Goal: Task Accomplishment & Management: Manage account settings

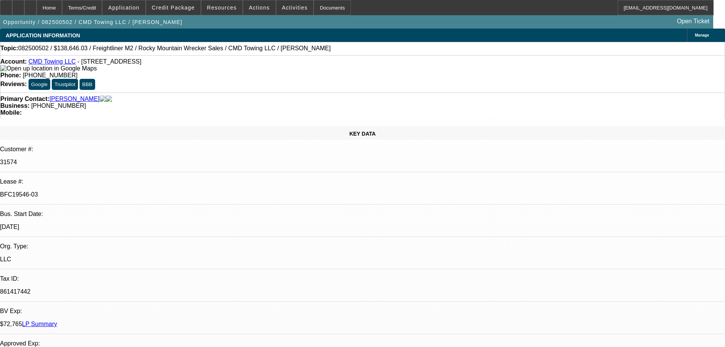
select select "0"
select select "6"
select select "0"
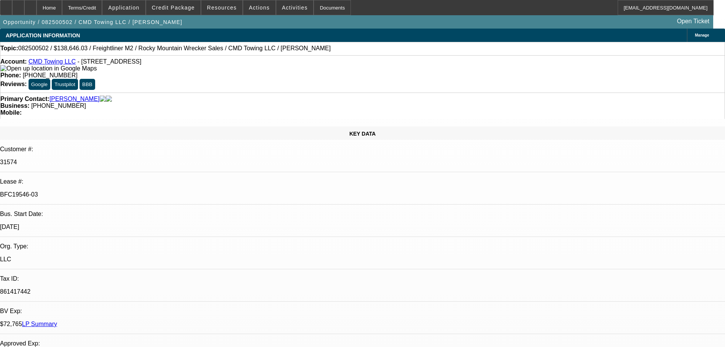
select select "0"
select select "6"
select select "0"
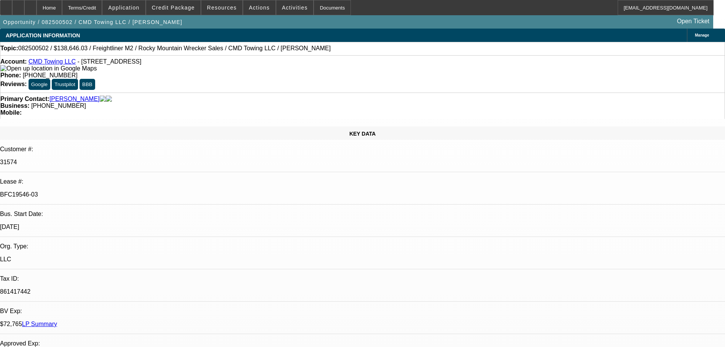
select select "0"
select select "6"
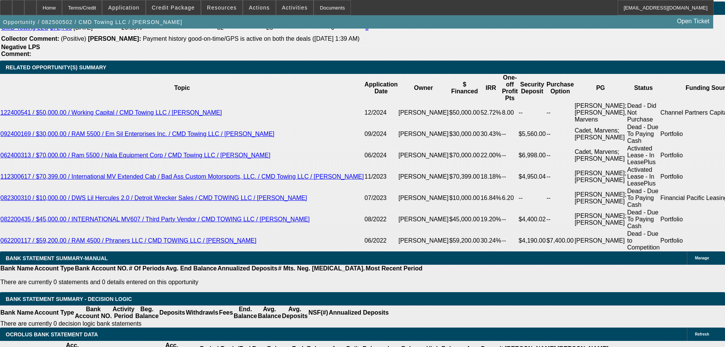
scroll to position [1446, 0]
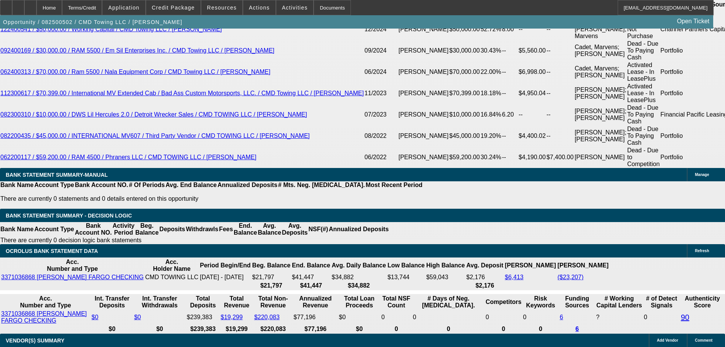
drag, startPoint x: 506, startPoint y: 47, endPoint x: 499, endPoint y: 41, distance: 9.5
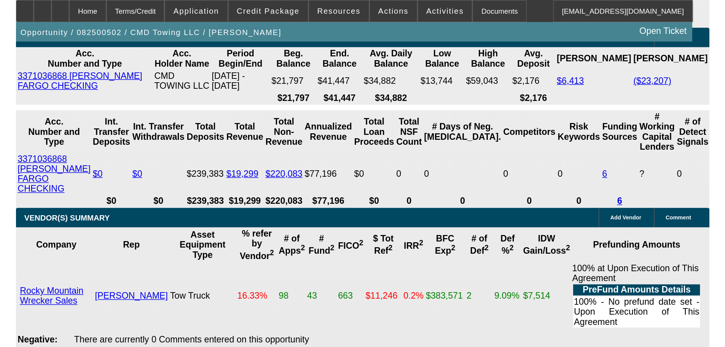
scroll to position [1370, 0]
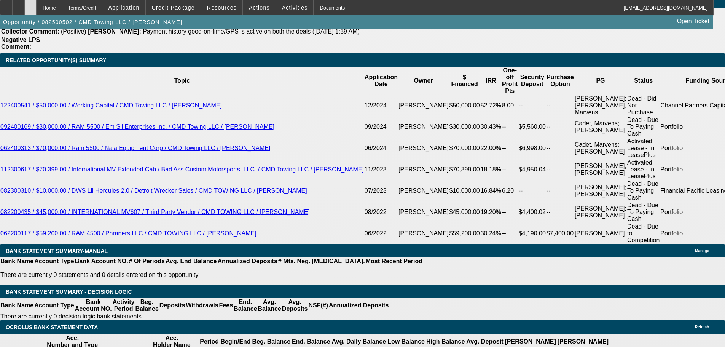
click at [37, 8] on div at bounding box center [30, 7] width 12 height 15
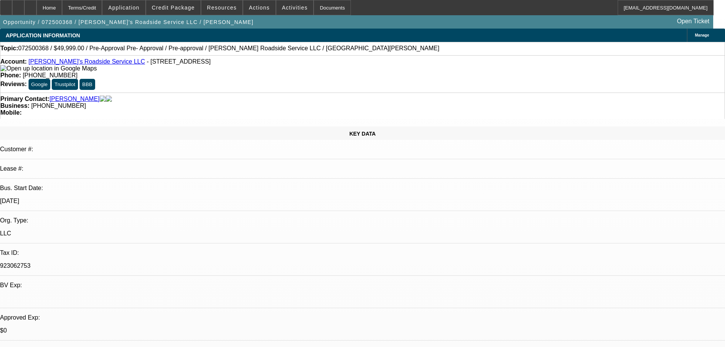
select select "0"
select select "0.1"
select select "5"
select select "0"
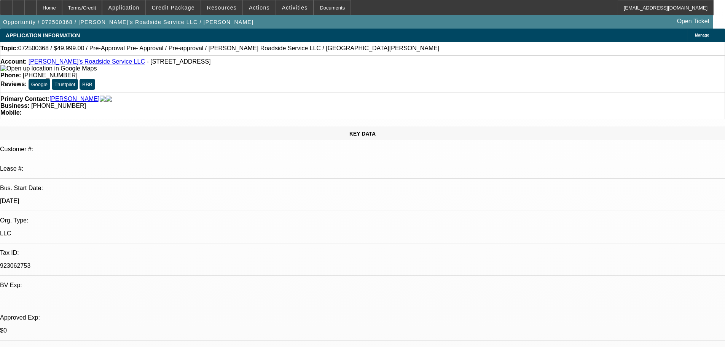
select select "0"
select select "0.1"
select select "5"
select select "0"
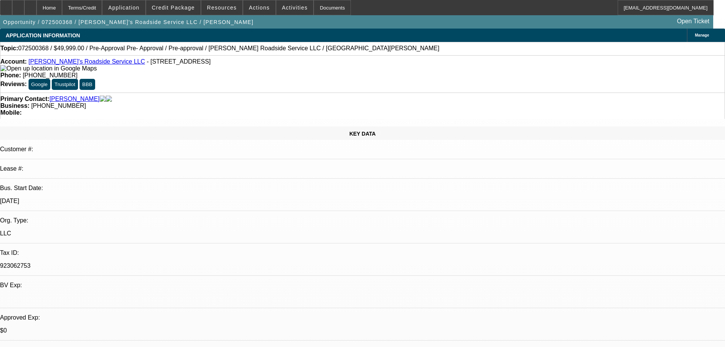
select select "0.1"
select select "5"
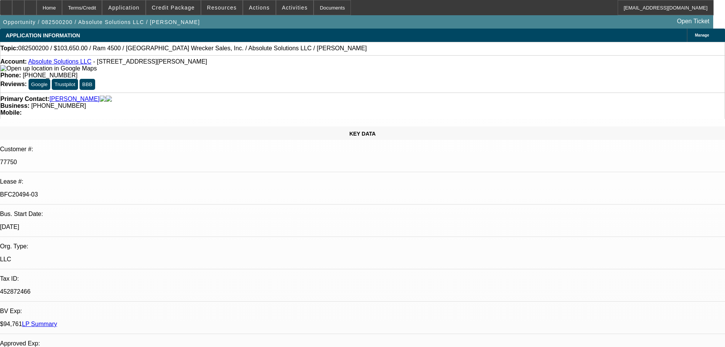
select select "0"
select select "0.1"
select select "4"
select select "0"
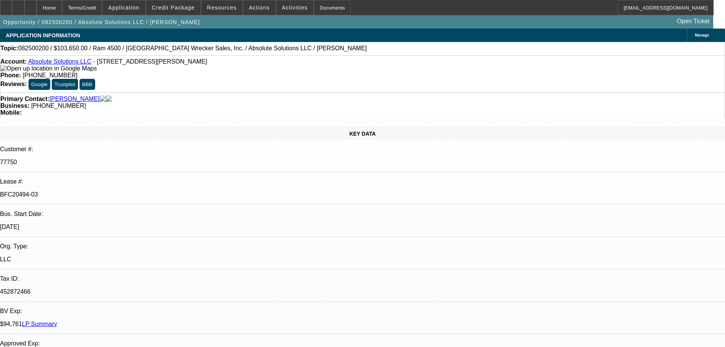
select select "0"
select select "5"
select select "0"
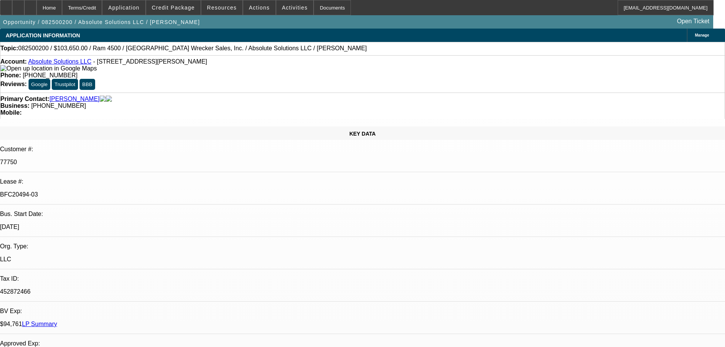
select select "0"
select select "6"
select select "0"
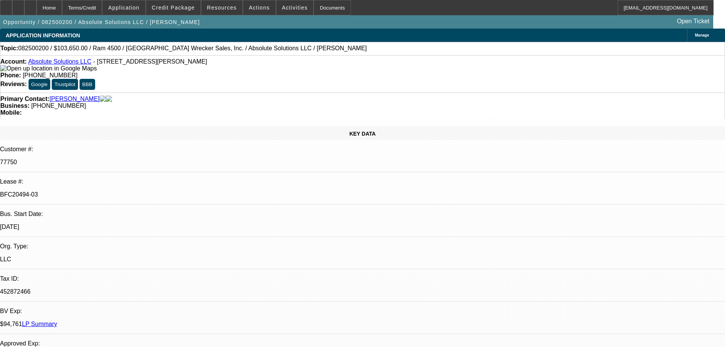
select select "6"
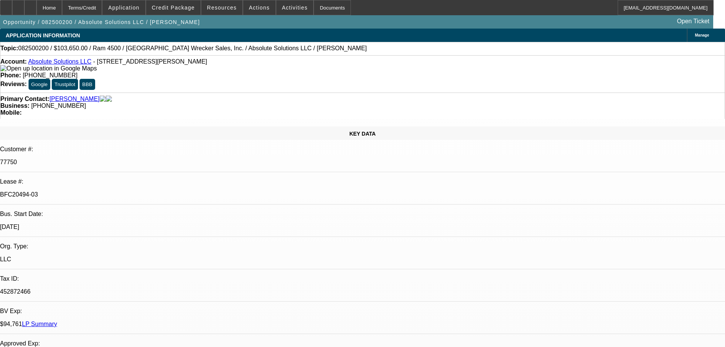
drag, startPoint x: 597, startPoint y: 76, endPoint x: 595, endPoint y: 82, distance: 6.3
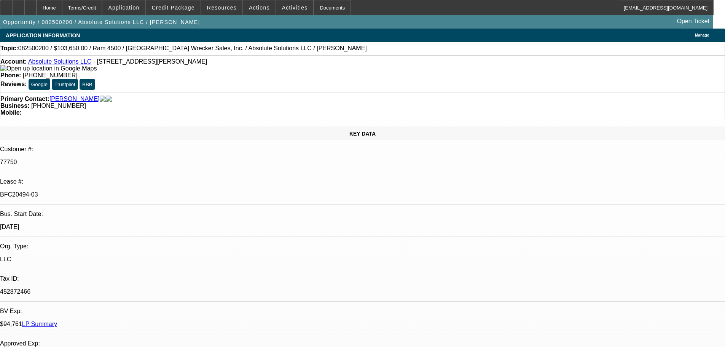
select select "0"
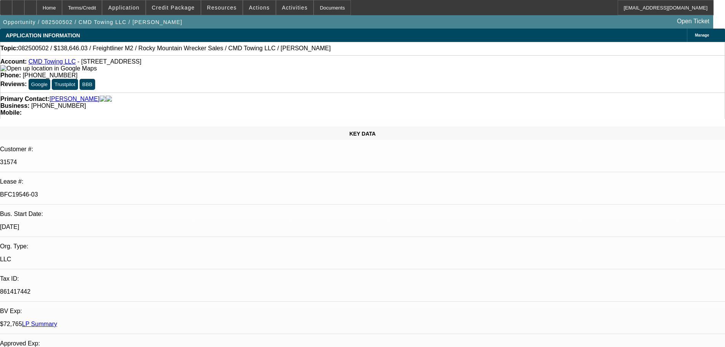
select select "0"
select select "6"
select select "0"
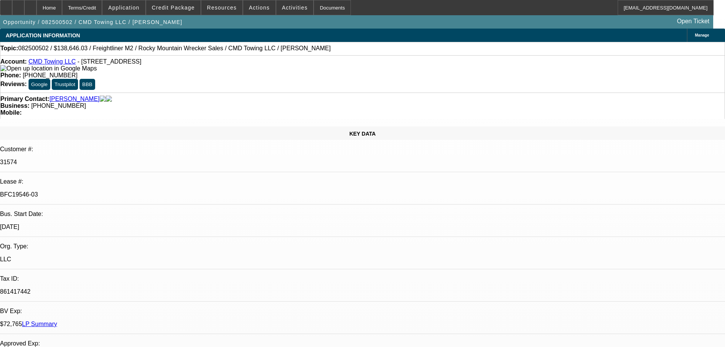
select select "6"
select select "0"
select select "6"
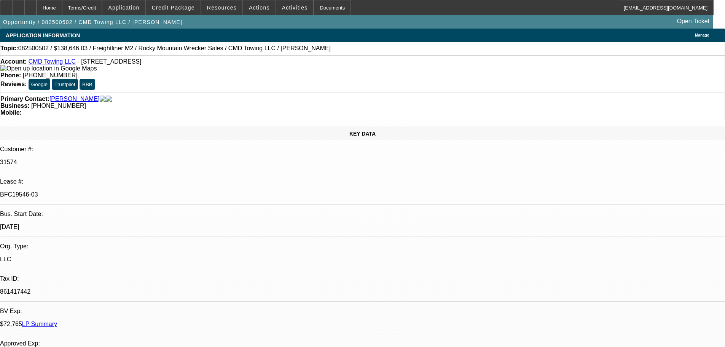
click at [37, 3] on div at bounding box center [30, 7] width 12 height 15
select select "0"
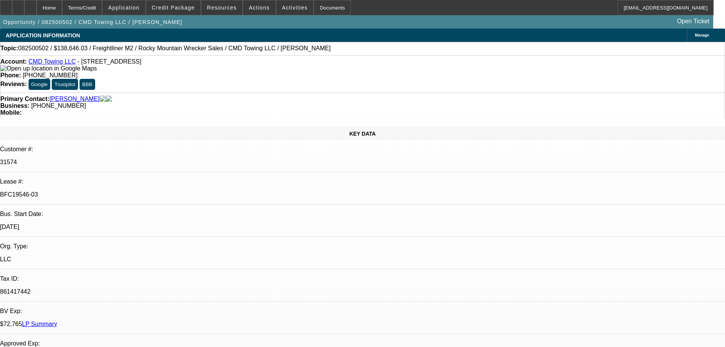
select select "6"
select select "0"
select select "6"
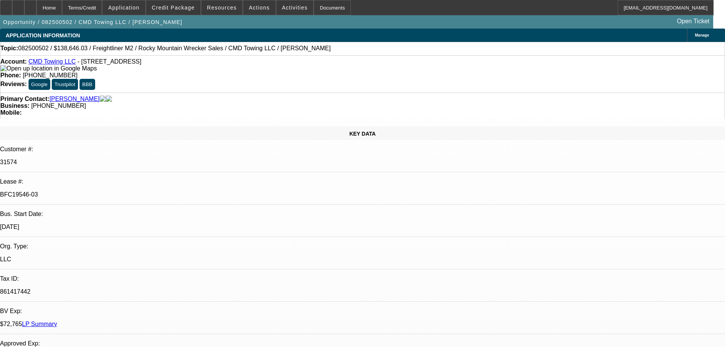
select select "0"
select select "6"
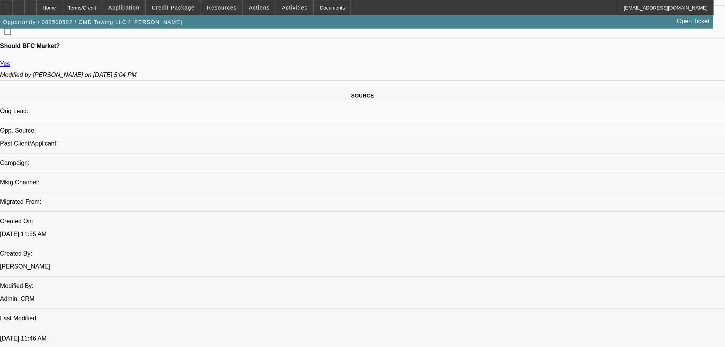
scroll to position [495, 0]
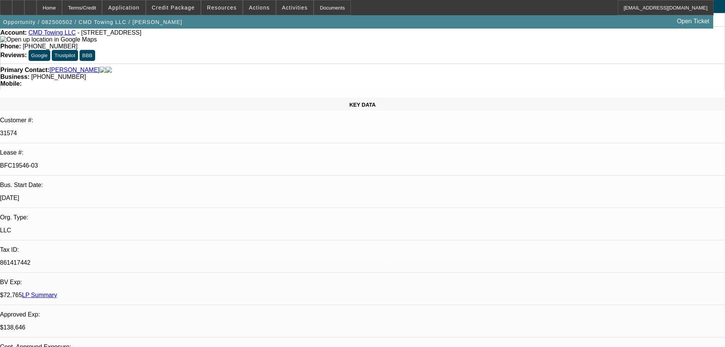
scroll to position [0, 0]
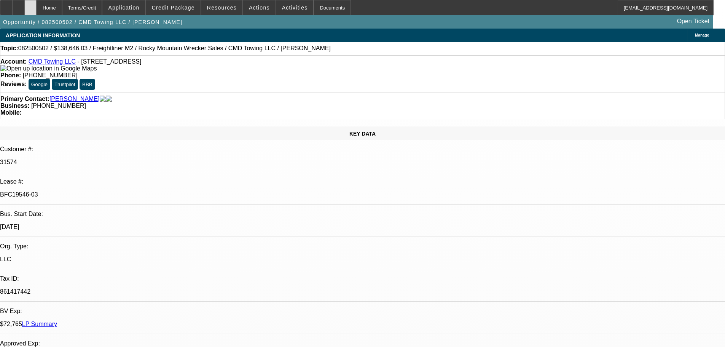
click at [30, 5] on icon at bounding box center [30, 5] width 0 height 0
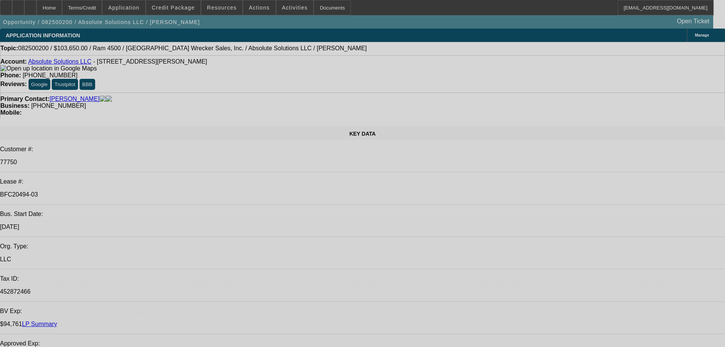
select select "0"
select select "0.1"
select select "4"
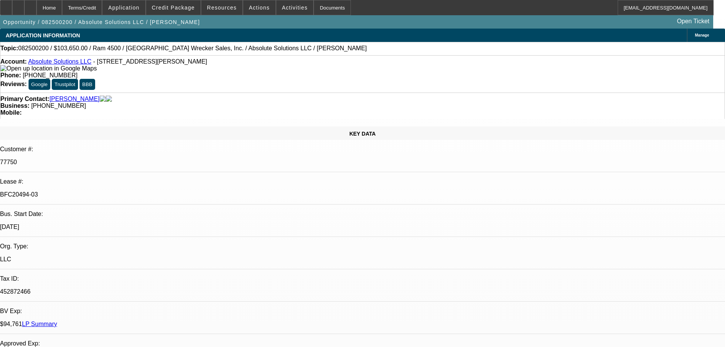
select select "0"
select select "5"
select select "0"
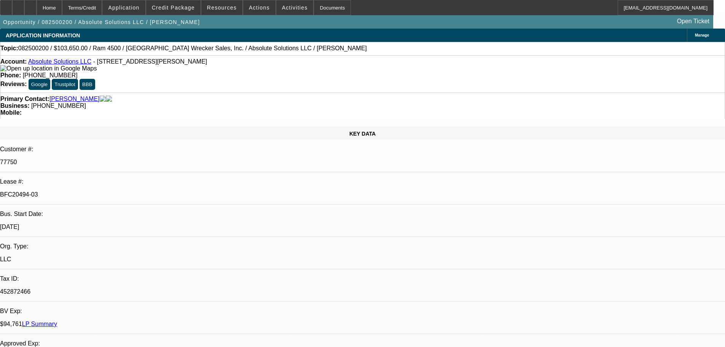
select select "0"
select select "6"
select select "0"
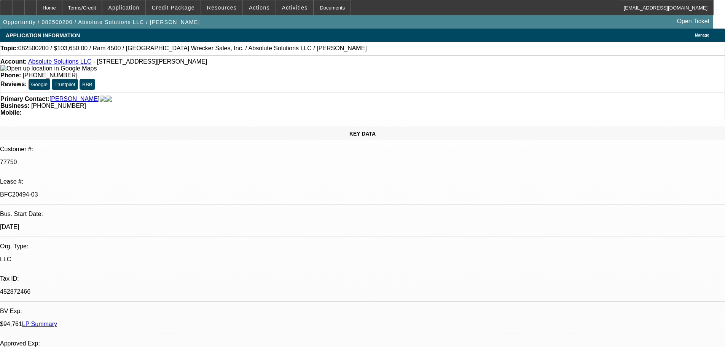
select select "0"
select select "6"
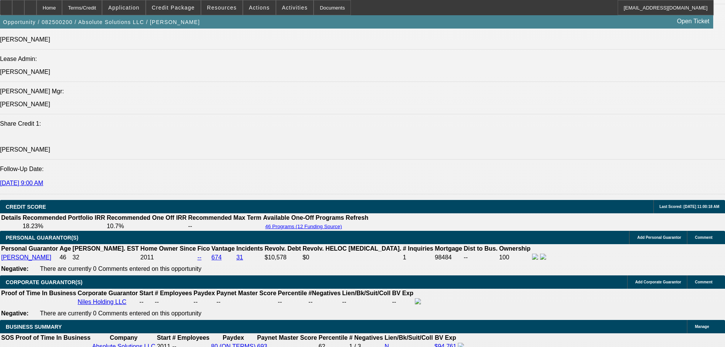
drag, startPoint x: 233, startPoint y: 193, endPoint x: 76, endPoint y: 193, distance: 157.1
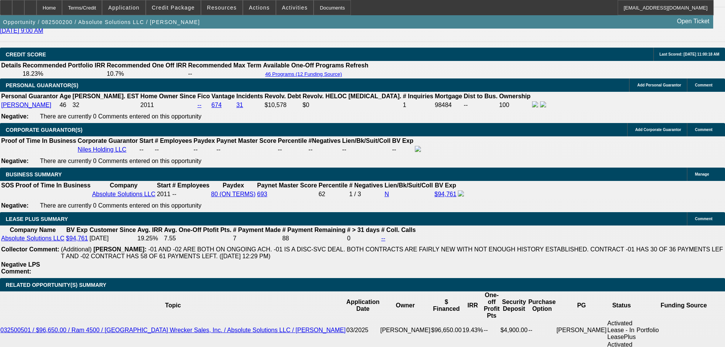
scroll to position [1167, 0]
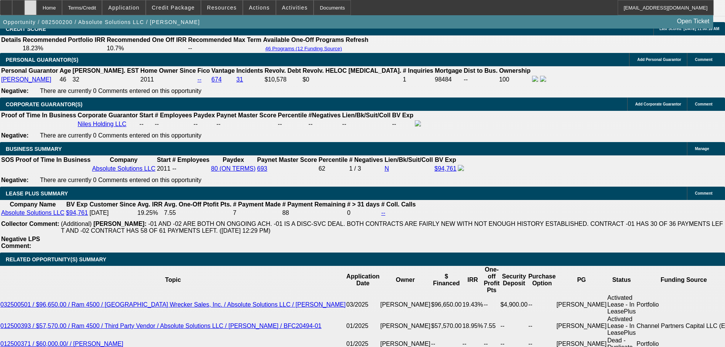
click at [37, 9] on div at bounding box center [30, 7] width 12 height 15
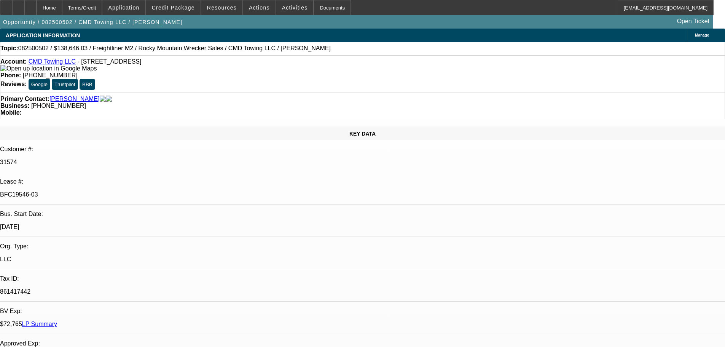
select select "0"
select select "6"
select select "0"
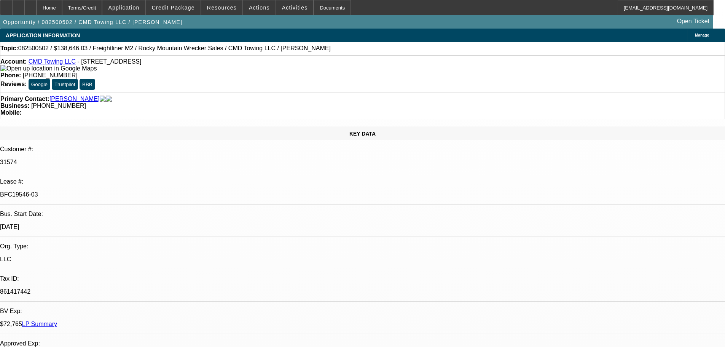
select select "0"
select select "6"
select select "0"
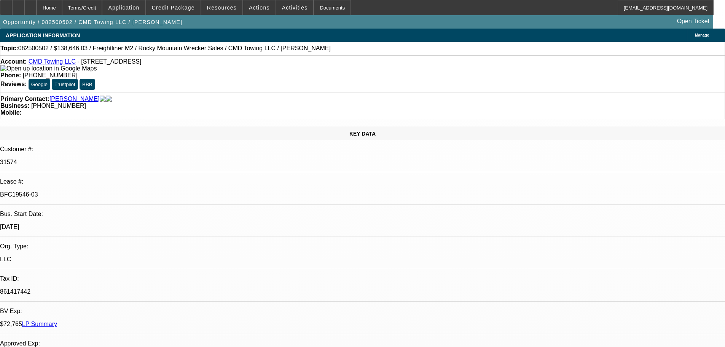
select select "0"
select select "6"
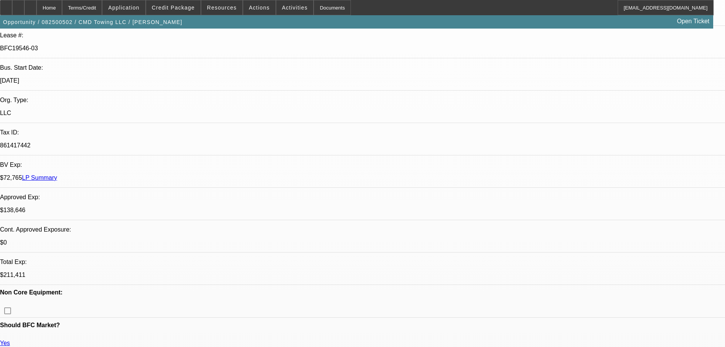
scroll to position [141, 0]
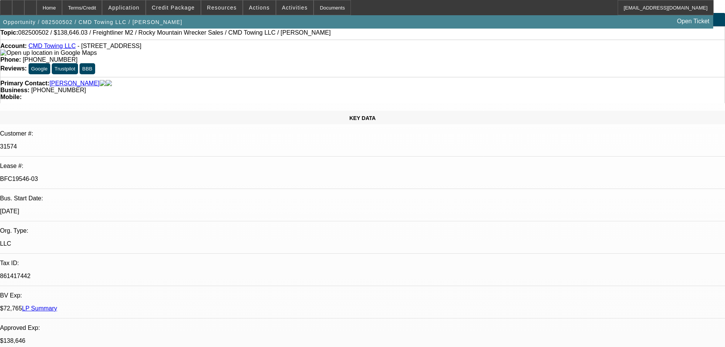
scroll to position [0, 0]
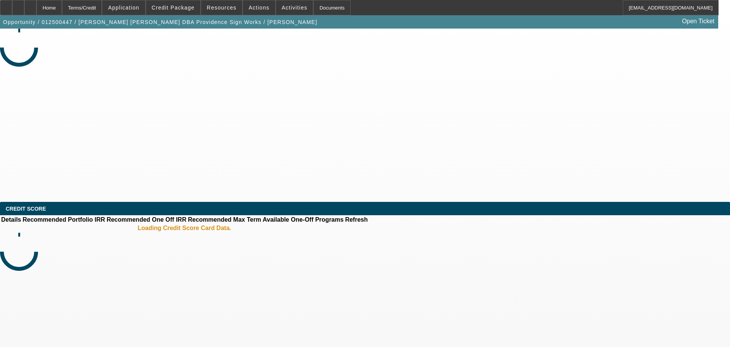
select select "0"
select select "6"
select select "0"
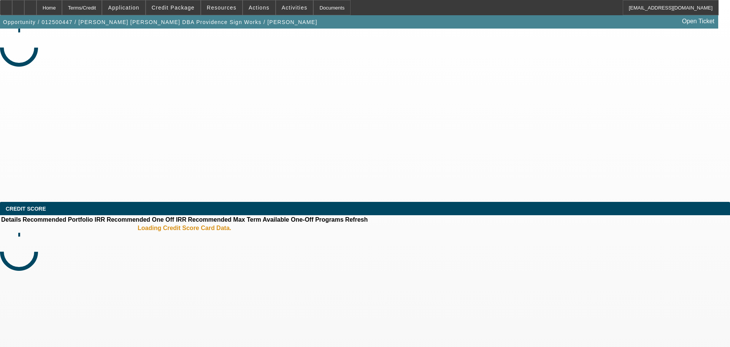
select select "0"
select select "6"
select select "0"
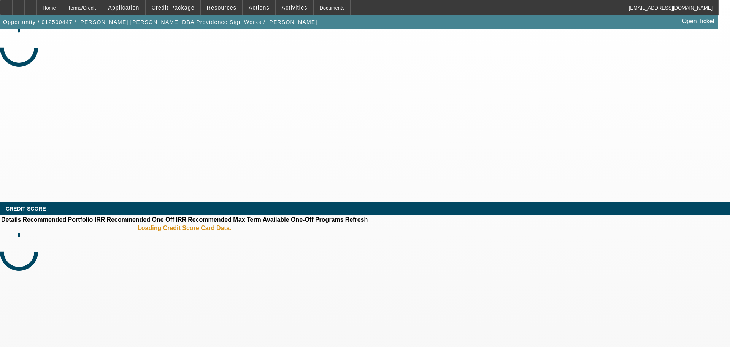
select select "0"
select select "6"
select select "0.1"
select select "2"
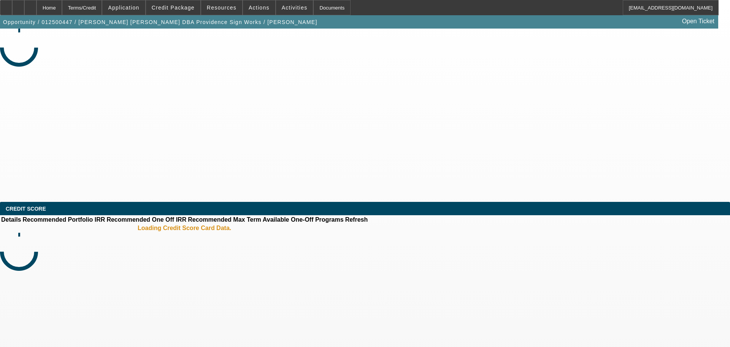
select select "0"
select select "6"
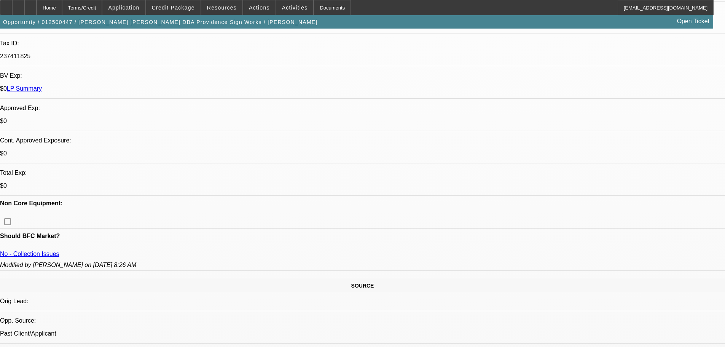
drag, startPoint x: 244, startPoint y: 204, endPoint x: 256, endPoint y: 283, distance: 79.6
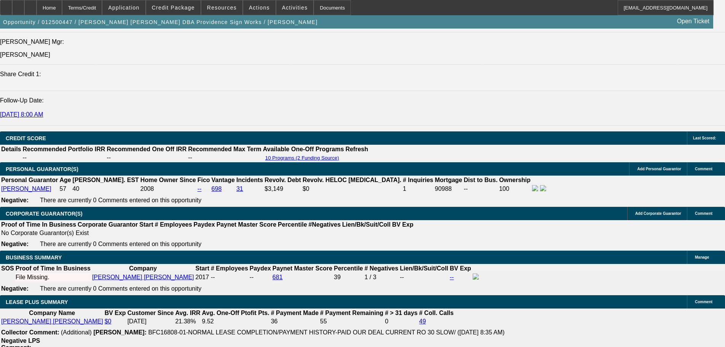
drag, startPoint x: 335, startPoint y: 282, endPoint x: 331, endPoint y: 325, distance: 42.7
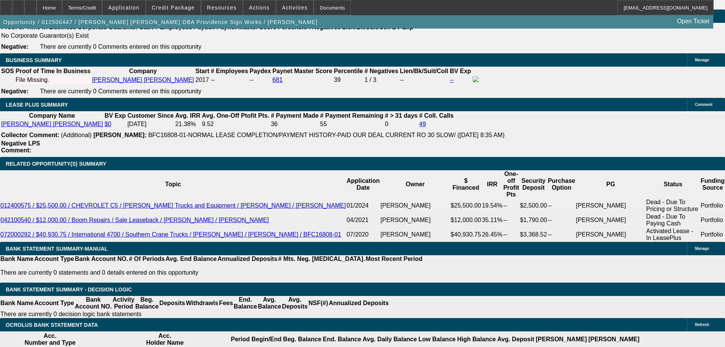
scroll to position [1188, 0]
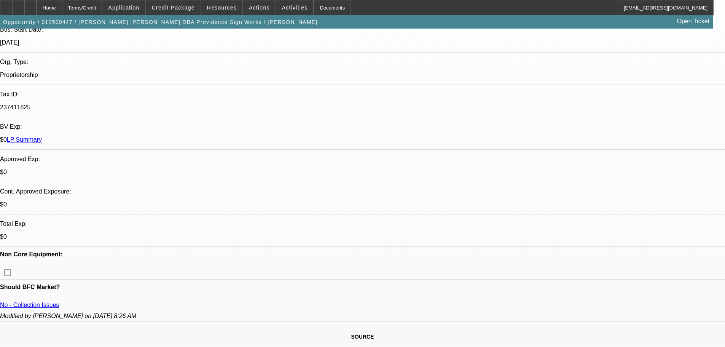
drag, startPoint x: 315, startPoint y: 263, endPoint x: 308, endPoint y: 168, distance: 95.7
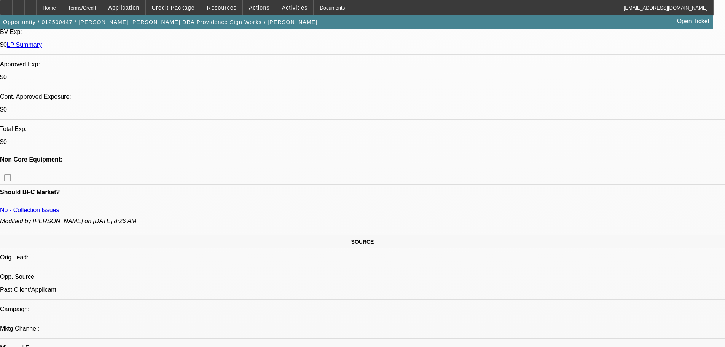
scroll to position [282, 0]
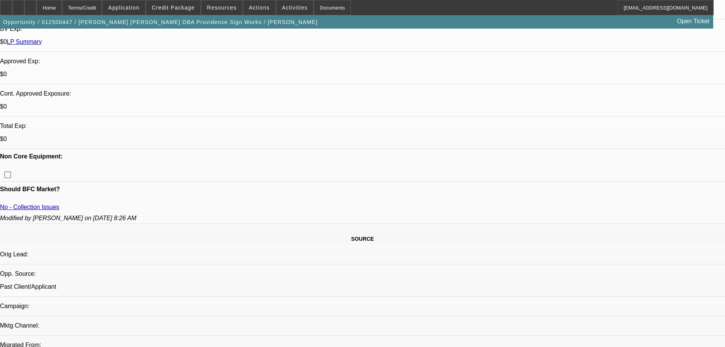
click at [37, 9] on div at bounding box center [30, 7] width 12 height 15
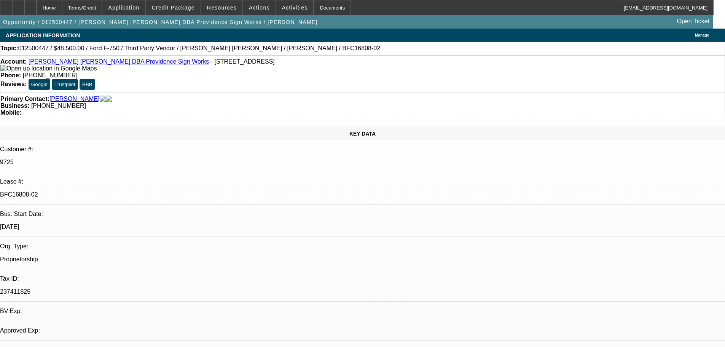
select select "0"
select select "6"
select select "0"
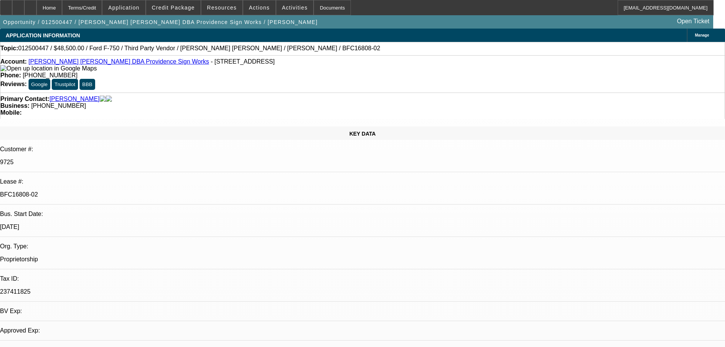
select select "0"
select select "6"
select select "0"
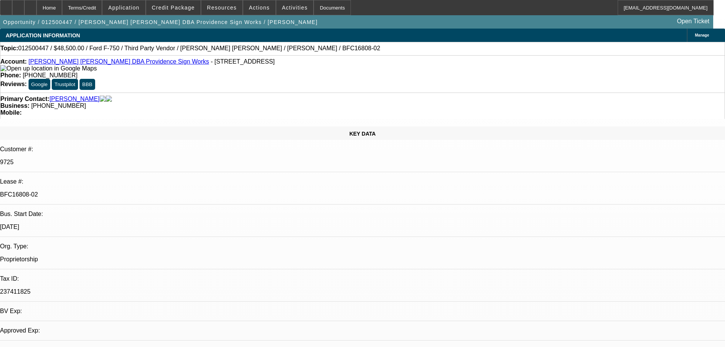
select select "0"
select select "6"
select select "0.1"
select select "2"
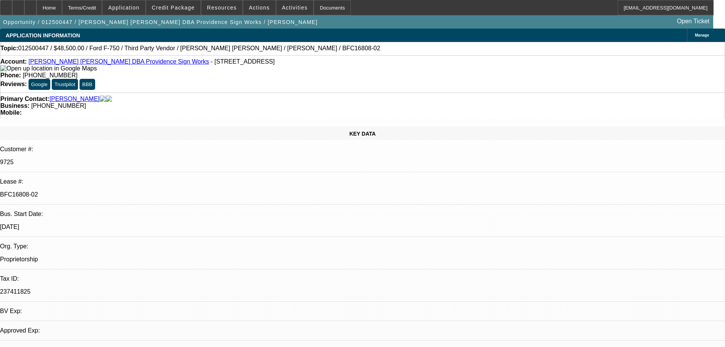
select select "0"
select select "6"
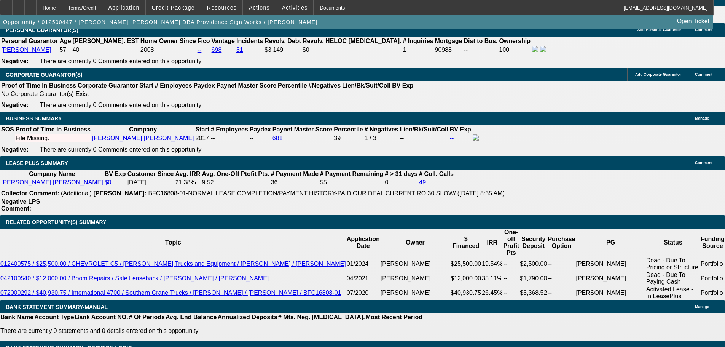
scroll to position [1179, 0]
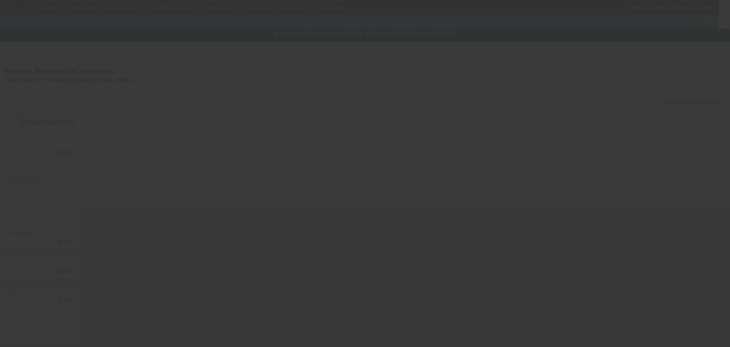
type input "$48,500.00"
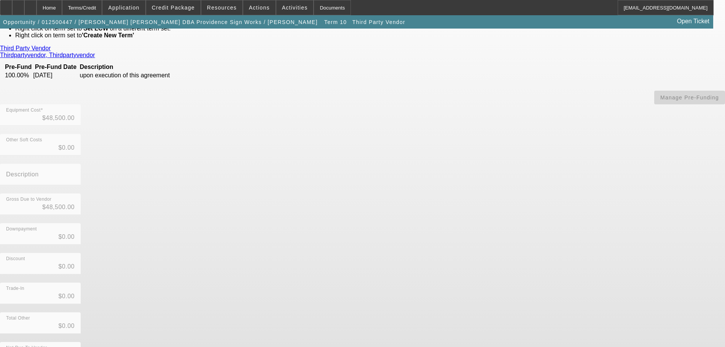
scroll to position [60, 0]
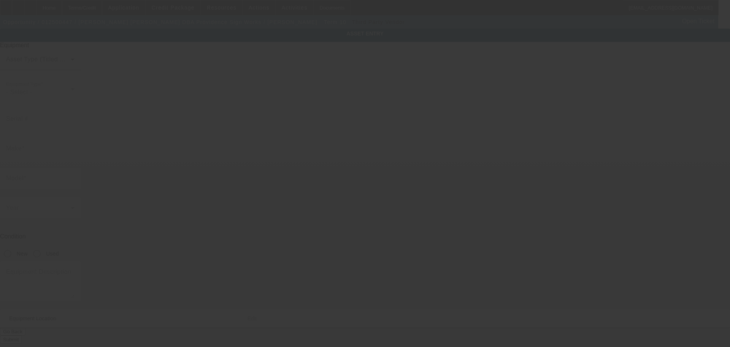
type input "3FRPF7FB4CV246823"
type input "Ford"
type input "F-750"
radio input "true"
type textarea "With:"
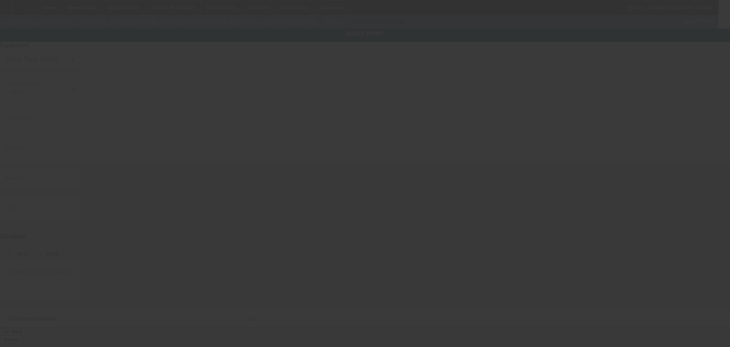
type input "6122 Chaucer Trl"
type input "Pleasant Garden"
type input "27313"
type input "Randolph"
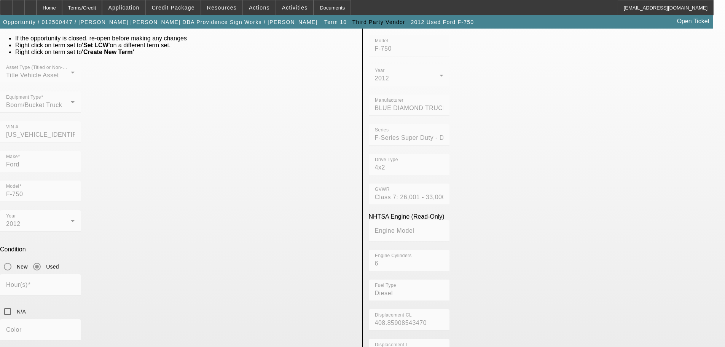
scroll to position [38, 0]
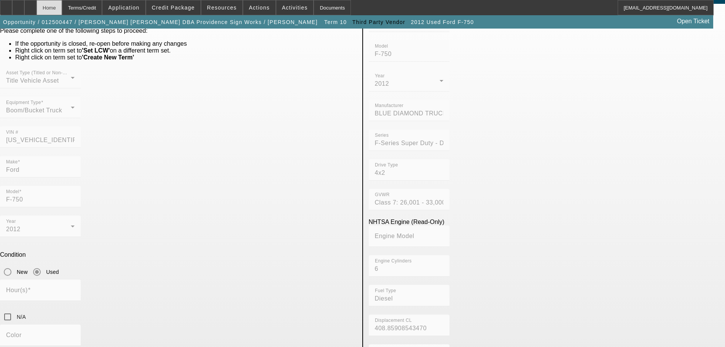
click at [60, 2] on div "Home" at bounding box center [49, 7] width 25 height 15
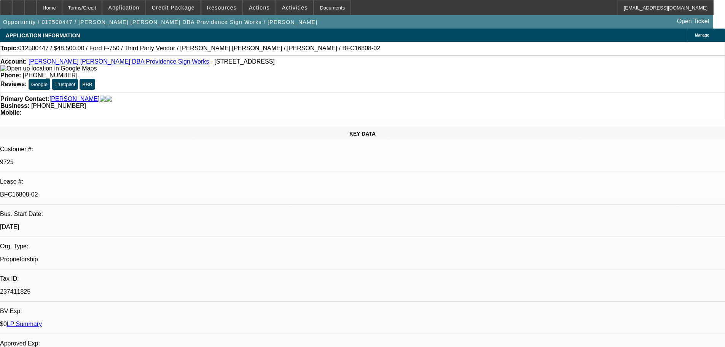
select select "0"
select select "6"
select select "0"
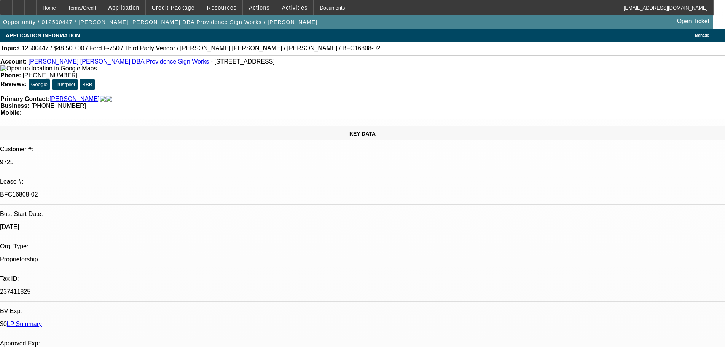
select select "0"
select select "6"
select select "0"
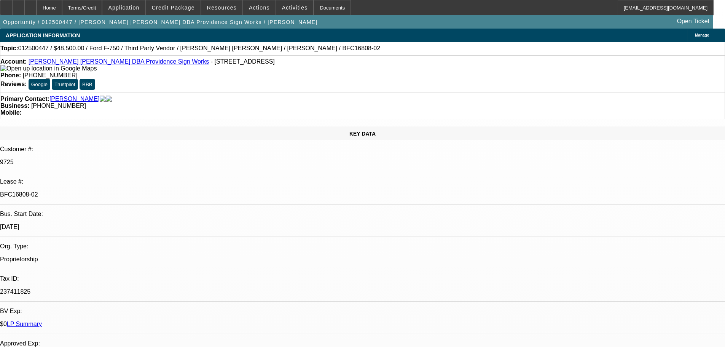
select select "0"
select select "6"
select select "0.1"
select select "2"
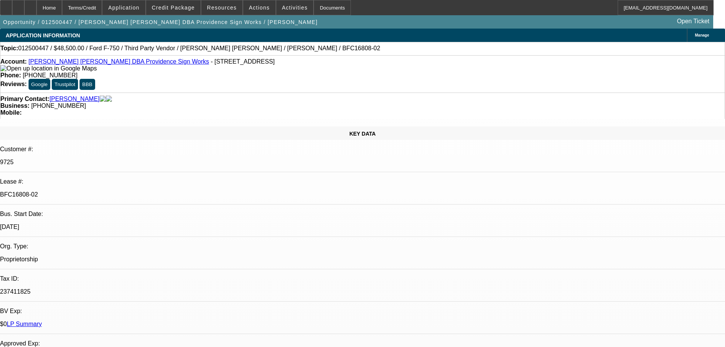
select select "0"
select select "6"
drag, startPoint x: 124, startPoint y: 134, endPoint x: 89, endPoint y: 136, distance: 35.5
click at [87, 191] on div "BFC16808-02" at bounding box center [362, 194] width 725 height 7
copy p "BFC16808-02"
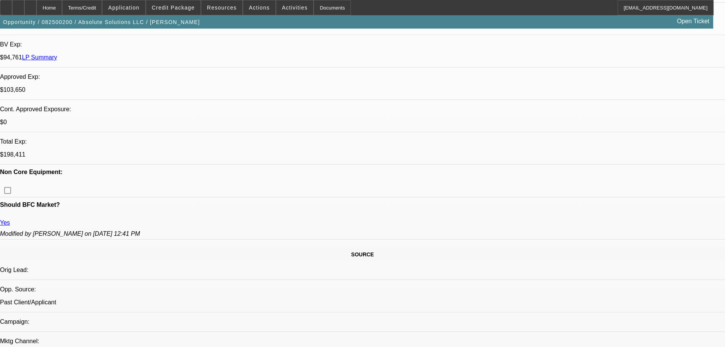
select select "0"
select select "0.1"
select select "0"
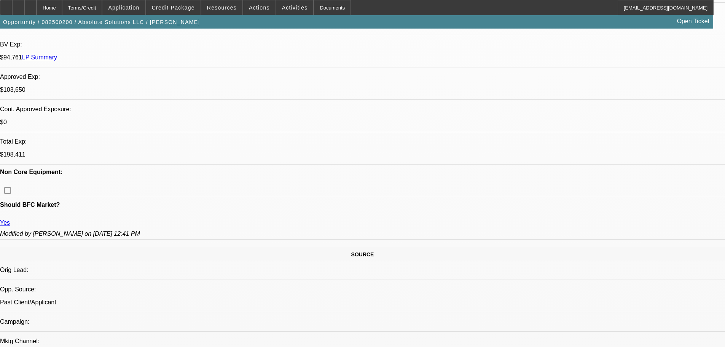
select select "0"
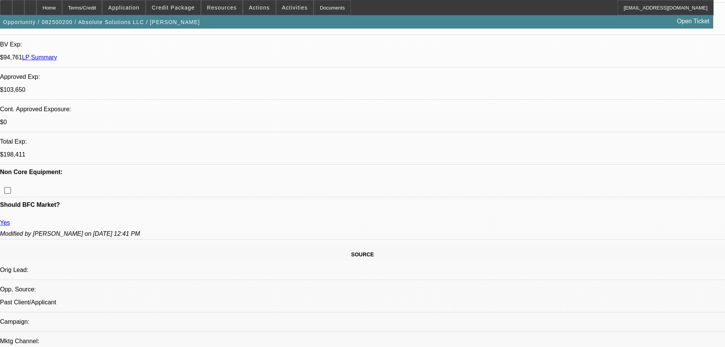
select select "0"
select select "1"
select select "4"
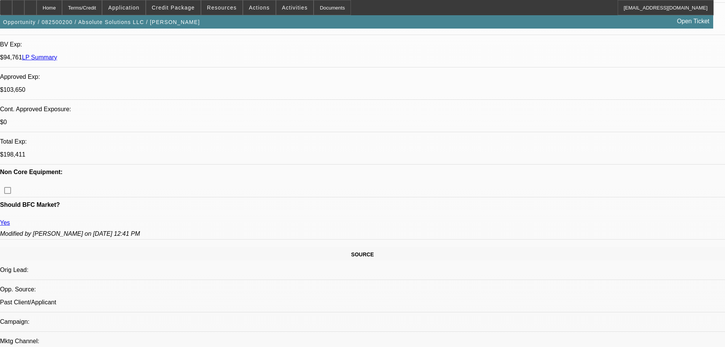
select select "1"
select select "5"
select select "1"
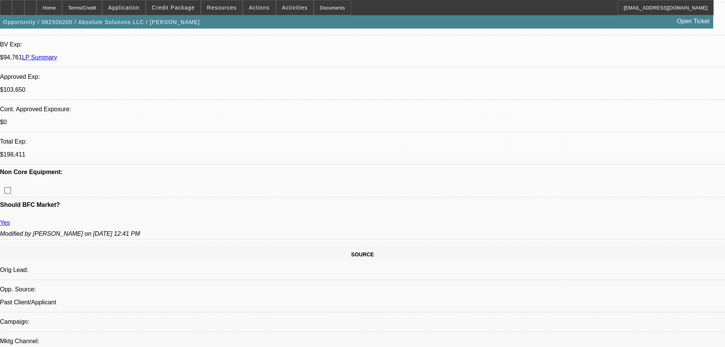
select select "6"
select select "1"
select select "6"
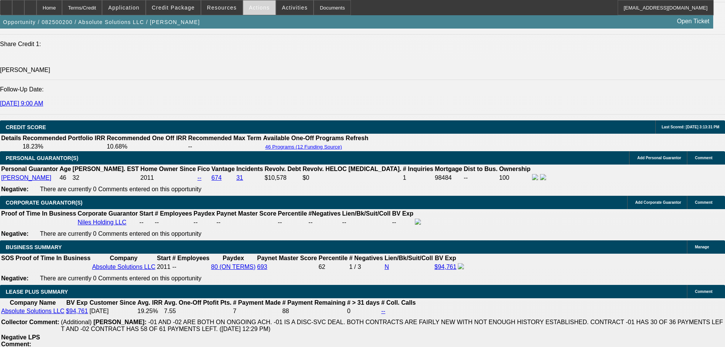
scroll to position [1065, 0]
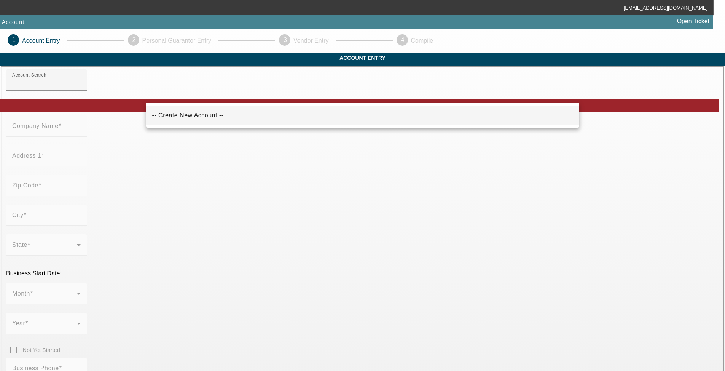
click at [186, 117] on span "-- Create New Account --" at bounding box center [188, 115] width 72 height 6
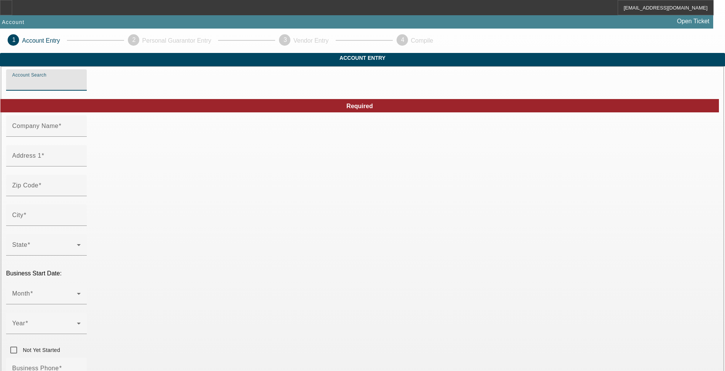
type input "-- Create New Account --"
click at [81, 134] on input "Company Name" at bounding box center [46, 128] width 68 height 9
drag, startPoint x: 263, startPoint y: 132, endPoint x: 263, endPoint y: 141, distance: 9.5
click at [81, 132] on div "Company Name" at bounding box center [46, 125] width 68 height 21
click at [81, 134] on input "Company Name" at bounding box center [46, 128] width 68 height 9
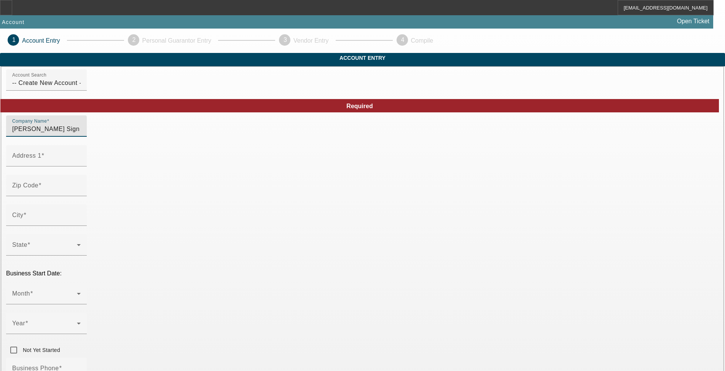
type input "[PERSON_NAME] Sign Installation"
type input "3214 Green Glade Rd"
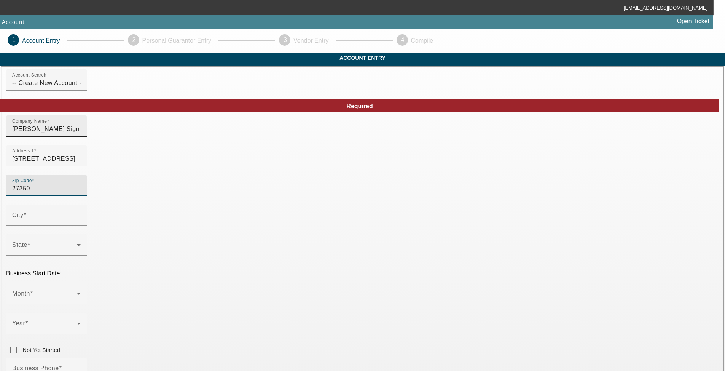
type input "27350"
type input "Sophia"
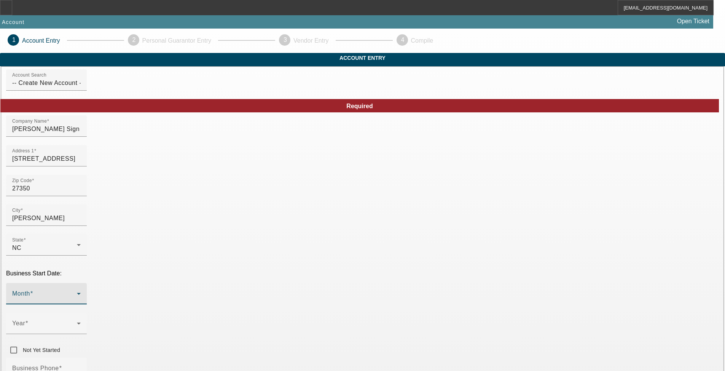
click at [77, 292] on span at bounding box center [44, 296] width 65 height 9
type input "Randolph"
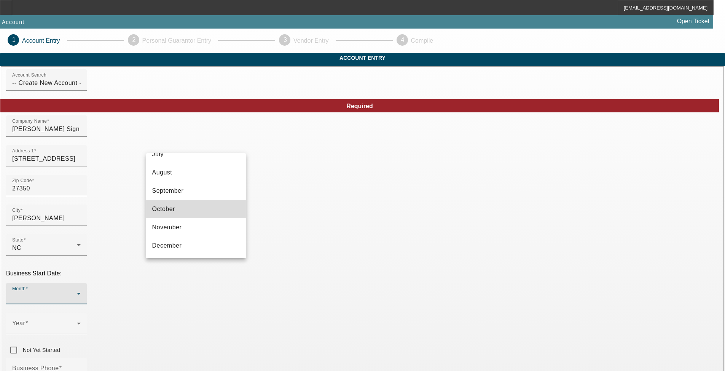
drag, startPoint x: 209, startPoint y: 211, endPoint x: 303, endPoint y: 304, distance: 131.6
click at [210, 211] on mat-option "October" at bounding box center [196, 209] width 100 height 18
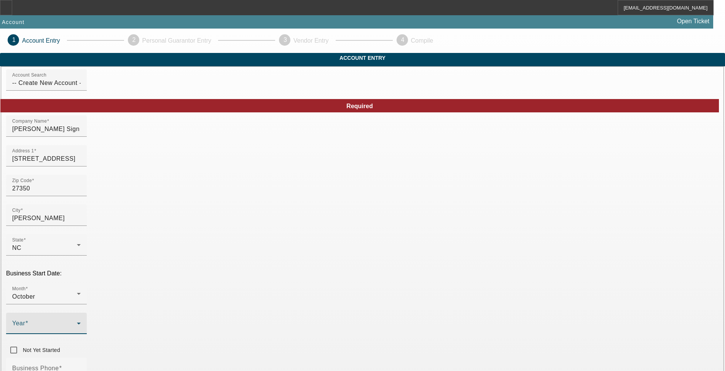
click at [77, 321] on span at bounding box center [44, 325] width 65 height 9
click at [286, 176] on mat-option "2013" at bounding box center [279, 173] width 44 height 18
click at [59, 364] on mat-label "Business Phone" at bounding box center [35, 367] width 47 height 6
click at [81, 364] on input "Business Phone" at bounding box center [46, 370] width 68 height 9
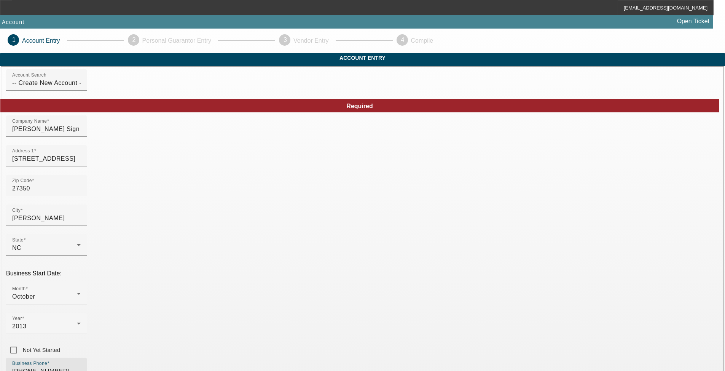
type input "[PHONE_NUMBER]"
drag, startPoint x: 208, startPoint y: 260, endPoint x: 385, endPoint y: 369, distance: 207.7
click at [208, 260] on span "13" at bounding box center [203, 261] width 14 height 14
type input "8/13/2025"
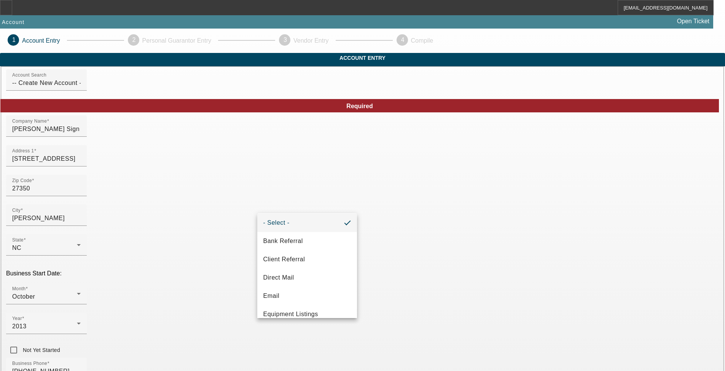
scroll to position [0, 0]
click at [313, 261] on mat-option "Client Referral" at bounding box center [307, 262] width 100 height 18
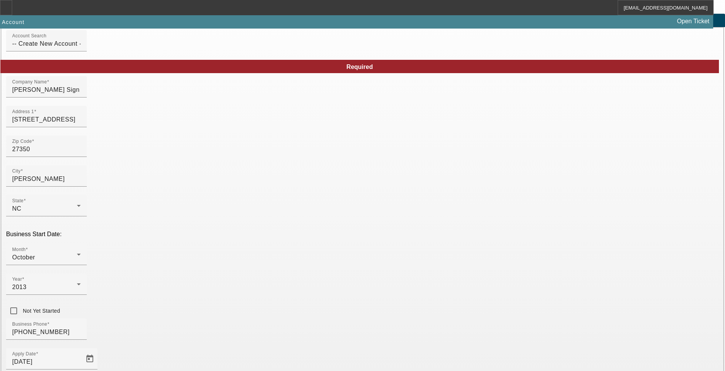
scroll to position [110, 0]
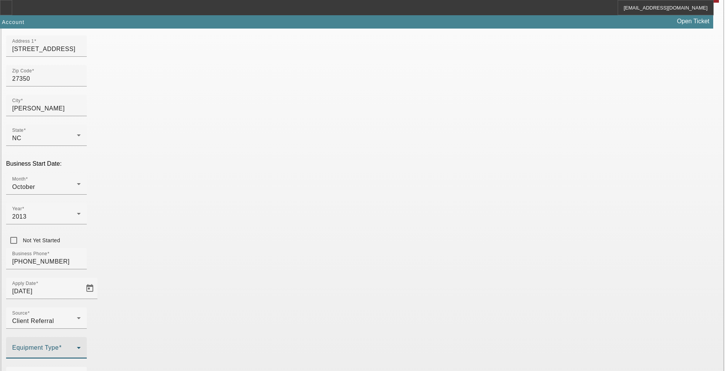
click at [77, 346] on span at bounding box center [44, 350] width 65 height 9
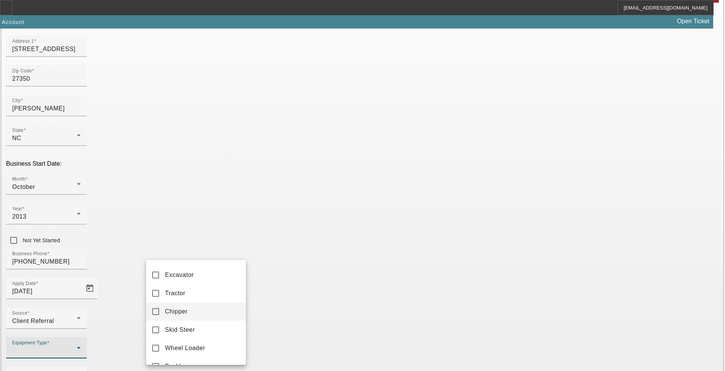
scroll to position [293, 0]
click at [201, 312] on mat-option "Crane" at bounding box center [196, 316] width 100 height 18
drag, startPoint x: 304, startPoint y: 287, endPoint x: 199, endPoint y: 284, distance: 105.4
click at [302, 286] on div at bounding box center [362, 185] width 725 height 371
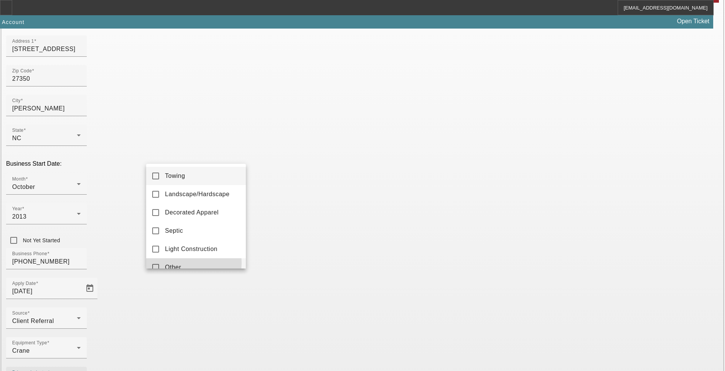
click at [186, 263] on mat-option "Other" at bounding box center [196, 267] width 100 height 18
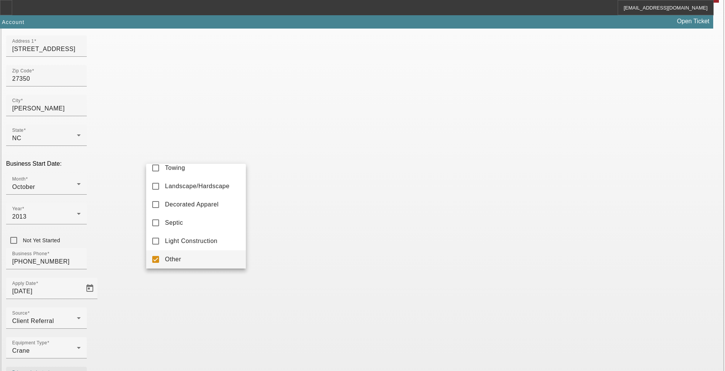
click at [304, 277] on div at bounding box center [362, 185] width 725 height 371
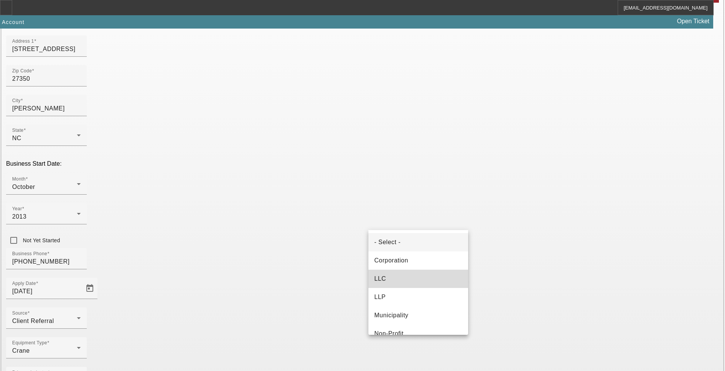
click at [420, 271] on mat-option "LLC" at bounding box center [418, 278] width 100 height 18
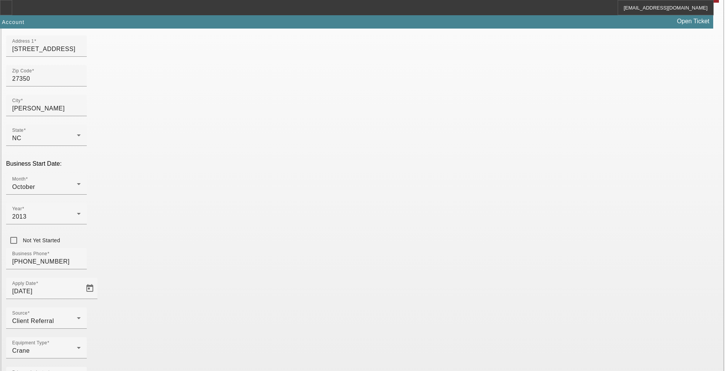
type input "844523969"
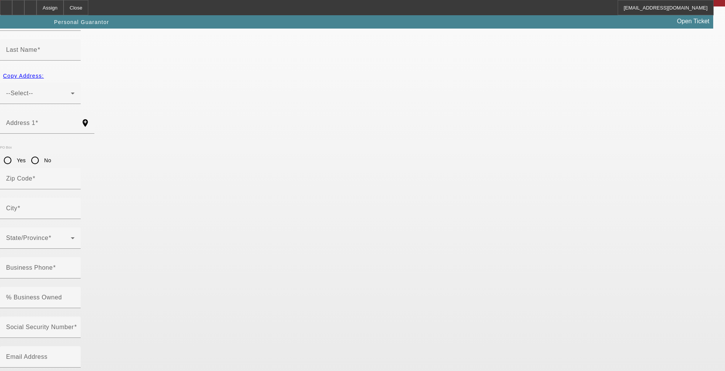
scroll to position [2, 0]
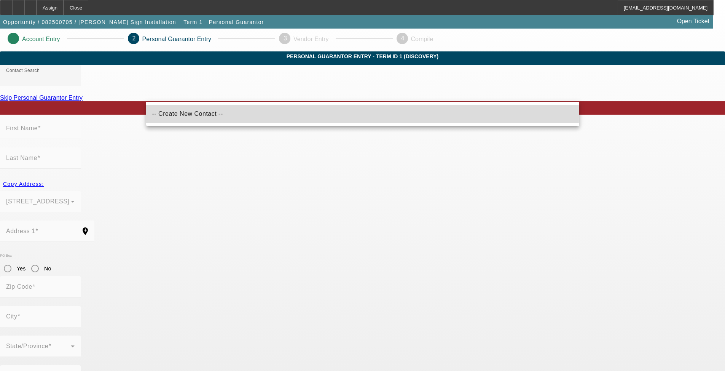
click at [191, 114] on span "-- Create New Contact --" at bounding box center [187, 113] width 71 height 6
type input "-- Create New Contact --"
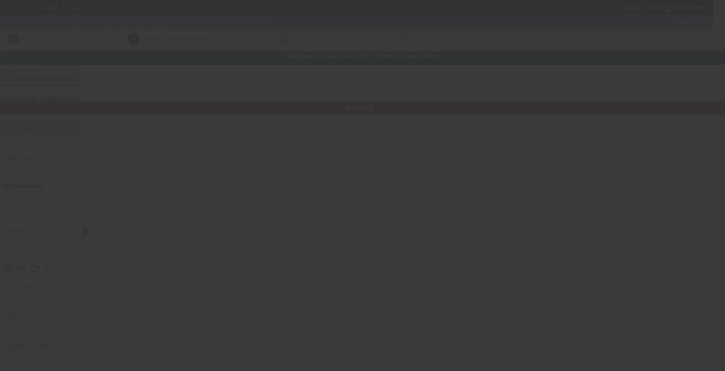
click at [75, 139] on div "First Name" at bounding box center [40, 128] width 68 height 21
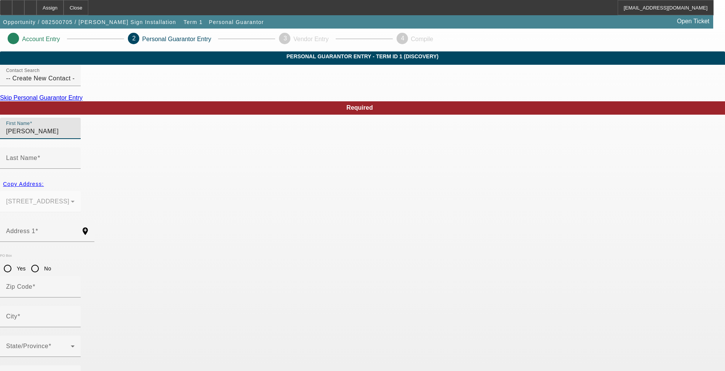
type input "Michael"
type input "Lee"
click at [75, 156] on div "Last Name" at bounding box center [40, 157] width 68 height 21
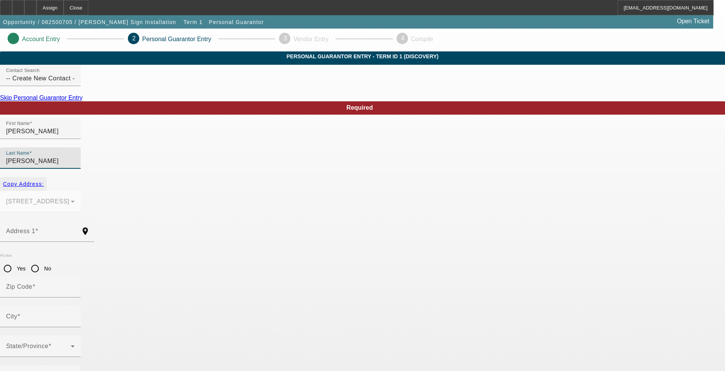
type input "Rogers"
click at [47, 178] on span "button" at bounding box center [23, 184] width 47 height 18
type input "3214 Green Glade Rd"
type input "27350"
type input "Sophia"
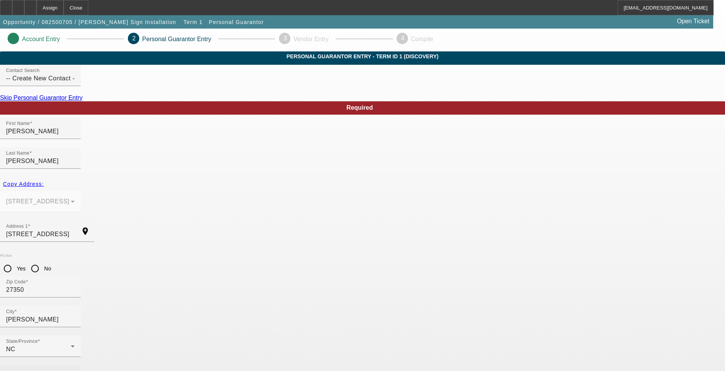
click at [75, 364] on div "Business Phone" at bounding box center [40, 375] width 68 height 21
type input "(336) 588-2065"
type input "100"
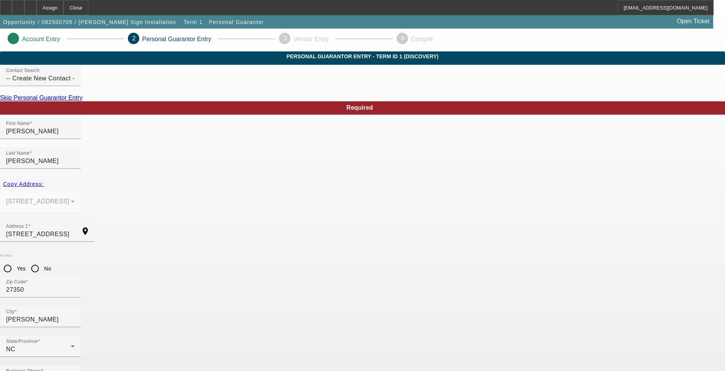
type input "246-27-1234"
type input "rsigns13@gmail.com"
drag, startPoint x: 396, startPoint y: 351, endPoint x: 427, endPoint y: 349, distance: 31.2
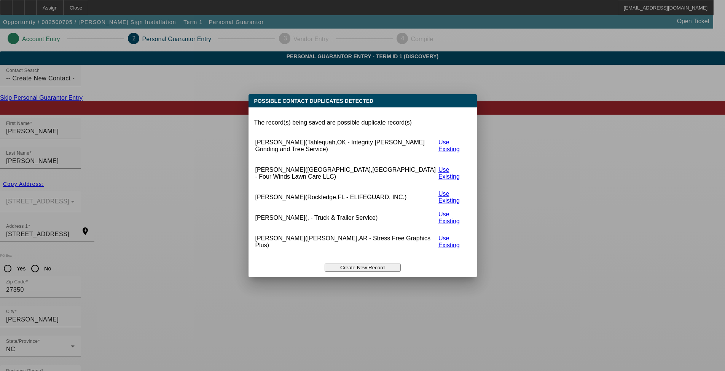
scroll to position [0, 0]
click at [375, 263] on button "Create New Record" at bounding box center [363, 267] width 76 height 8
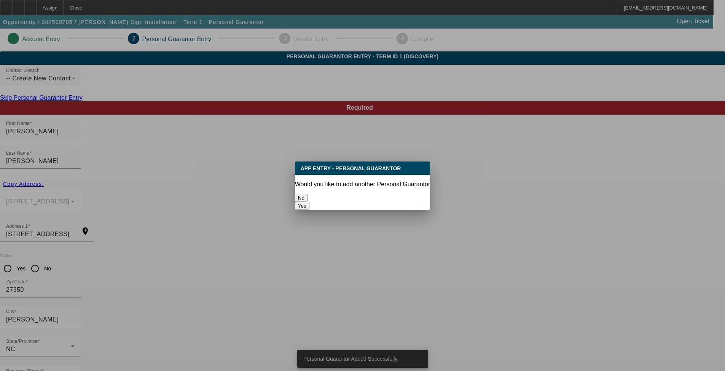
click at [348, 201] on div "No" at bounding box center [362, 198] width 135 height 8
click at [307, 194] on button "No" at bounding box center [301, 198] width 13 height 8
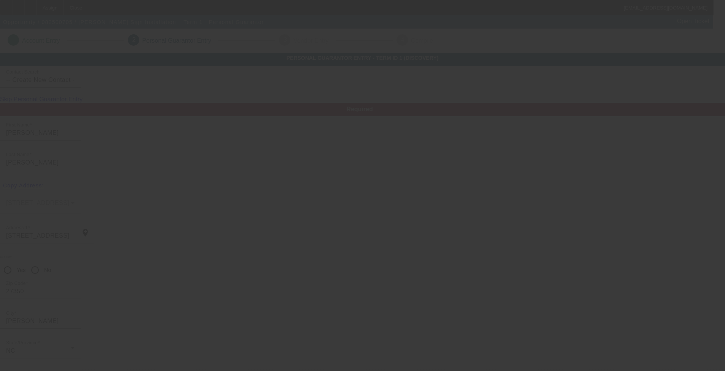
scroll to position [2, 0]
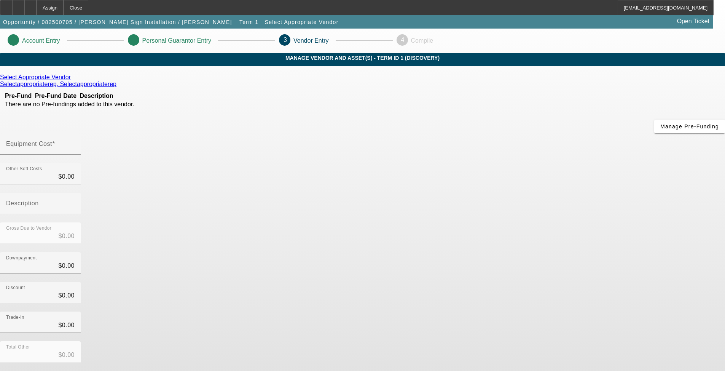
click at [73, 80] on icon at bounding box center [73, 77] width 0 height 6
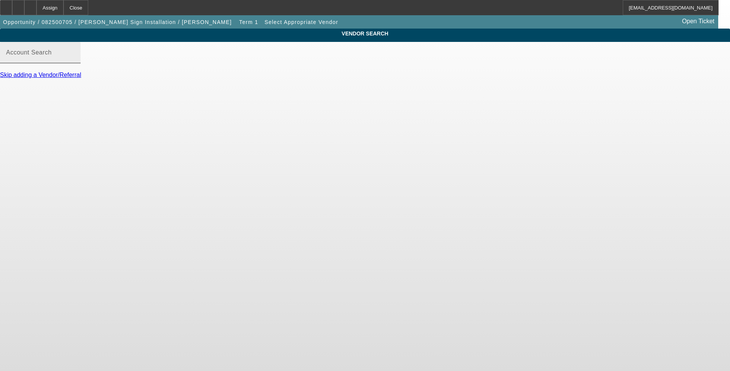
drag, startPoint x: 226, startPoint y: 72, endPoint x: 226, endPoint y: 63, distance: 8.4
click at [81, 72] on div at bounding box center [40, 67] width 81 height 8
click at [75, 60] on input "Account Search" at bounding box center [40, 55] width 68 height 9
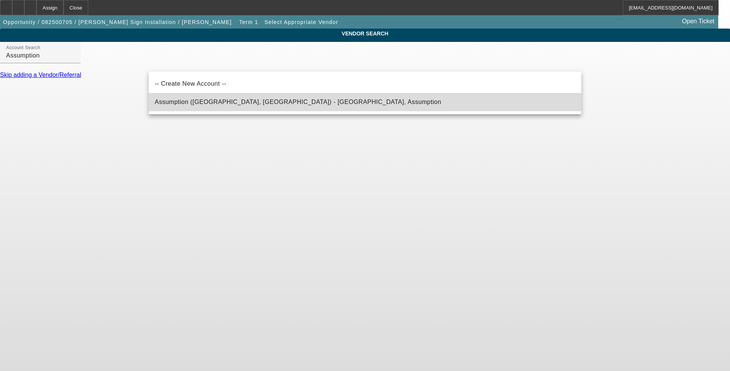
click at [237, 105] on span "Assumption (Northbrook, IL) - Assumption, Assumption" at bounding box center [298, 101] width 287 height 9
type input "Assumption (Northbrook, IL) - Assumption, Assumption"
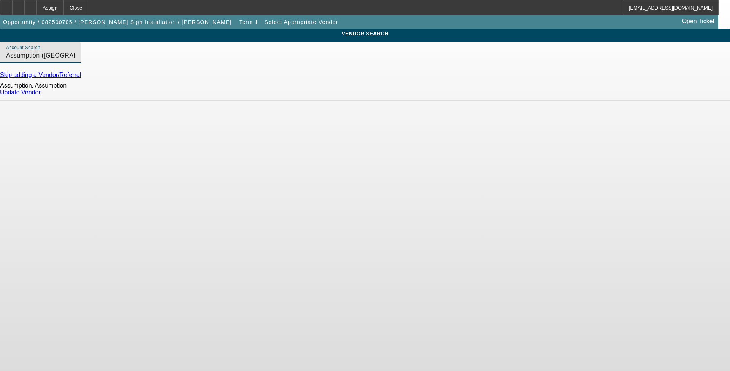
click at [41, 95] on link "Update Vendor" at bounding box center [20, 92] width 41 height 6
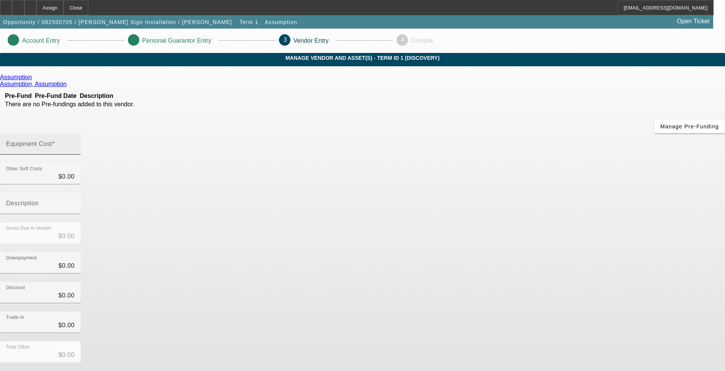
click at [75, 142] on input "Equipment Cost" at bounding box center [40, 146] width 68 height 9
type input "6"
type input "$6.00"
type input "60"
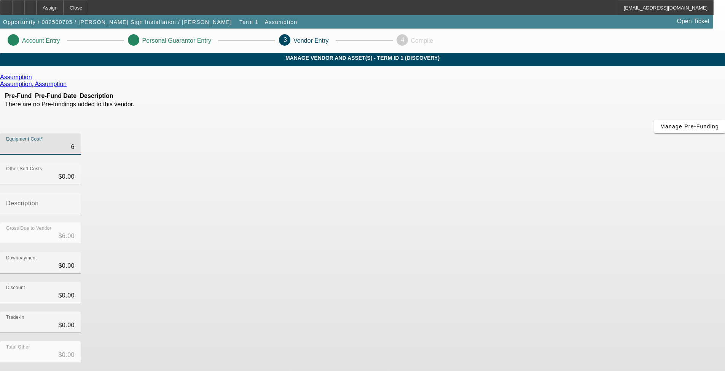
type input "$60.00"
type input "600"
type input "$600.00"
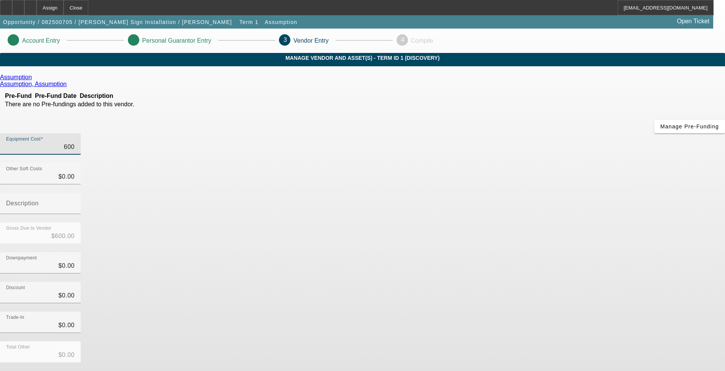
type input "6000"
type input "$6,000.00"
type input "60000"
type input "$60,000.00"
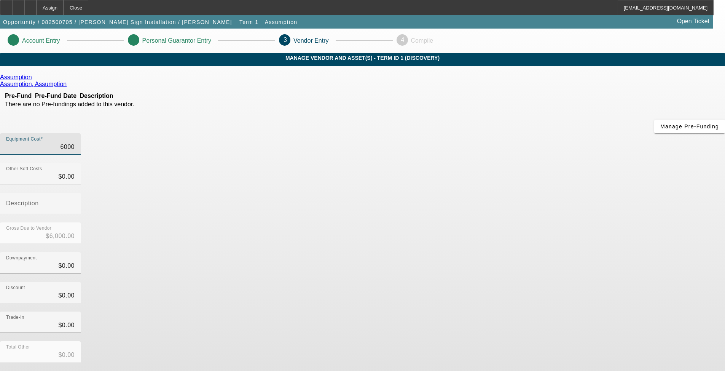
type input "$60,000.00"
click at [547, 282] on div "Discount $0.00" at bounding box center [362, 297] width 725 height 30
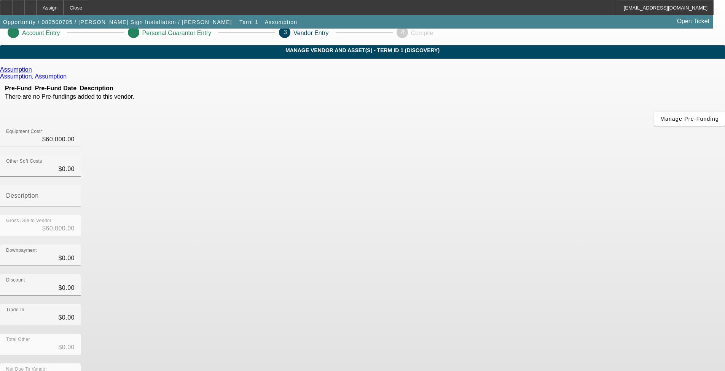
scroll to position [15, 0]
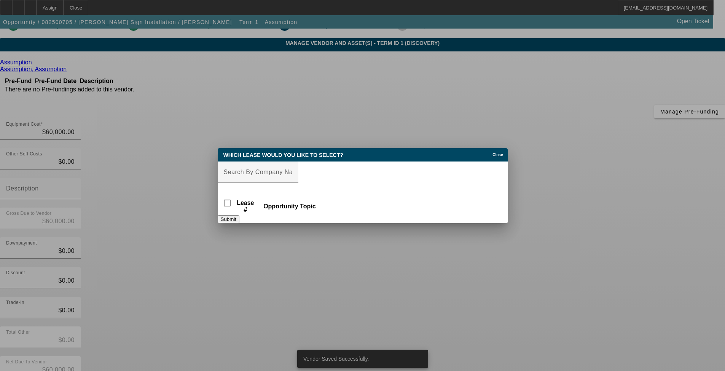
scroll to position [0, 0]
click at [292, 170] on input "Lease Search" at bounding box center [258, 171] width 68 height 9
click at [292, 165] on div at bounding box center [258, 171] width 68 height 21
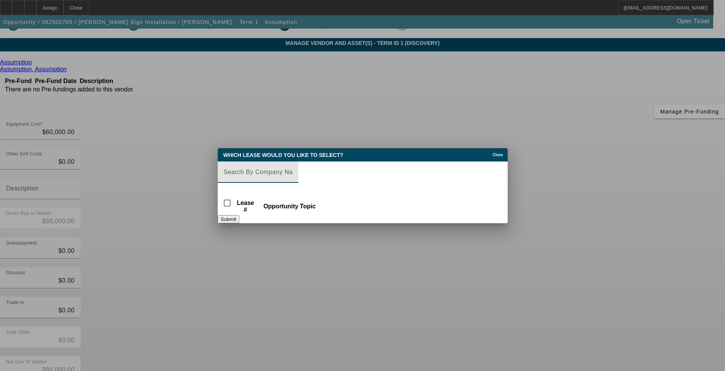
click at [292, 174] on input "Lease Search" at bounding box center [258, 171] width 68 height 9
paste input "BFC16808-02"
type input "BFC16808-02"
click at [409, 223] on div "Submit" at bounding box center [363, 219] width 290 height 8
click at [231, 197] on input "checkbox" at bounding box center [227, 202] width 15 height 15
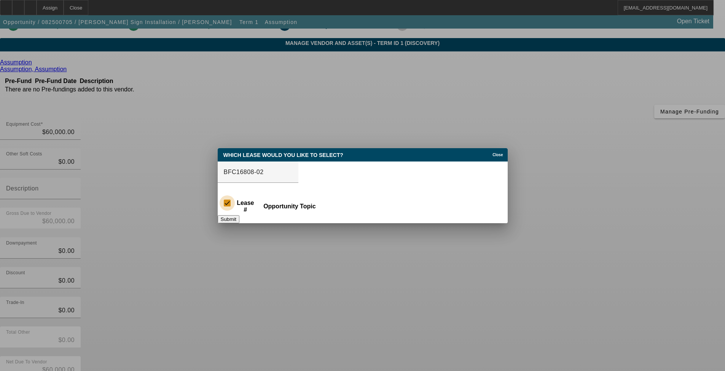
checkbox input "true"
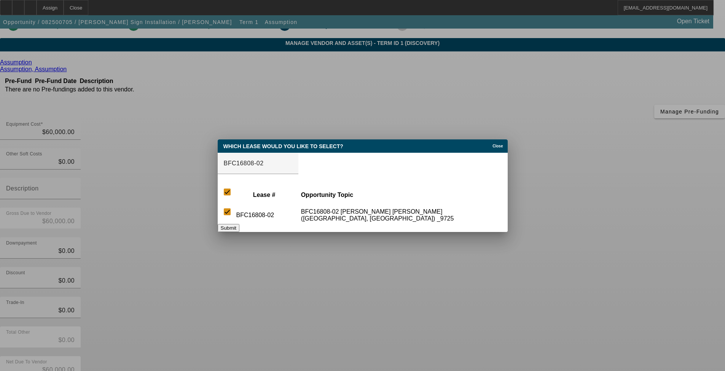
click at [239, 230] on button "Submit" at bounding box center [229, 228] width 22 height 8
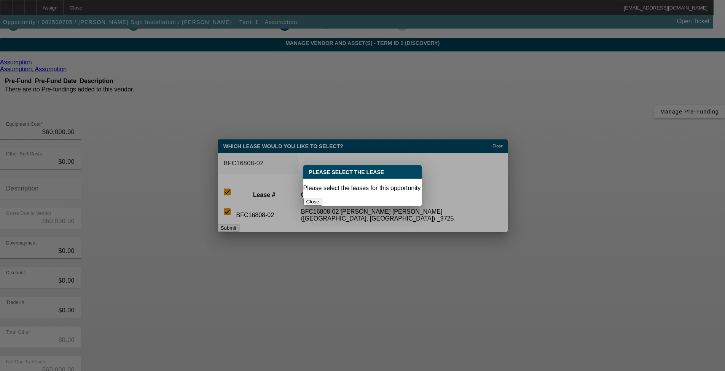
click at [322, 199] on button "Close" at bounding box center [312, 201] width 19 height 8
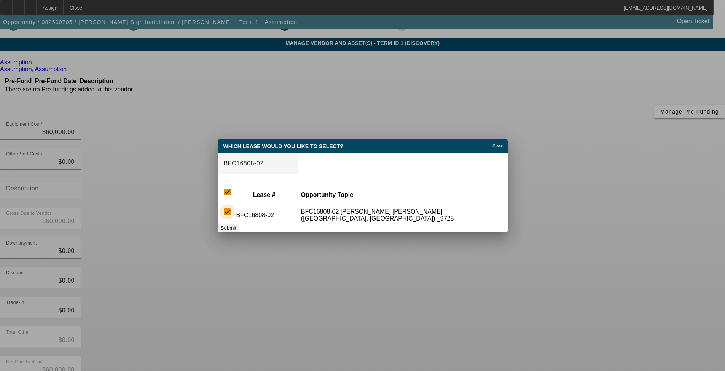
click at [235, 207] on input "checkbox" at bounding box center [227, 211] width 15 height 15
click at [228, 208] on input "checkbox" at bounding box center [227, 211] width 15 height 15
checkbox input "true"
click at [239, 228] on button "Submit" at bounding box center [229, 228] width 22 height 8
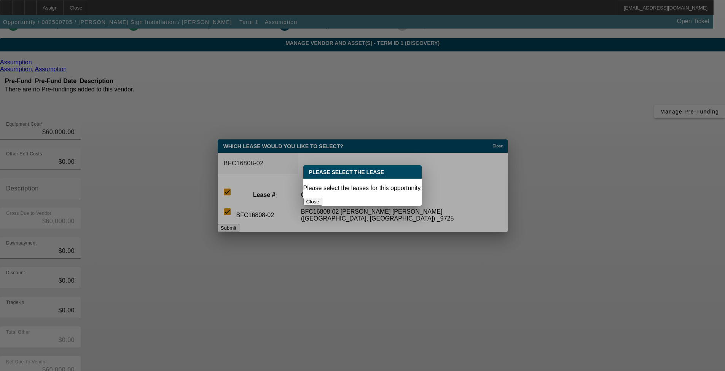
click at [322, 197] on button "Close" at bounding box center [312, 201] width 19 height 8
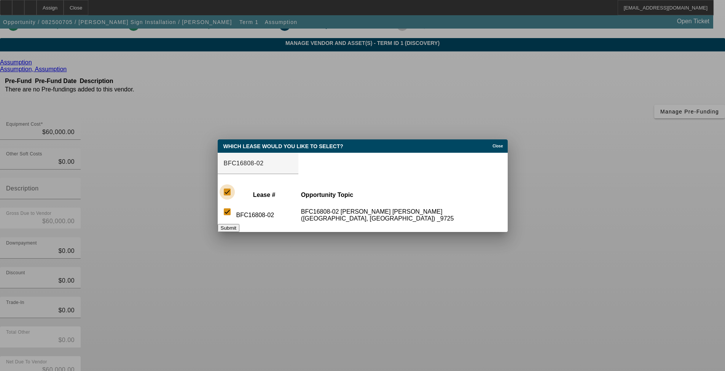
click at [226, 190] on input "checkbox" at bounding box center [227, 191] width 15 height 15
checkbox input "false"
click at [235, 212] on input "checkbox" at bounding box center [227, 211] width 15 height 15
checkbox input "true"
click at [239, 230] on button "Submit" at bounding box center [229, 228] width 22 height 8
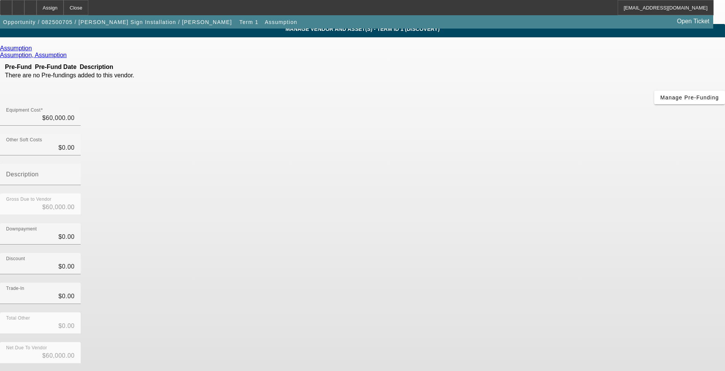
scroll to position [29, 0]
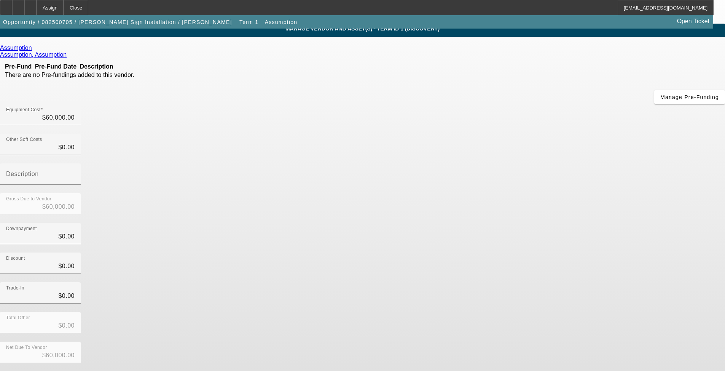
click at [22, 364] on button "Submit" at bounding box center [11, 375] width 22 height 8
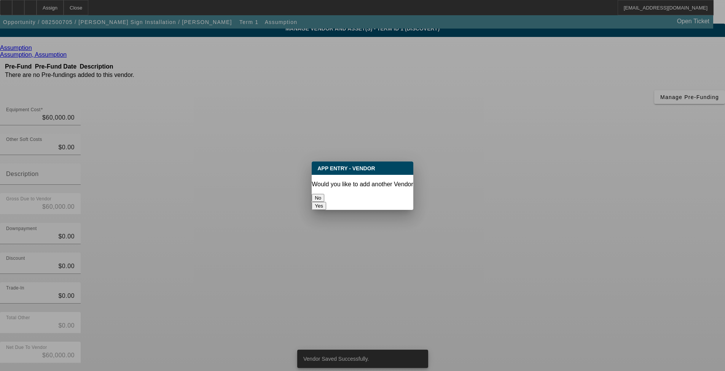
scroll to position [0, 0]
click at [324, 195] on button "No" at bounding box center [318, 198] width 13 height 8
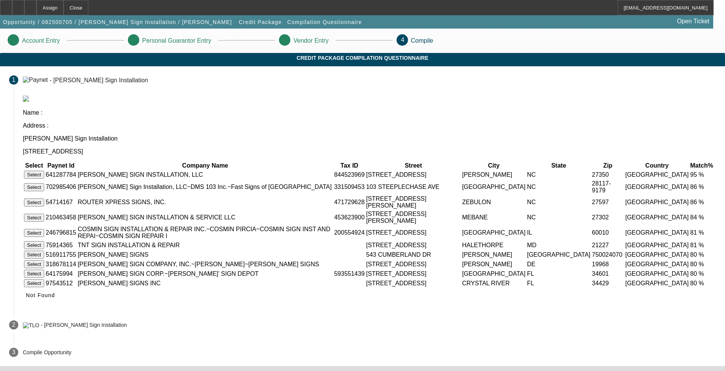
click at [44, 170] on button "Select" at bounding box center [34, 174] width 20 height 8
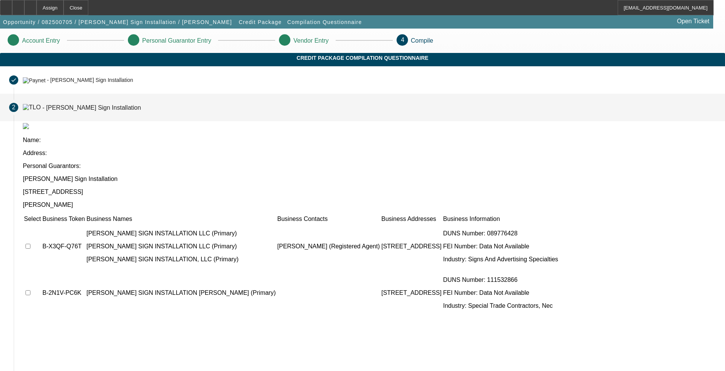
click at [30, 243] on input "checkbox" at bounding box center [27, 245] width 5 height 5
checkbox input "true"
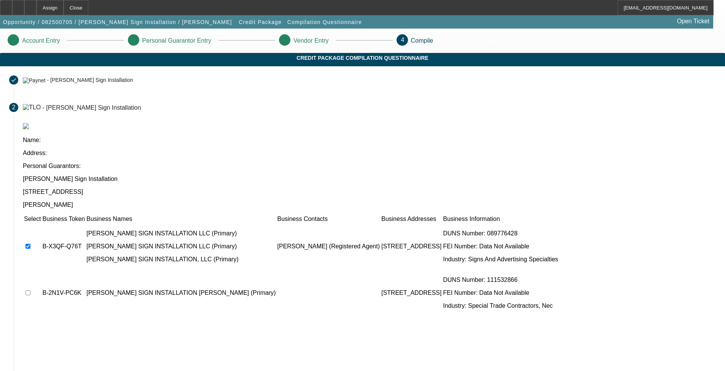
click at [41, 270] on td at bounding box center [33, 293] width 18 height 46
click at [30, 290] on input "checkbox" at bounding box center [27, 292] width 5 height 5
checkbox input "true"
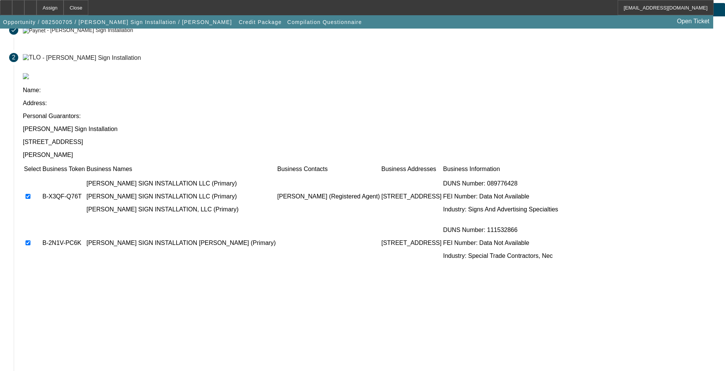
scroll to position [50, 0]
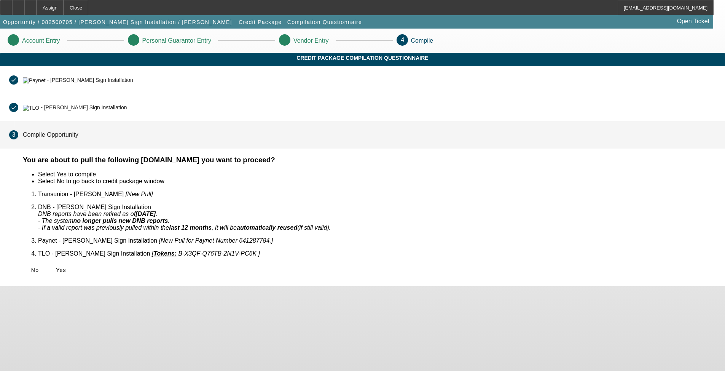
scroll to position [0, 0]
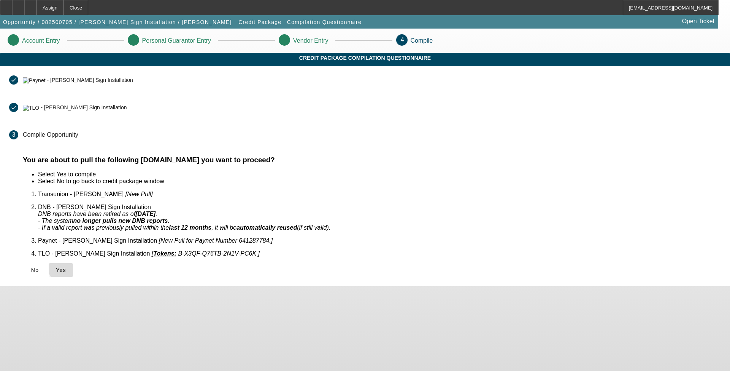
click at [66, 267] on span "Yes" at bounding box center [61, 270] width 10 height 6
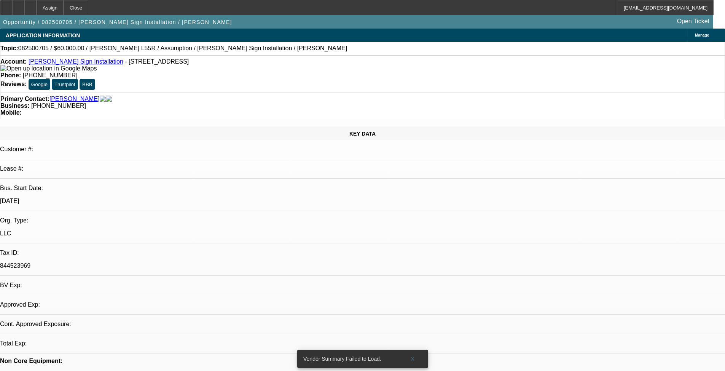
select select "0"
select select "2"
select select "0.1"
select select "4"
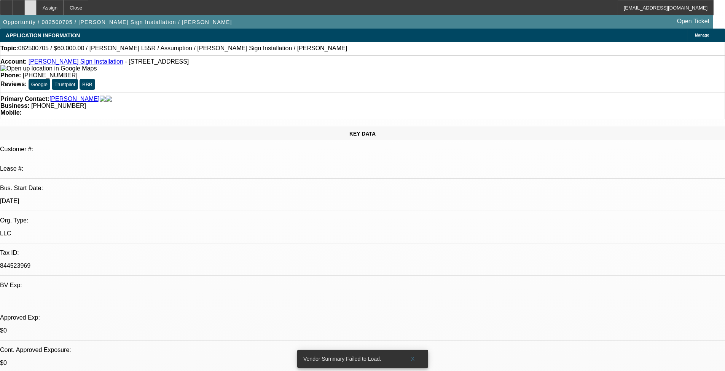
click at [37, 12] on div at bounding box center [30, 7] width 12 height 15
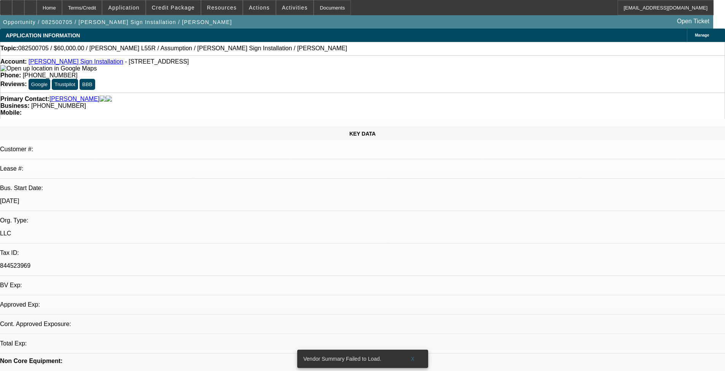
select select "0"
select select "2"
select select "0.1"
select select "4"
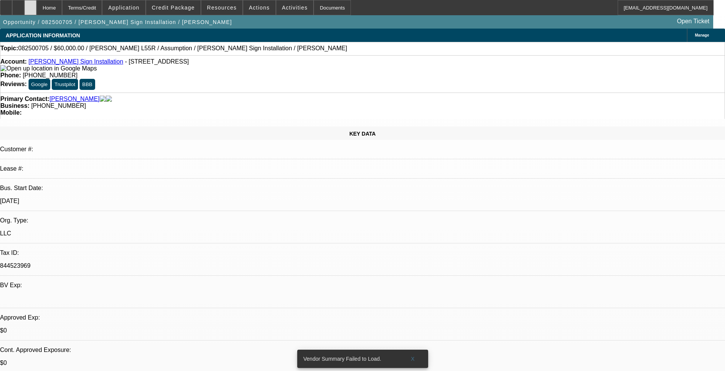
click at [37, 7] on div at bounding box center [30, 7] width 12 height 15
select select "0"
select select "2"
select select "0.1"
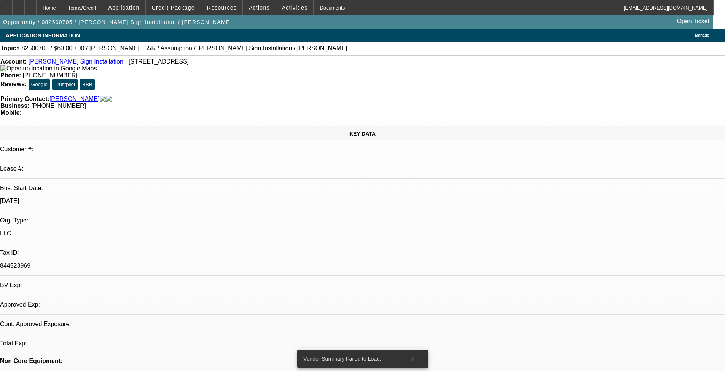
select select "4"
radio input "true"
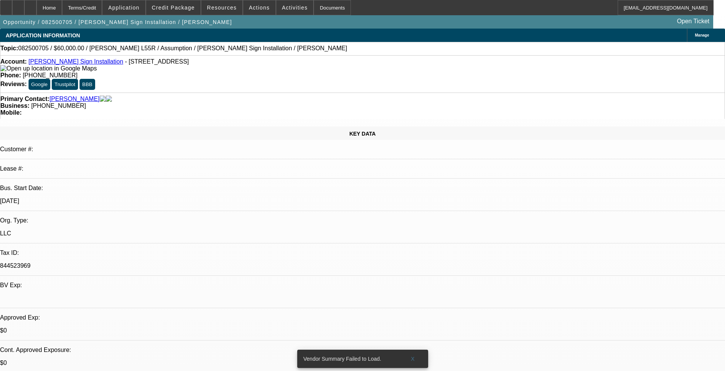
type textarea "8/26 sandeep emailed app, assumption for andy"
radio input "true"
drag, startPoint x: 540, startPoint y: 30, endPoint x: 560, endPoint y: 32, distance: 19.6
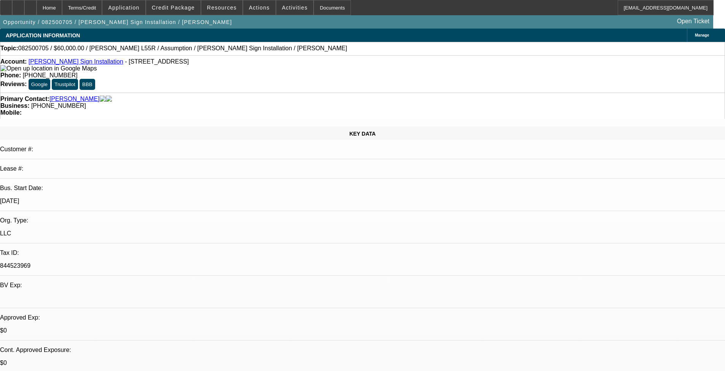
drag, startPoint x: 590, startPoint y: 131, endPoint x: 587, endPoint y: 156, distance: 25.3
radio input "false"
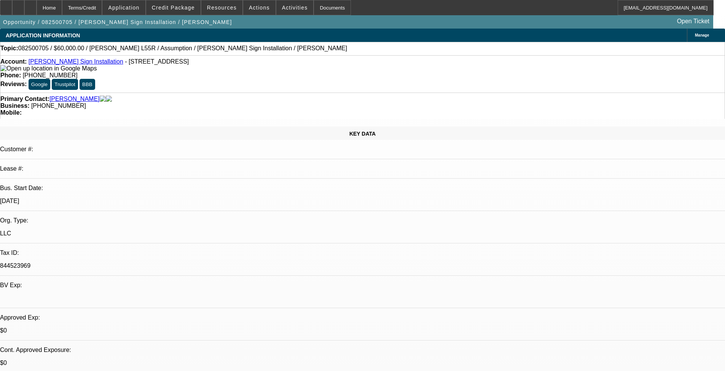
radio input "true"
paste textarea "https://beaconcreditbuilder.beaconfunding.com/opportunity/7AC0068A-77D6-EF11-8E…"
type textarea "https://beaconcreditbuilder.beaconfunding.com/opportunity/7AC0068A-77D6-EF11-8E…"
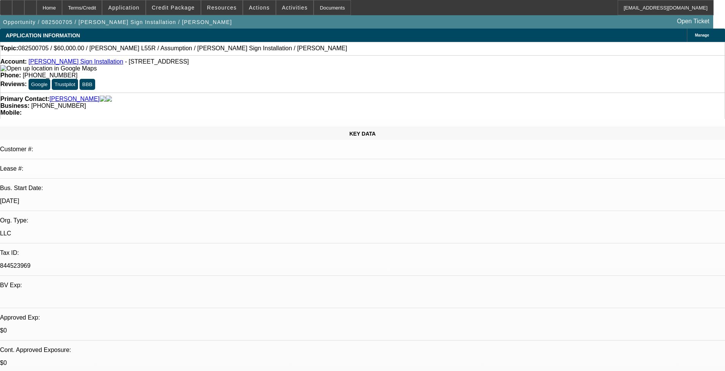
radio input "true"
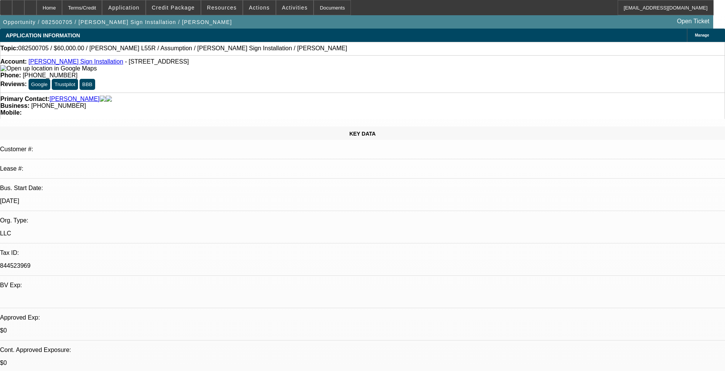
paste textarea "BFC16808-02"
type textarea "BFC16808-02"
radio input "true"
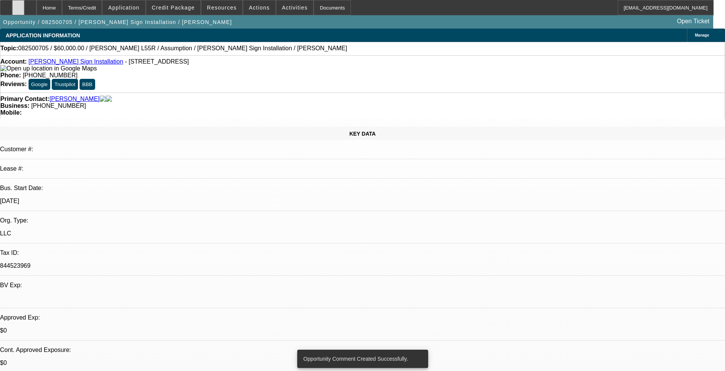
click at [24, 12] on div at bounding box center [18, 7] width 12 height 15
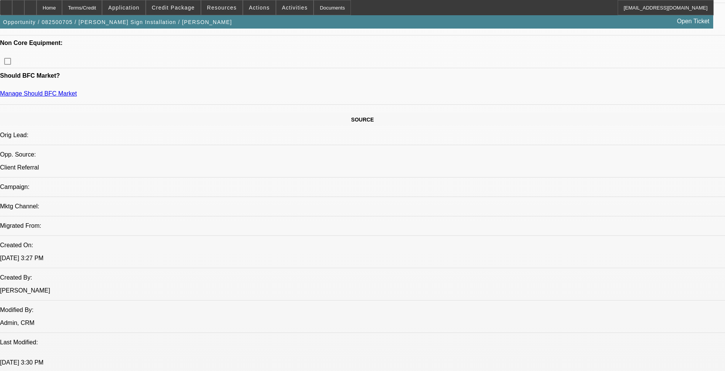
drag, startPoint x: 353, startPoint y: 296, endPoint x: 354, endPoint y: 312, distance: 16.4
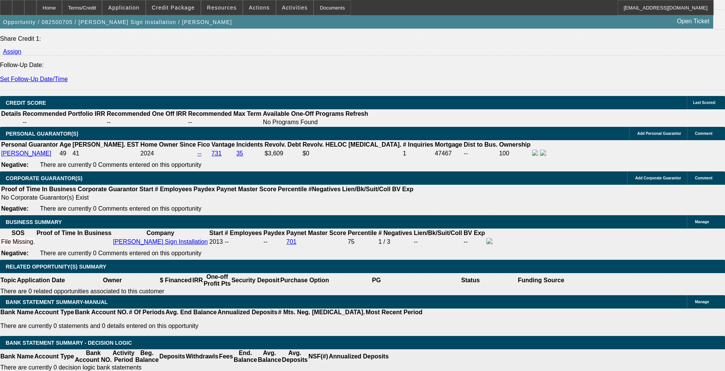
drag, startPoint x: 329, startPoint y: 244, endPoint x: 323, endPoint y: 165, distance: 79.7
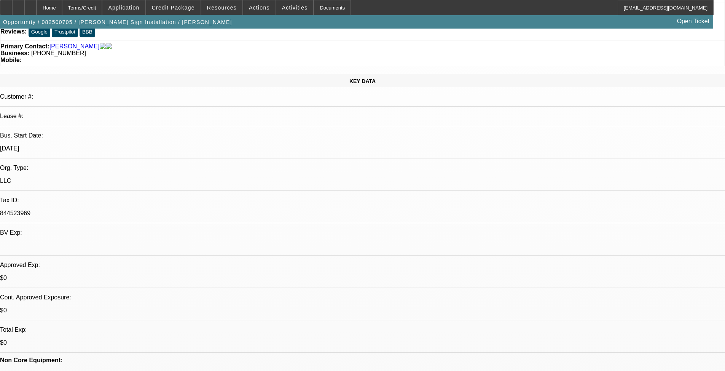
scroll to position [190, 0]
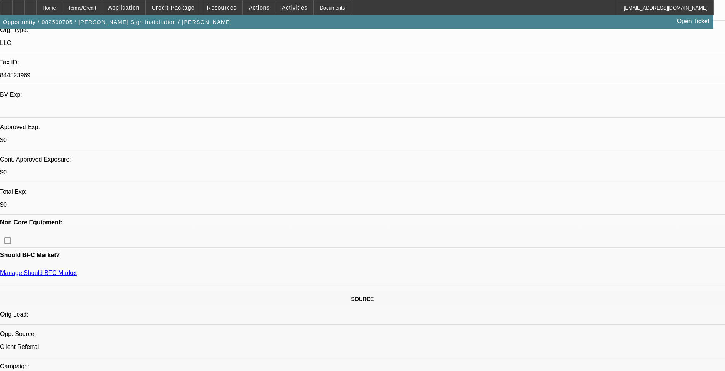
click at [37, 5] on div at bounding box center [30, 7] width 12 height 15
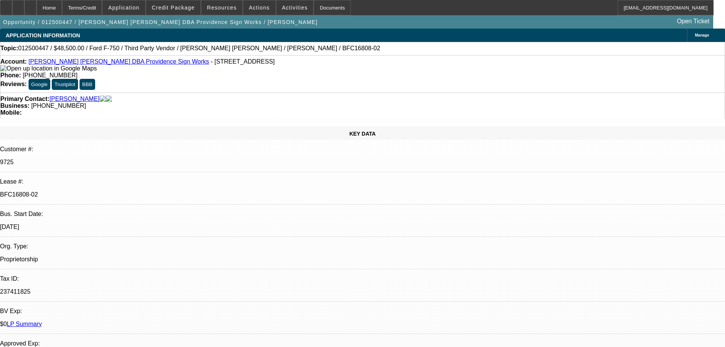
select select "0"
select select "6"
select select "0"
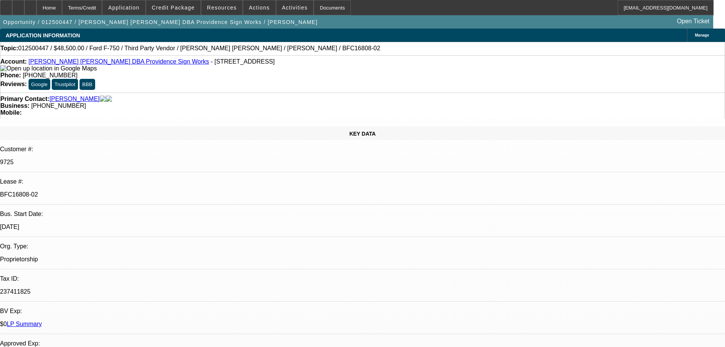
select select "0"
select select "6"
select select "0"
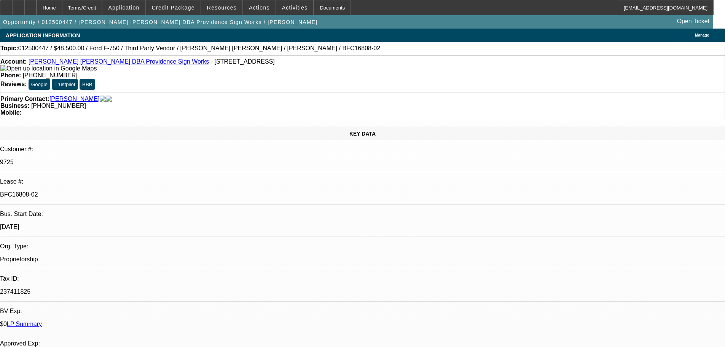
select select "0"
select select "6"
select select "0.1"
select select "2"
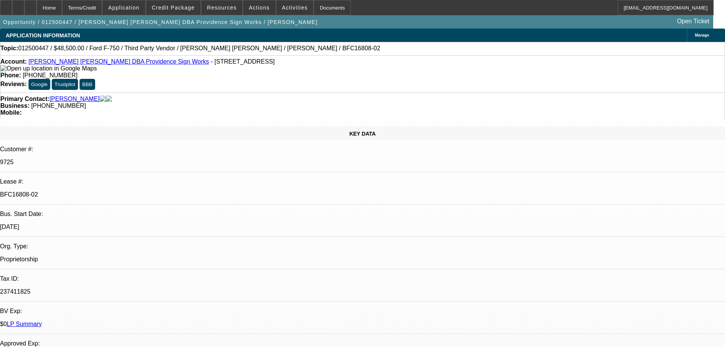
select select "0"
select select "6"
click at [328, 96] on div "Primary Contact: [PERSON_NAME] Business: [PHONE_NUMBER] Mobile:" at bounding box center [362, 105] width 725 height 26
drag, startPoint x: 120, startPoint y: 133, endPoint x: 92, endPoint y: 135, distance: 27.8
click at [79, 178] on div "Lease #: BFC16808-02" at bounding box center [362, 191] width 725 height 26
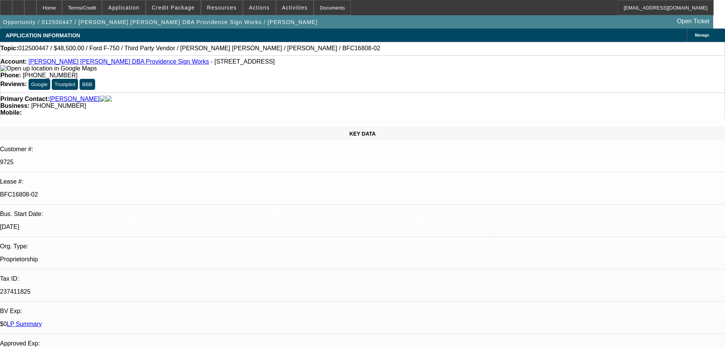
drag, startPoint x: 93, startPoint y: 134, endPoint x: 116, endPoint y: 139, distance: 24.0
click at [116, 191] on p "BFC16808-02" at bounding box center [362, 194] width 725 height 7
copy div "BFC16808-02"
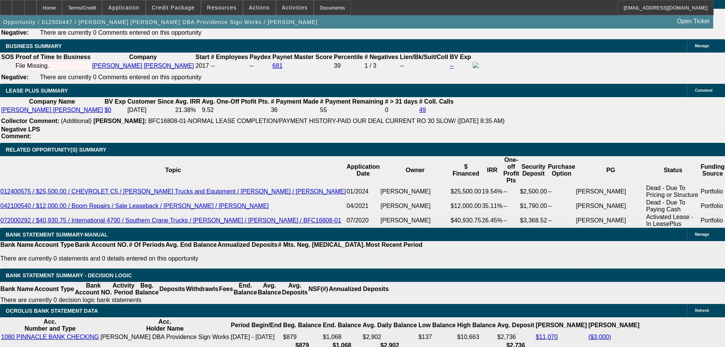
drag, startPoint x: 321, startPoint y: 271, endPoint x: 318, endPoint y: 260, distance: 10.9
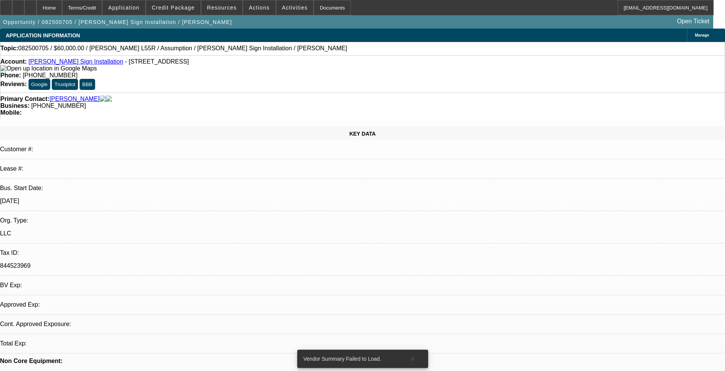
select select "0"
select select "2"
select select "0.1"
select select "4"
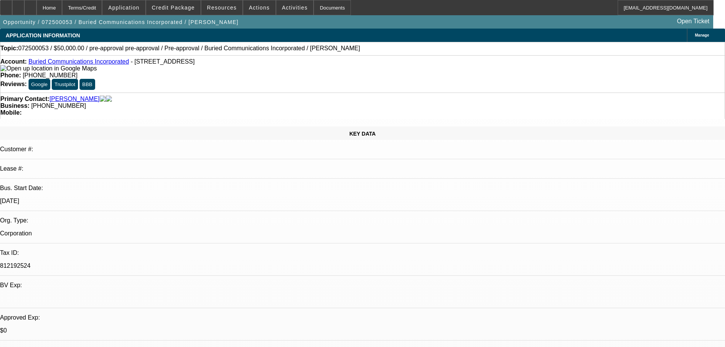
select select "0"
select select "3"
select select "0"
select select "6"
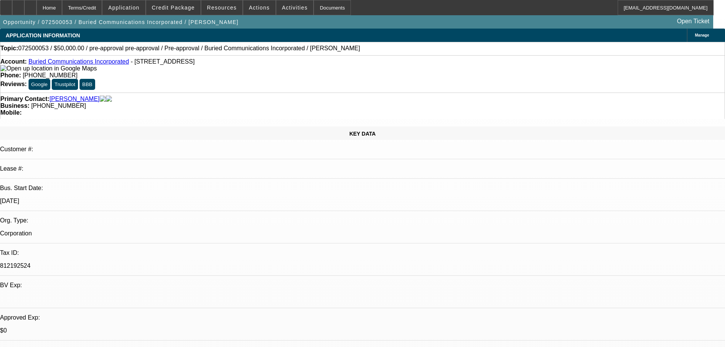
select select "0"
select select "3"
select select "0"
select select "6"
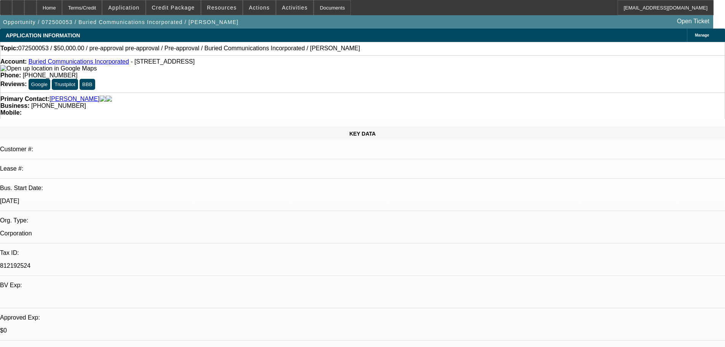
select select "0"
select select "3"
select select "0"
select select "6"
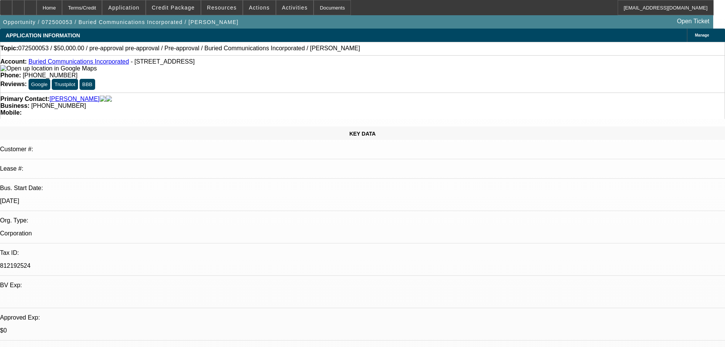
select select "0"
select select "3"
select select "0"
select select "6"
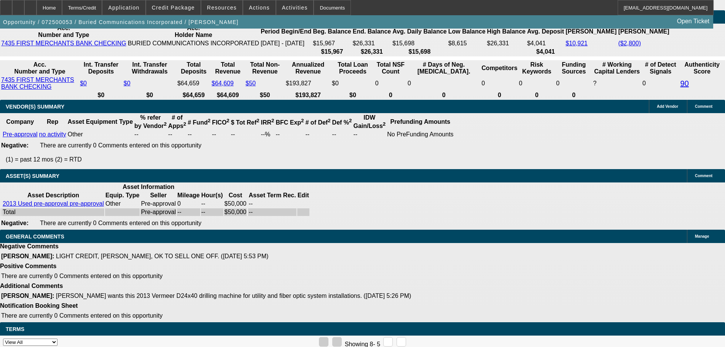
drag, startPoint x: 292, startPoint y: 284, endPoint x: 293, endPoint y: 288, distance: 4.3
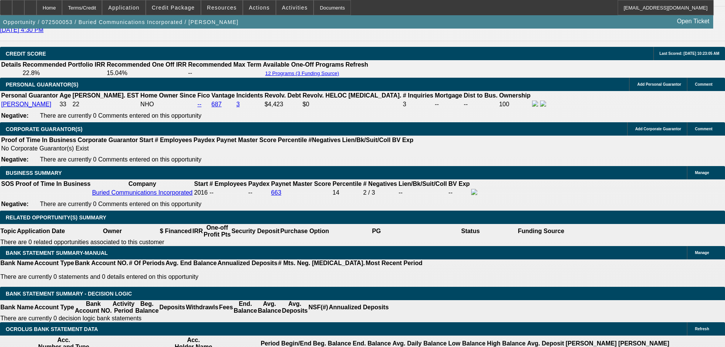
scroll to position [1028, 0]
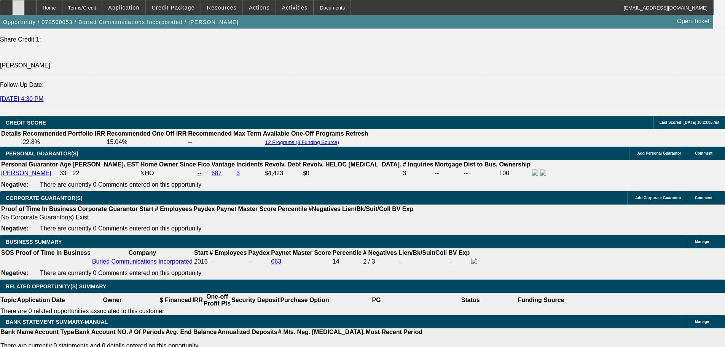
click at [24, 12] on div at bounding box center [18, 7] width 12 height 15
click at [37, 1] on div at bounding box center [30, 7] width 12 height 15
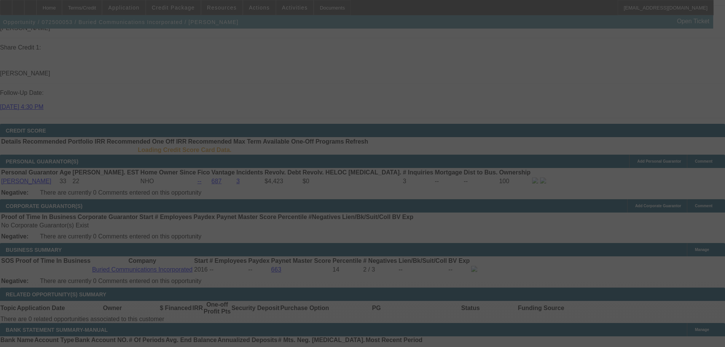
scroll to position [1028, 0]
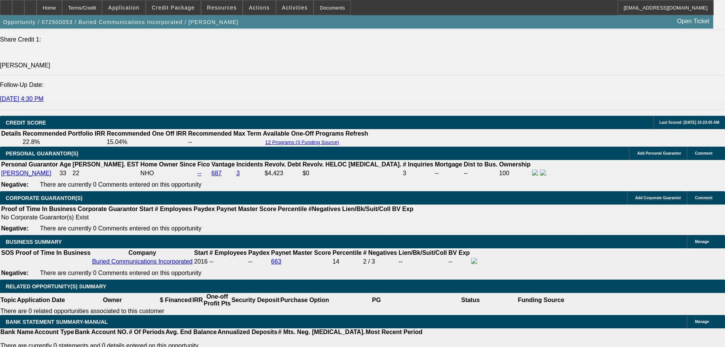
select select "0"
select select "3"
select select "0"
select select "6"
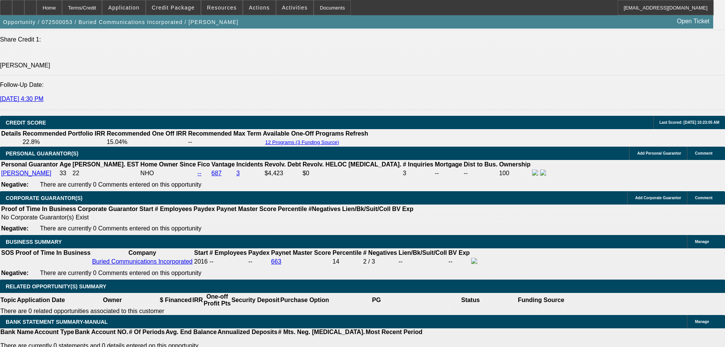
select select "0"
select select "3"
select select "0"
select select "6"
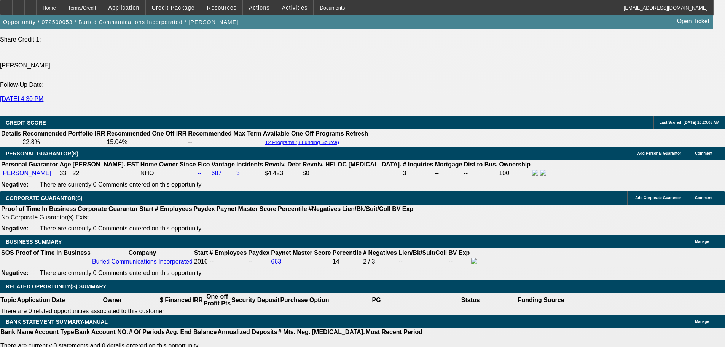
select select "0"
select select "3"
select select "0"
select select "6"
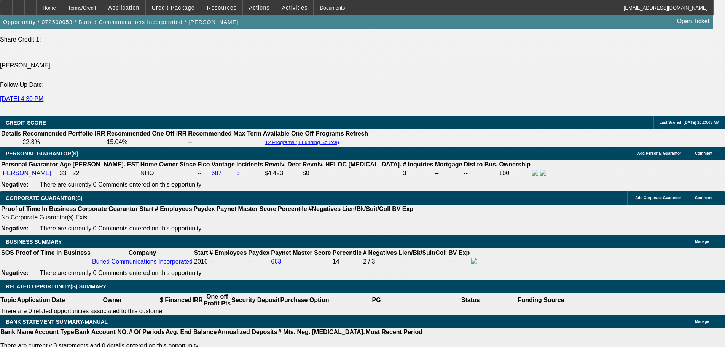
select select "0"
select select "3"
select select "0"
select select "6"
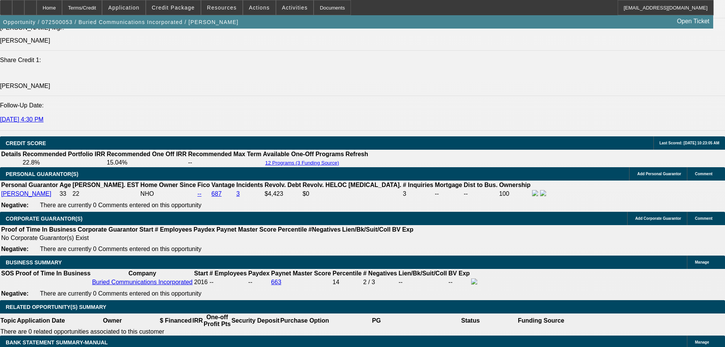
scroll to position [990, 0]
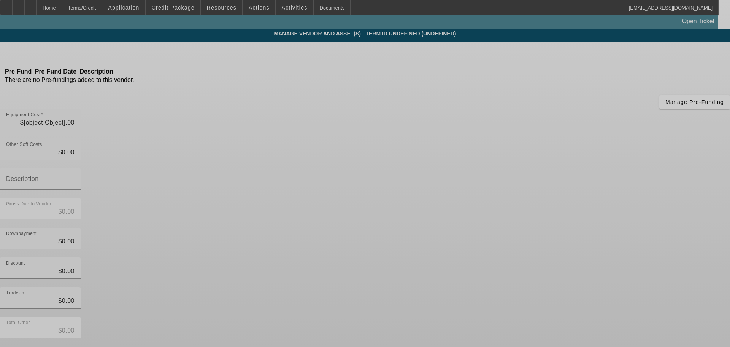
type input "$50,000.00"
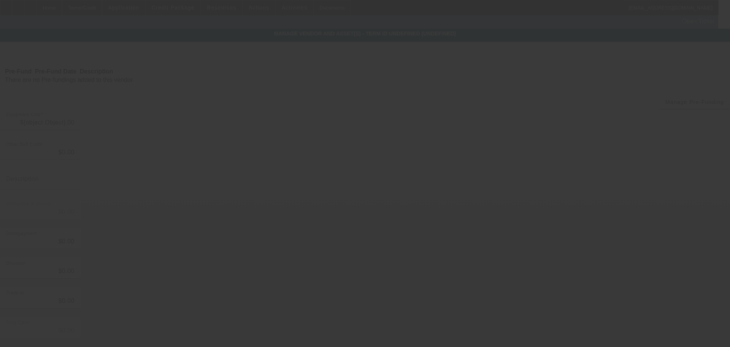
type input "$50,000.00"
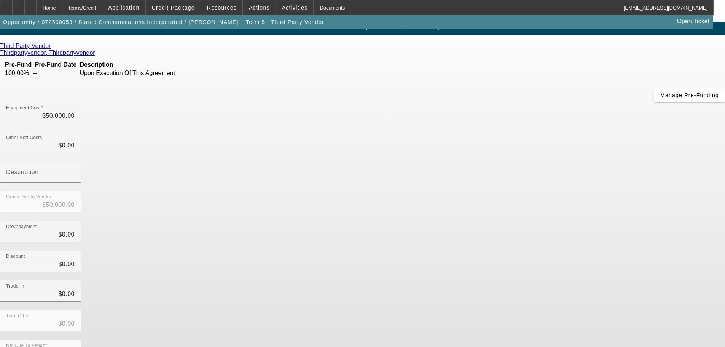
scroll to position [10, 0]
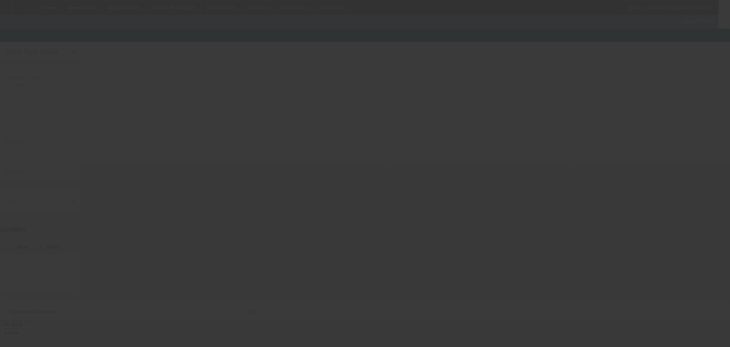
click at [556, 330] on div at bounding box center [365, 173] width 730 height 347
type input "1VRZ19030D1002379"
type input "Vermeer"
type input "D24X40II"
radio input "true"
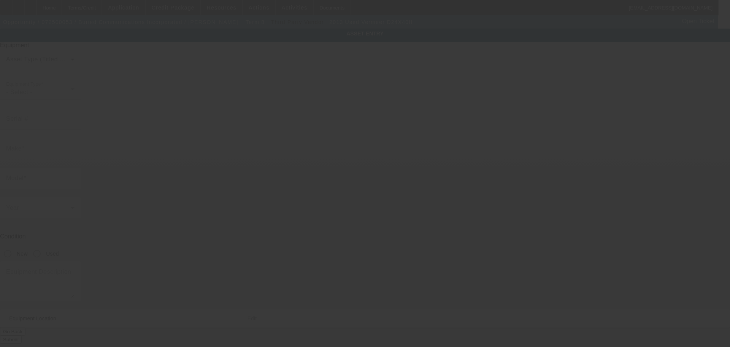
type textarea "Vermeer Drilling Machine"
type input "14617 W 6th St"
type input "Daleville"
type input "47334"
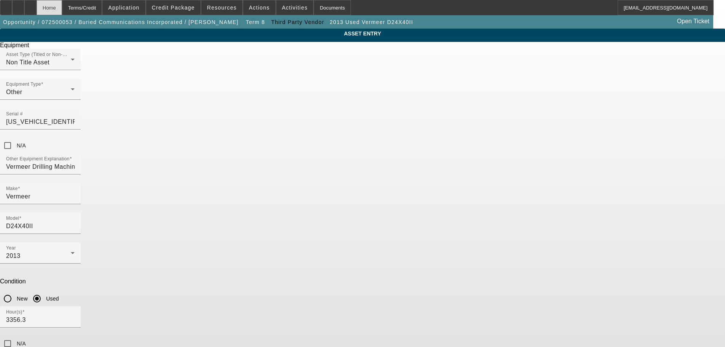
click at [62, 6] on div "Home" at bounding box center [49, 7] width 25 height 15
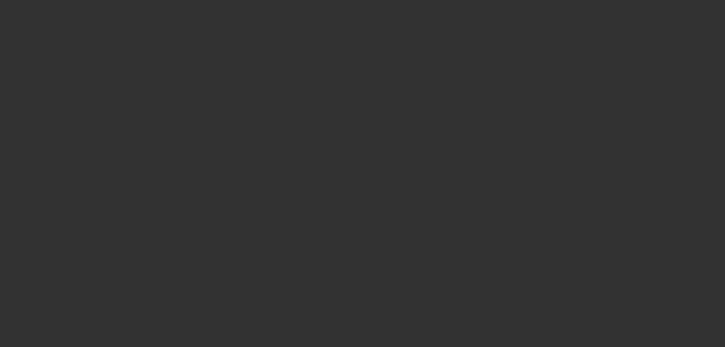
select select "0"
select select "3"
select select "0"
select select "6"
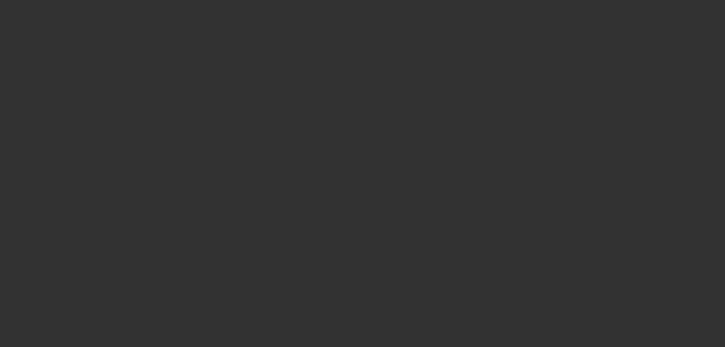
select select "0"
select select "3"
select select "0"
select select "6"
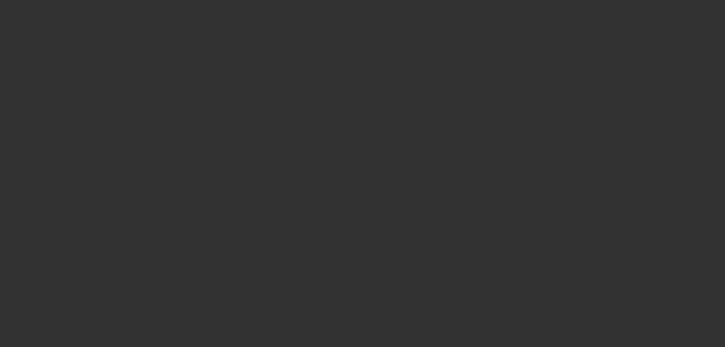
select select "0"
select select "3"
select select "0"
select select "6"
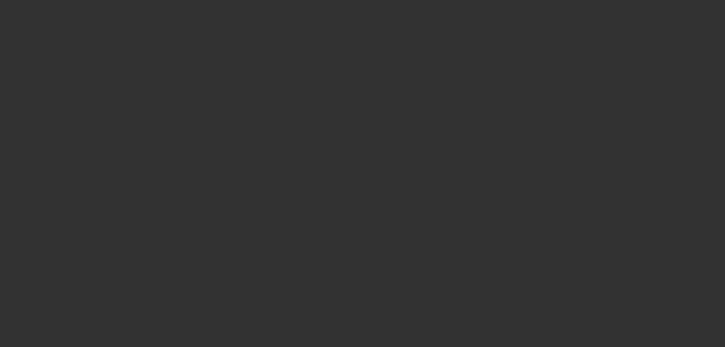
select select "0"
select select "3"
select select "0"
select select "6"
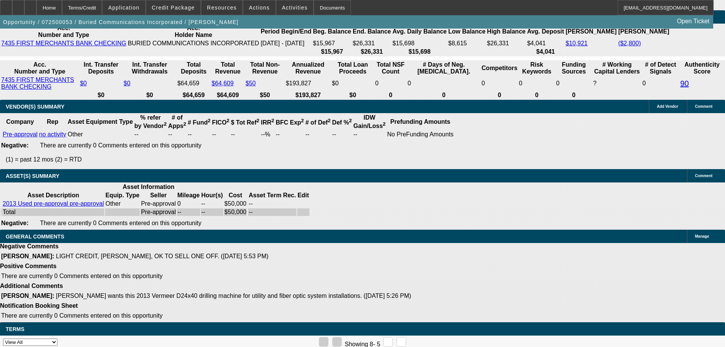
drag, startPoint x: 433, startPoint y: 294, endPoint x: 438, endPoint y: 341, distance: 46.7
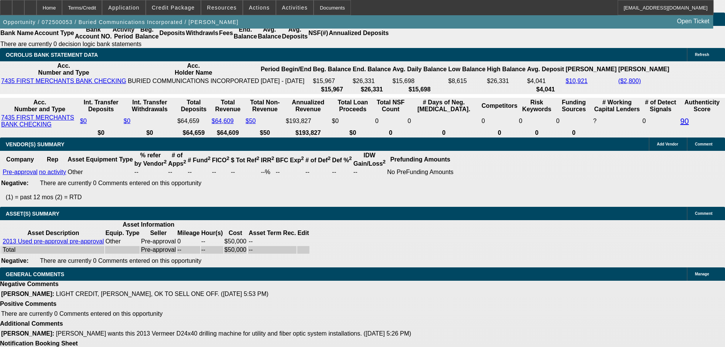
scroll to position [1294, 0]
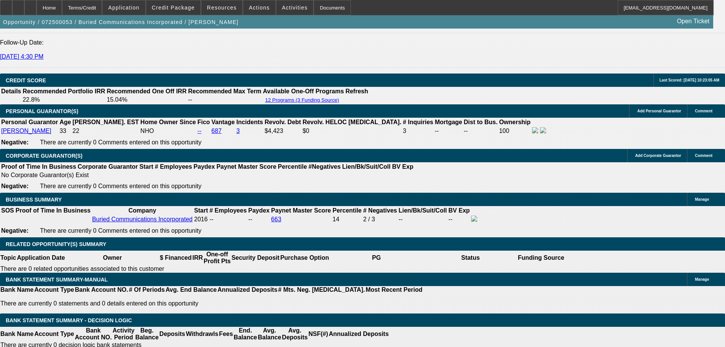
scroll to position [990, 0]
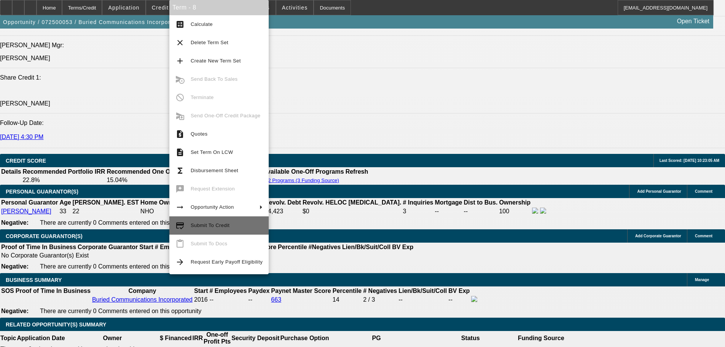
click at [234, 223] on span "Submit To Credit" at bounding box center [227, 225] width 72 height 9
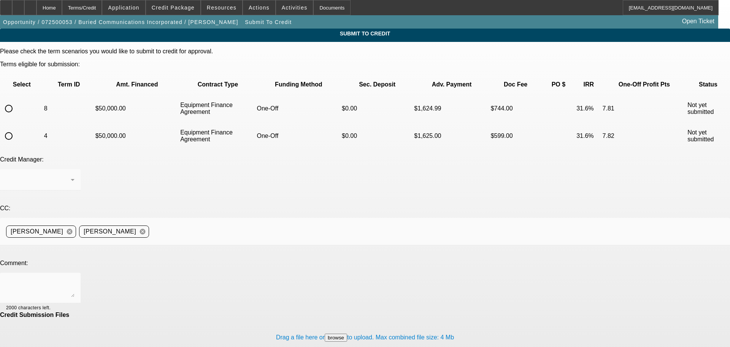
click at [20, 95] on td at bounding box center [22, 108] width 42 height 27
click at [16, 101] on input "radio" at bounding box center [8, 108] width 15 height 15
radio input "true"
click at [75, 303] on div at bounding box center [63, 307] width 24 height 8
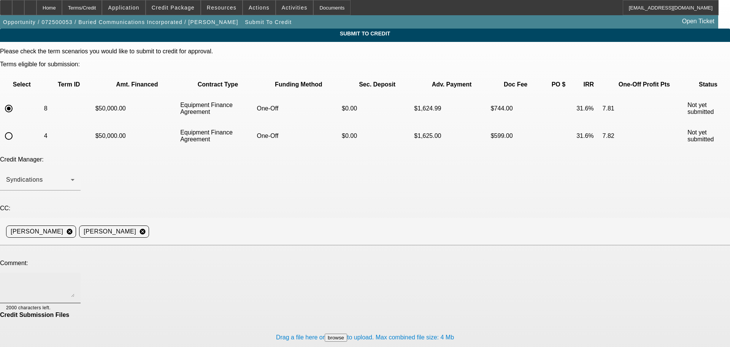
click at [75, 272] on div at bounding box center [40, 287] width 68 height 30
type textarea "Hey Michael, seller's COI with equipment/SN added into misc. Let me know if I n…"
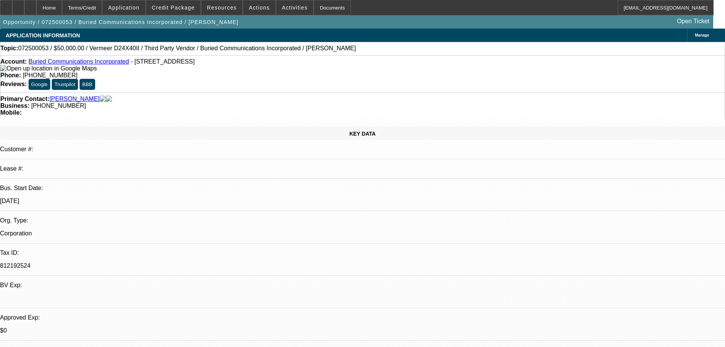
select select "0"
select select "3"
select select "0"
select select "6"
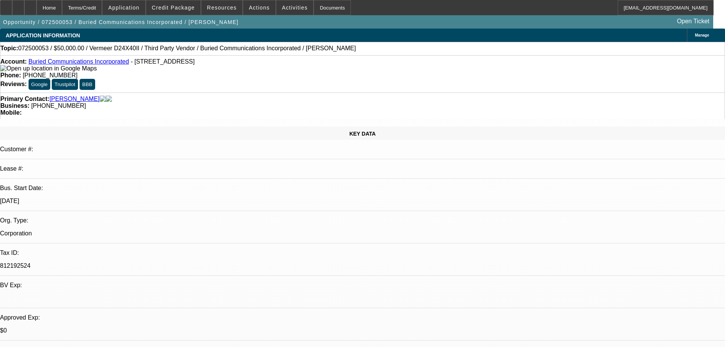
select select "0"
select select "3"
select select "0"
select select "6"
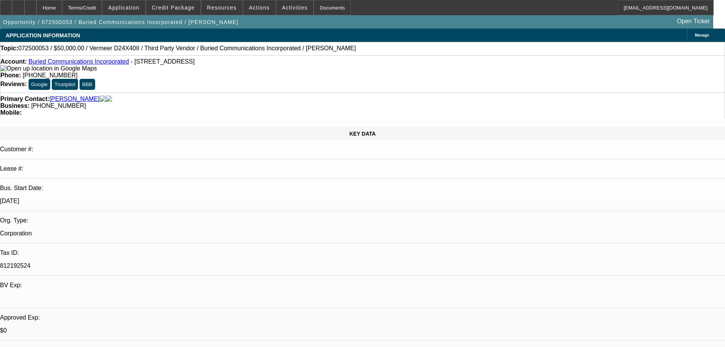
select select "0"
select select "3"
select select "0"
select select "6"
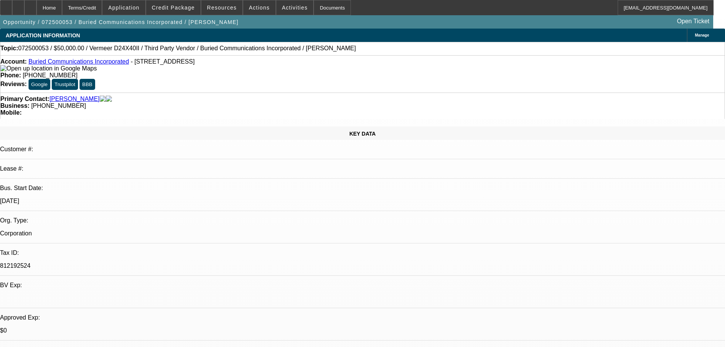
select select "0"
select select "3"
select select "0"
select select "6"
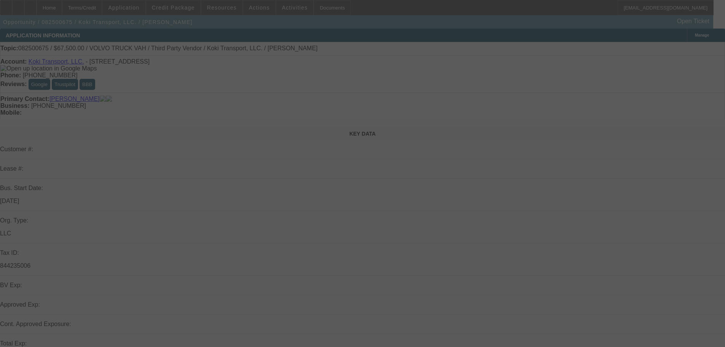
select select "0.1"
select select "2"
select select "0.1"
select select "4"
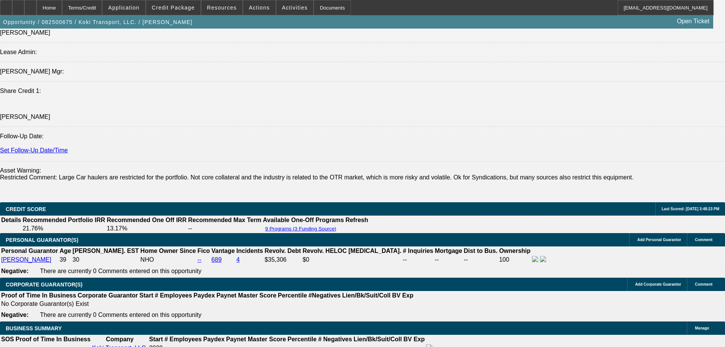
drag, startPoint x: 246, startPoint y: 364, endPoint x: 250, endPoint y: 362, distance: 4.8
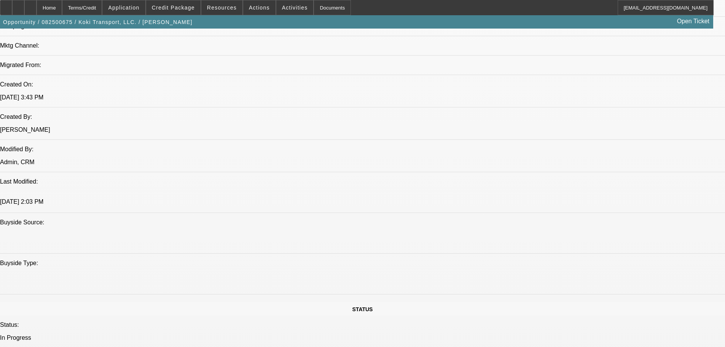
drag, startPoint x: 325, startPoint y: 162, endPoint x: 384, endPoint y: 137, distance: 63.9
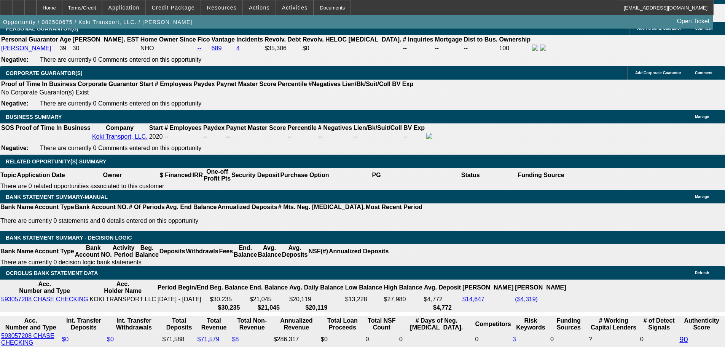
scroll to position [1424, 0]
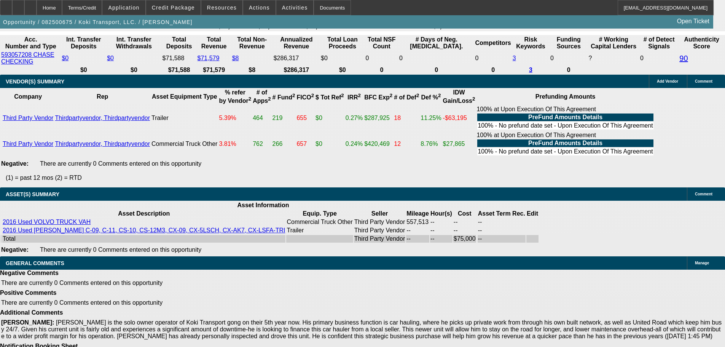
drag, startPoint x: 376, startPoint y: 275, endPoint x: 344, endPoint y: 255, distance: 37.7
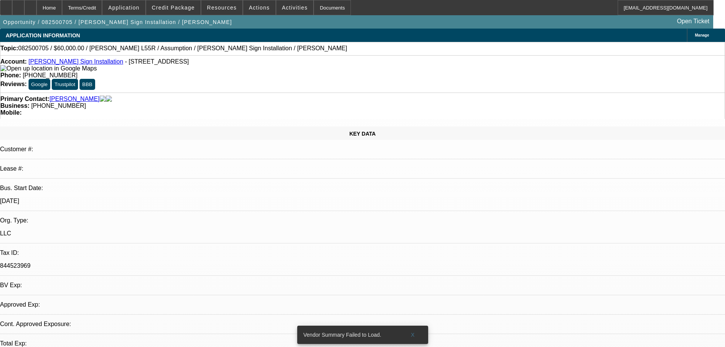
select select "0"
select select "2"
select select "0.1"
select select "4"
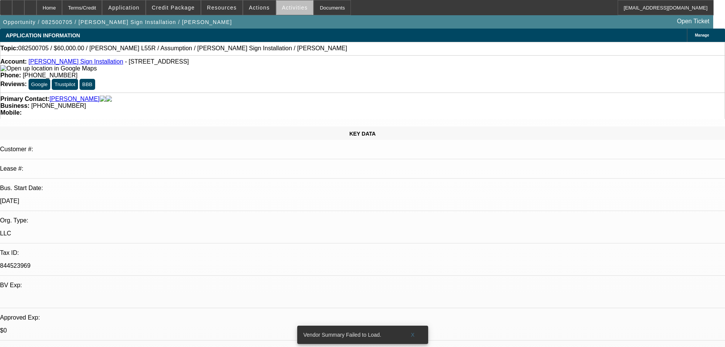
click at [290, 12] on span at bounding box center [294, 7] width 37 height 18
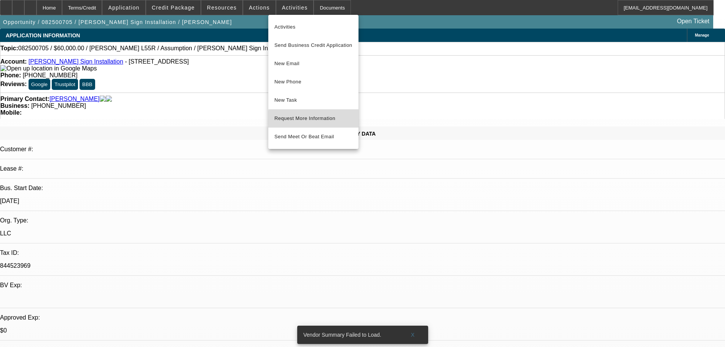
click at [337, 121] on span "Request More Information" at bounding box center [313, 118] width 78 height 9
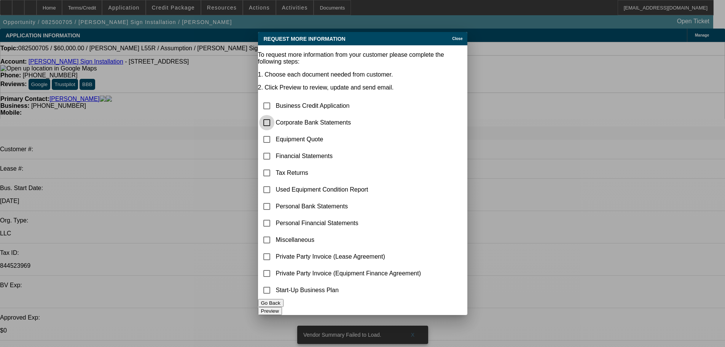
click at [273, 115] on input "checkbox" at bounding box center [266, 122] width 15 height 15
checkbox input "true"
click at [282, 307] on button "Preview" at bounding box center [270, 311] width 24 height 8
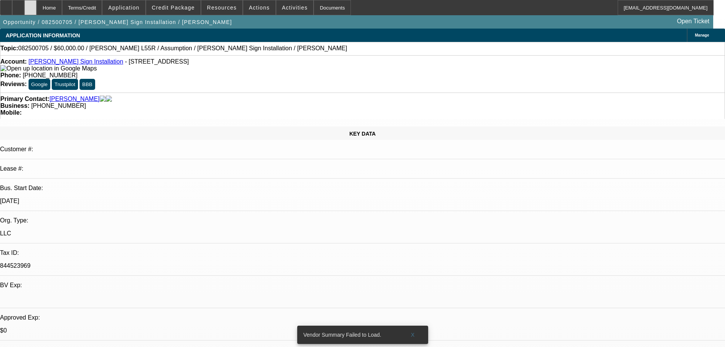
click at [37, 7] on div at bounding box center [30, 7] width 12 height 15
select select "0"
select select "2"
select select "0.1"
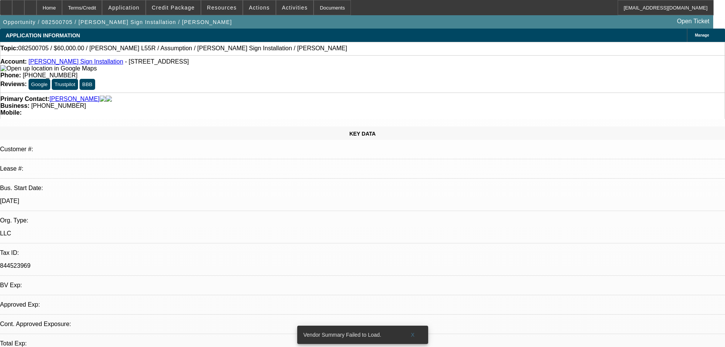
select select "4"
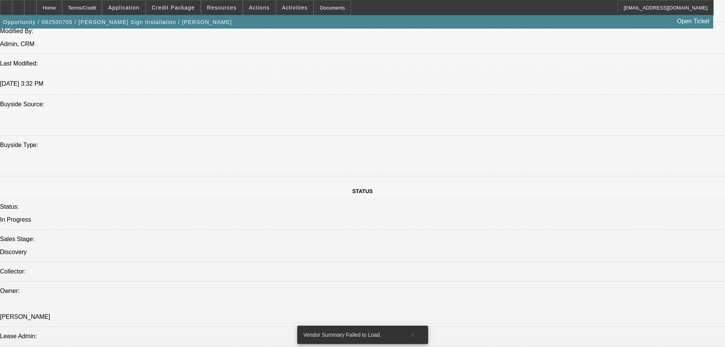
scroll to position [685, 0]
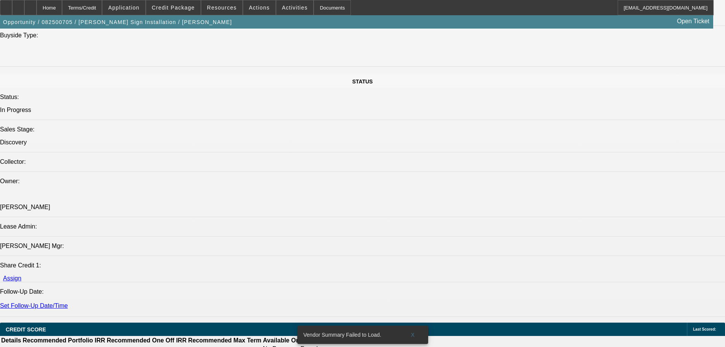
scroll to position [761, 0]
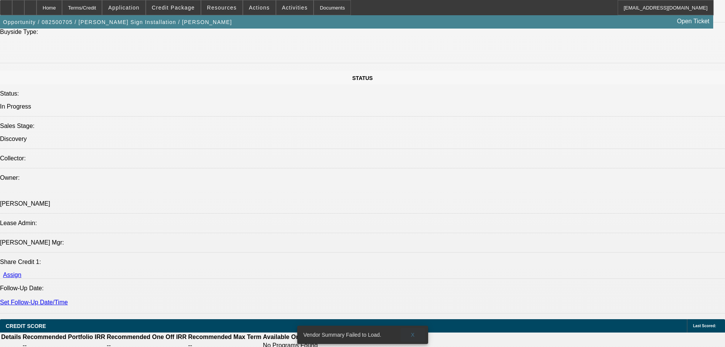
click at [415, 330] on span at bounding box center [413, 334] width 24 height 18
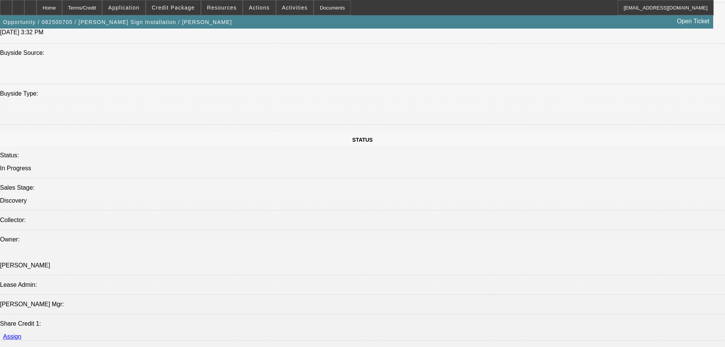
scroll to position [544, 0]
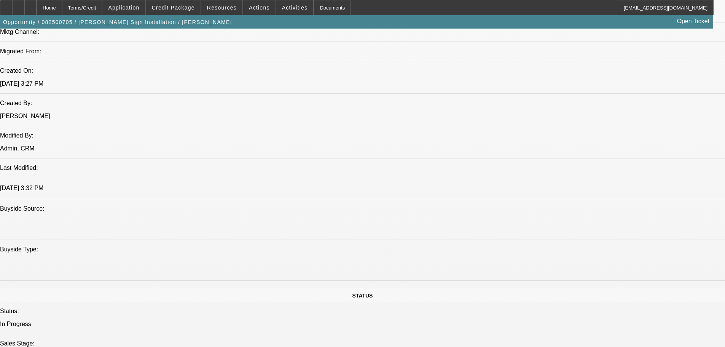
drag, startPoint x: 347, startPoint y: 303, endPoint x: 369, endPoint y: 105, distance: 199.0
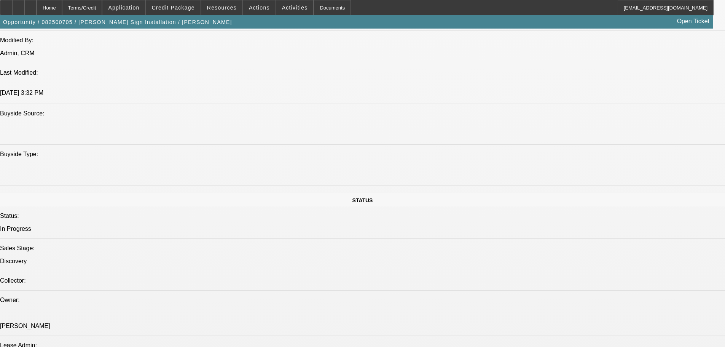
drag, startPoint x: 251, startPoint y: 252, endPoint x: 229, endPoint y: 213, distance: 45.0
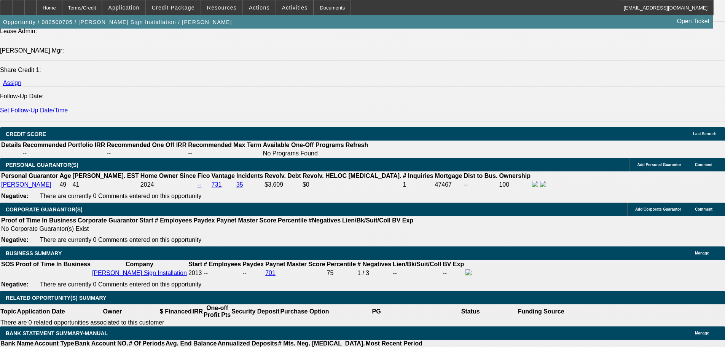
scroll to position [890, 0]
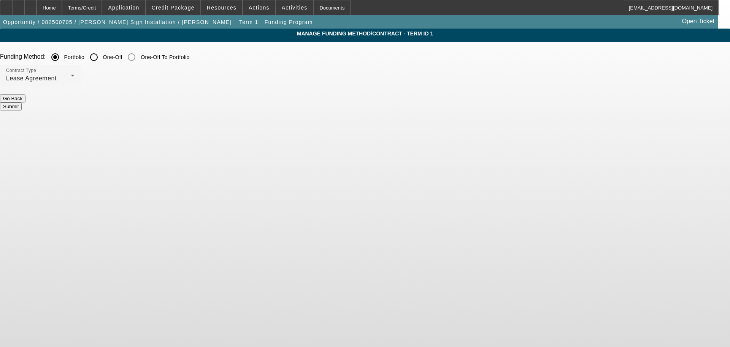
click at [189, 54] on mat-radio-group "Portfolio One-Off One-Off To Portfolio" at bounding box center [118, 56] width 144 height 6
click at [102, 60] on input "One-Off" at bounding box center [93, 56] width 15 height 15
radio input "true"
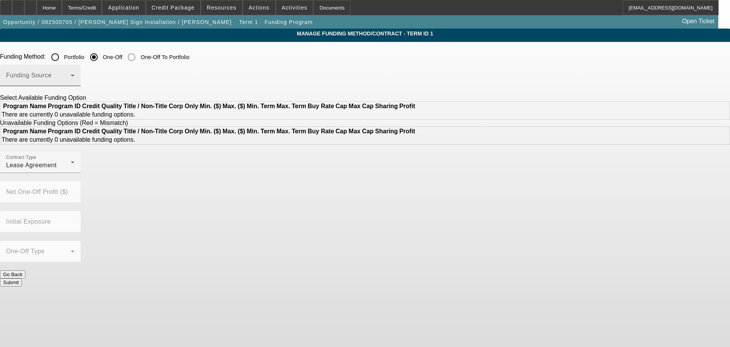
click at [75, 85] on div "Funding Source" at bounding box center [40, 75] width 68 height 21
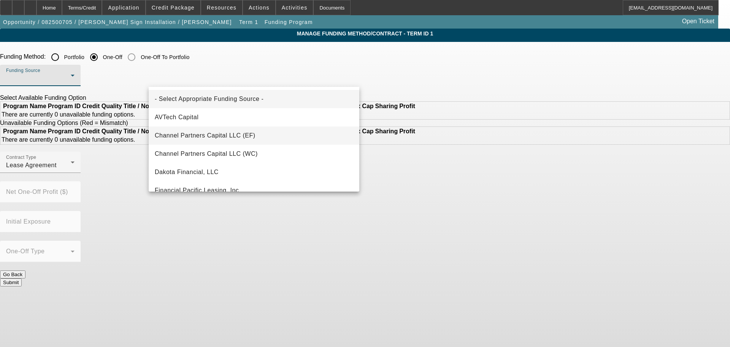
click at [275, 141] on mat-option "Channel Partners Capital LLC (EF)" at bounding box center [254, 135] width 211 height 18
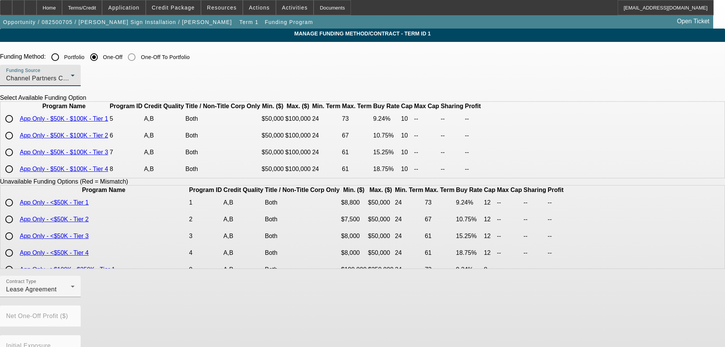
click at [17, 143] on input "radio" at bounding box center [9, 135] width 15 height 15
radio input "true"
click at [71, 294] on div "Lease Agreement" at bounding box center [38, 289] width 65 height 9
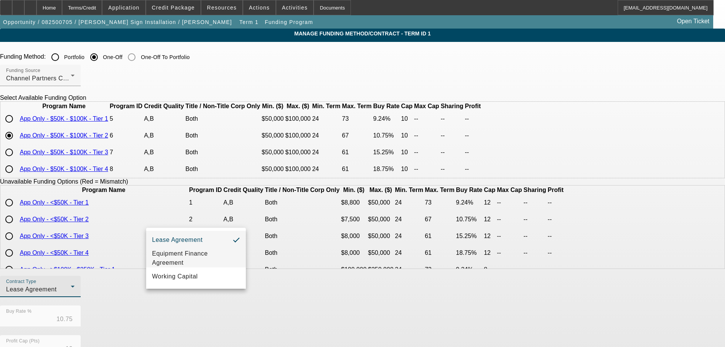
click at [198, 259] on span "Equipment Finance Agreement" at bounding box center [196, 258] width 88 height 18
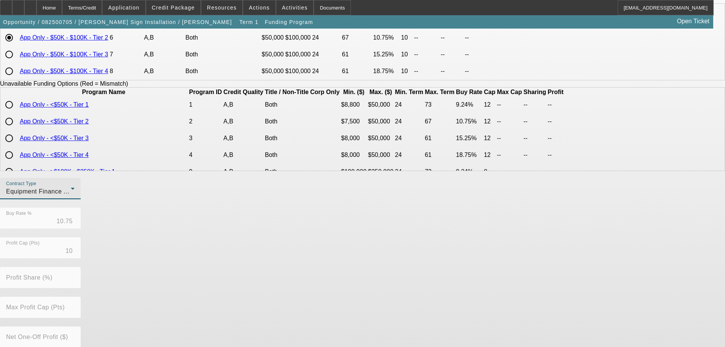
scroll to position [173, 0]
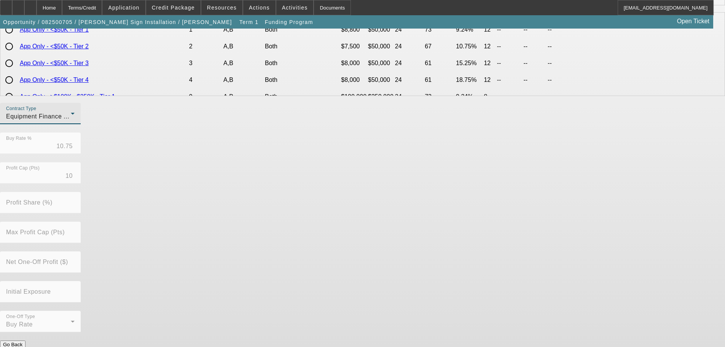
click at [22, 346] on button "Submit" at bounding box center [11, 352] width 22 height 8
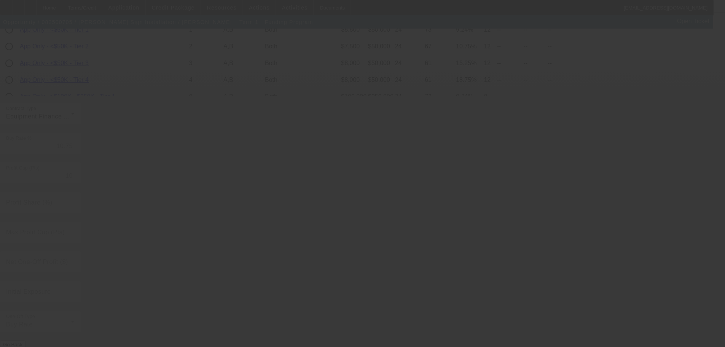
radio input "true"
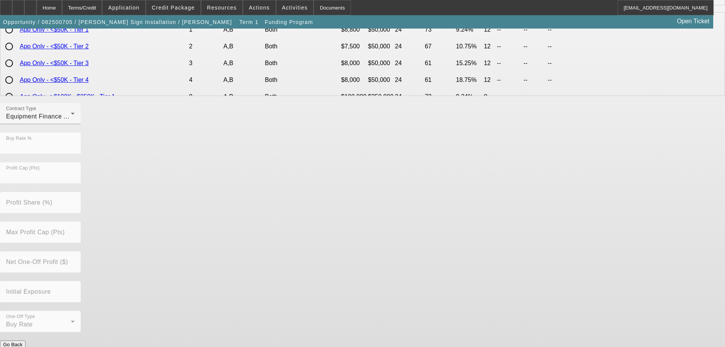
scroll to position [0, 0]
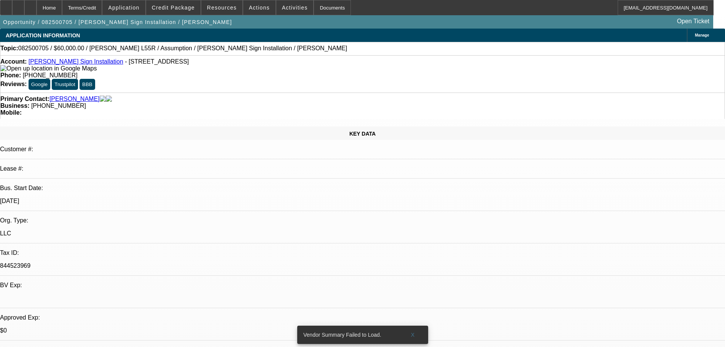
select select "0"
select select "2"
select select "0"
select select "6"
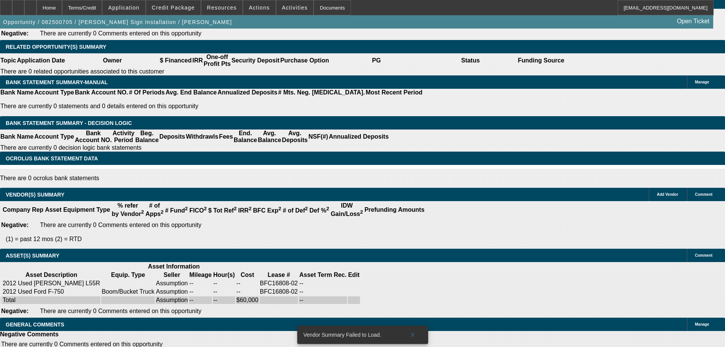
drag, startPoint x: 295, startPoint y: 118, endPoint x: 344, endPoint y: 337, distance: 224.9
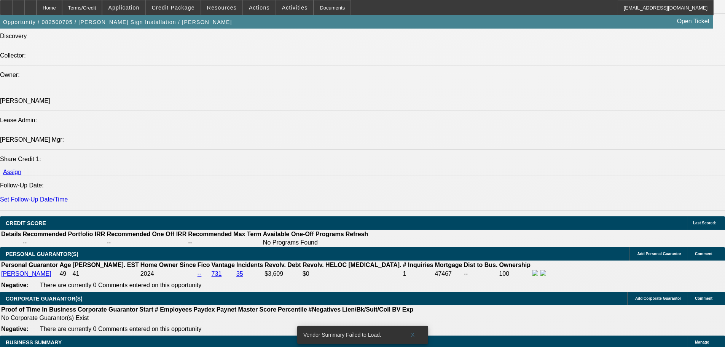
scroll to position [861, 0]
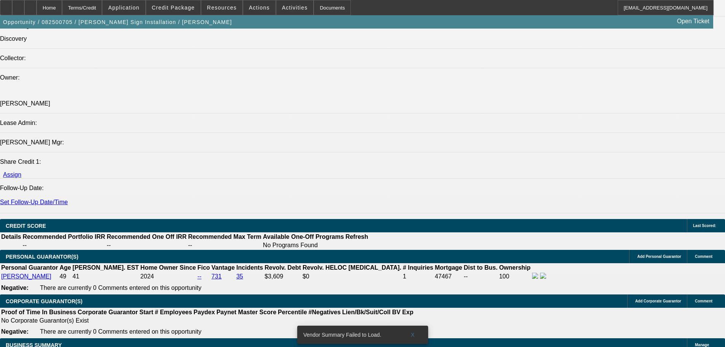
type input "54"
type input "1128"
type input "0.7"
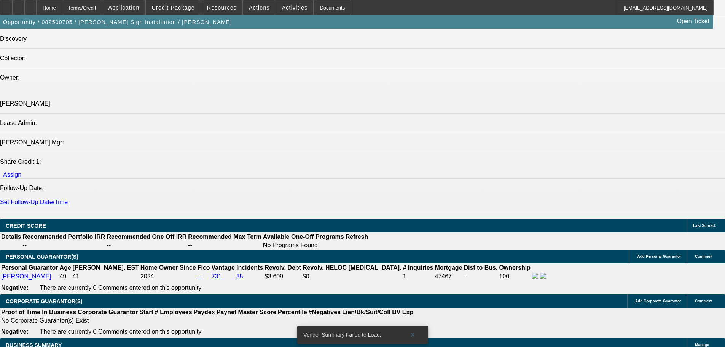
type input "$2,256.00"
type input "1128.51"
type input "$2,257.02"
type input "$1,128.51"
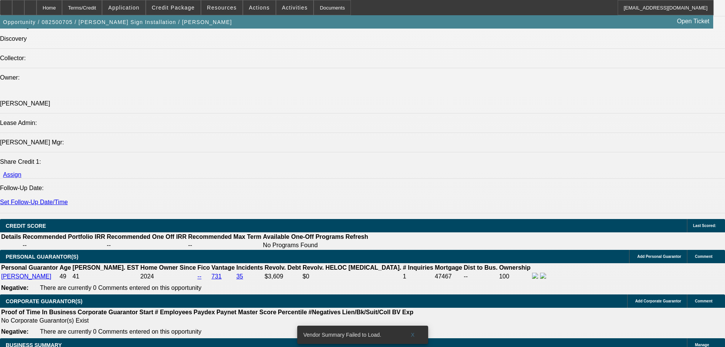
type input "$0.00"
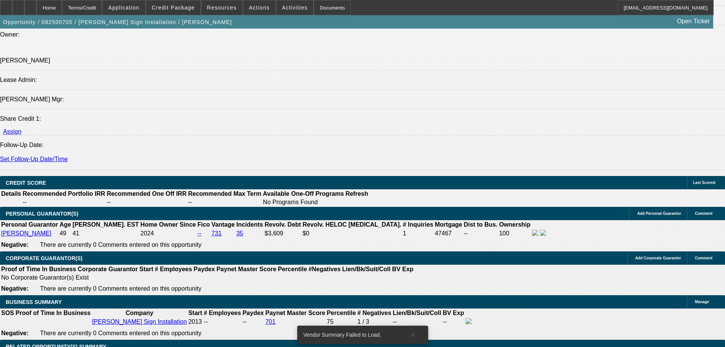
scroll to position [975, 0]
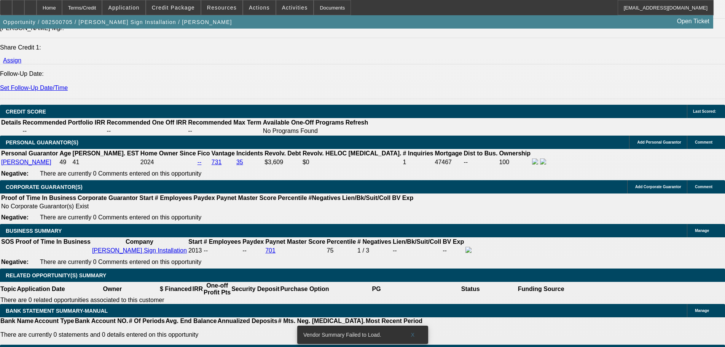
type input "$4,850.00"
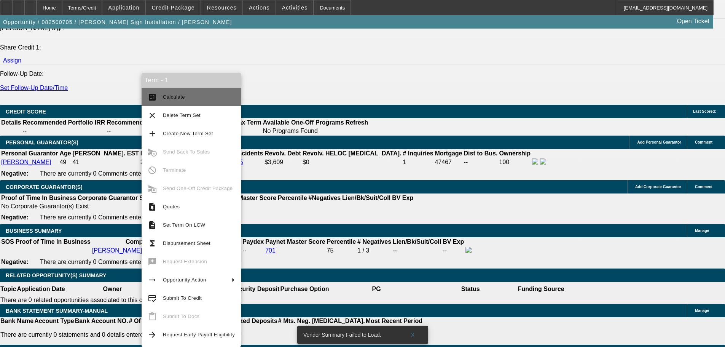
click at [194, 99] on span "Calculate" at bounding box center [199, 96] width 72 height 9
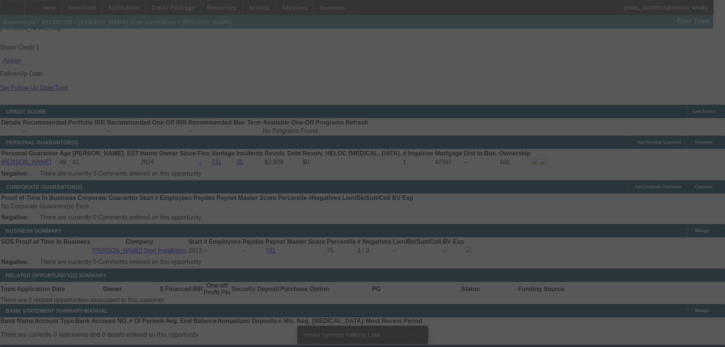
select select "0"
select select "2"
select select "0"
select select "6"
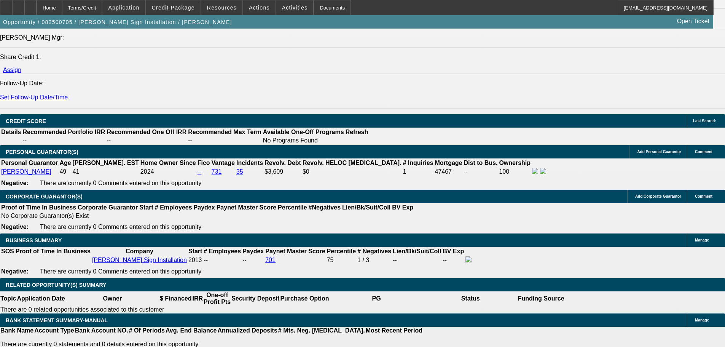
scroll to position [928, 0]
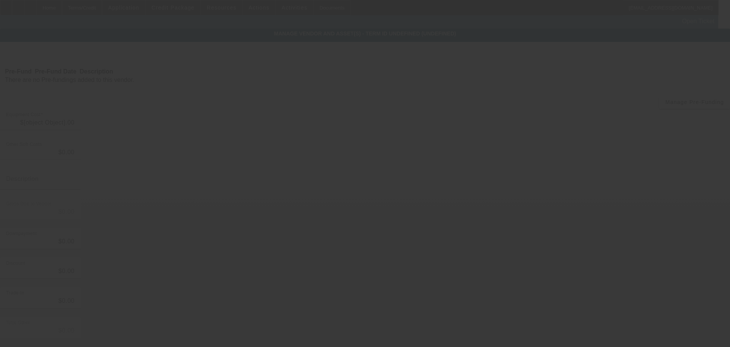
type input "$60,000.00"
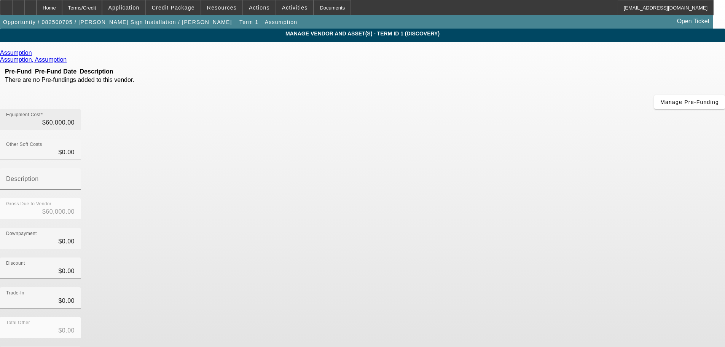
click at [75, 109] on div "Equipment Cost $60,000.00" at bounding box center [40, 119] width 68 height 21
type input "60000"
click at [75, 118] on input "60000" at bounding box center [40, 122] width 68 height 9
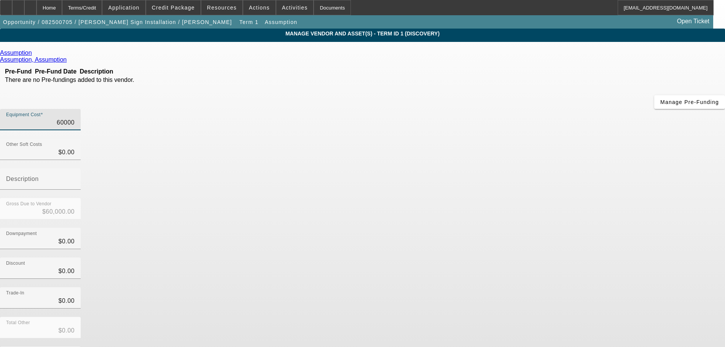
type input "$0.00"
type input "4"
type input "$4.00"
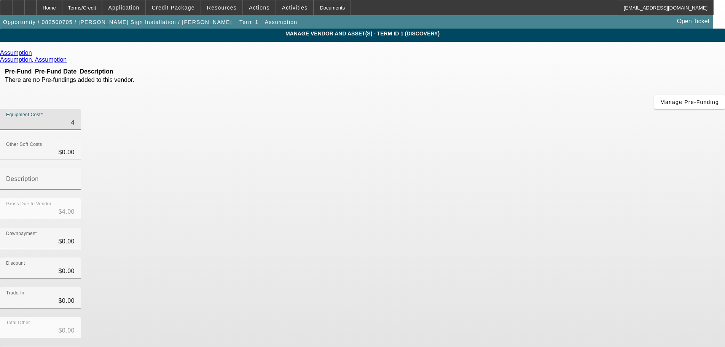
type input "48"
type input "$48.00"
type input "485"
type input "$485.00"
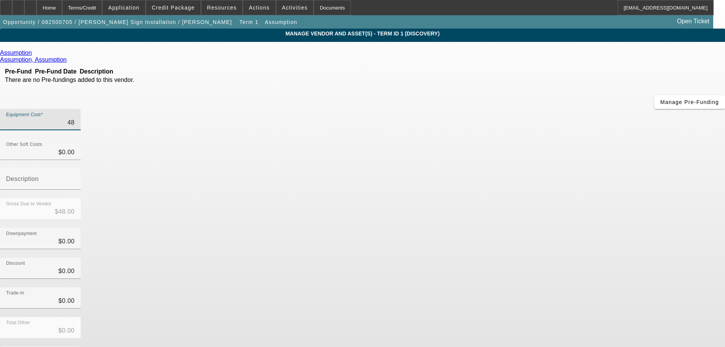
type input "$485.00"
type input "4850"
type input "$4,850.00"
type input "48500"
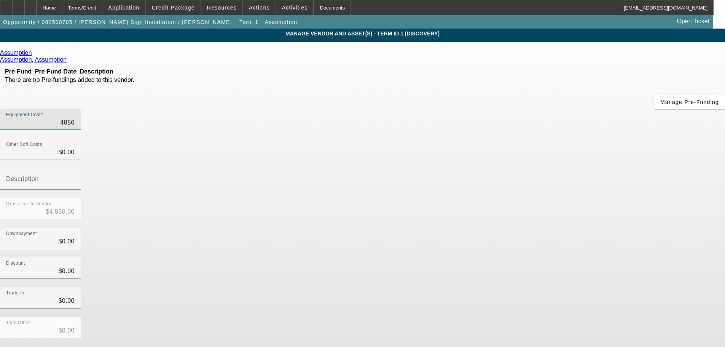
type input "$48,500.00"
click at [519, 257] on div "Discount $0.00" at bounding box center [362, 272] width 725 height 30
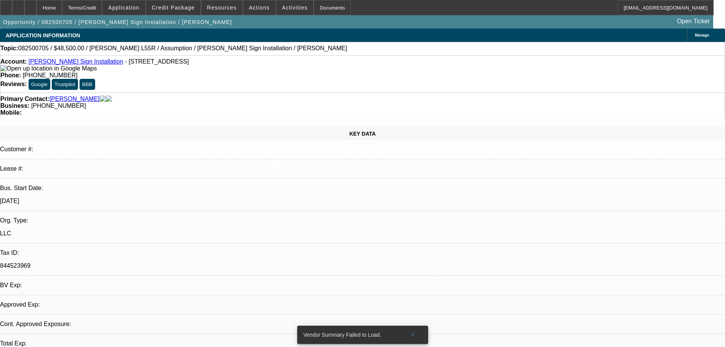
select select "0"
select select "2"
select select "0"
select select "6"
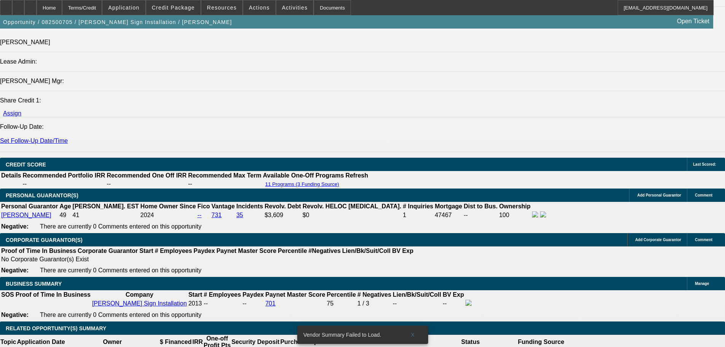
scroll to position [875, 0]
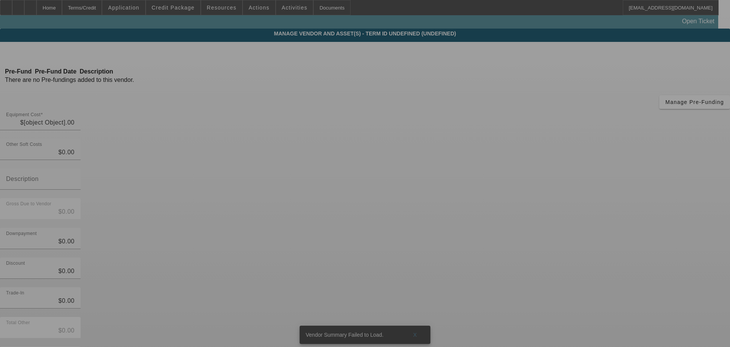
type input "$48,500.00"
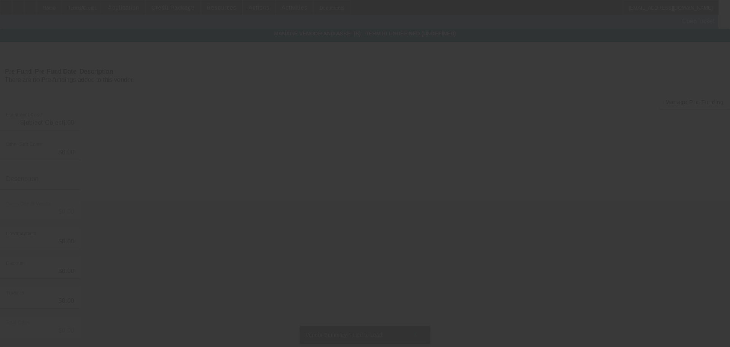
type input "$48,500.00"
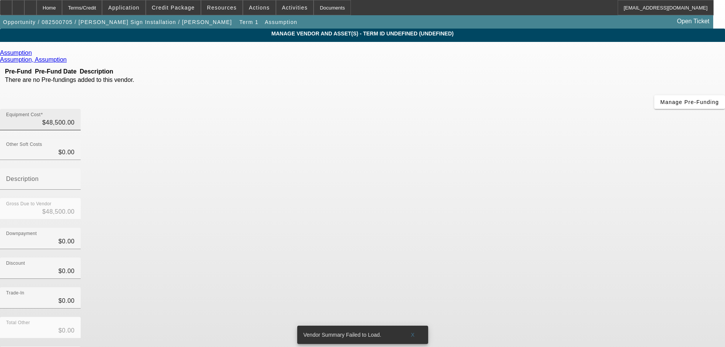
type input "48500"
click at [75, 118] on input "48500" at bounding box center [40, 122] width 68 height 9
type input "$0.00"
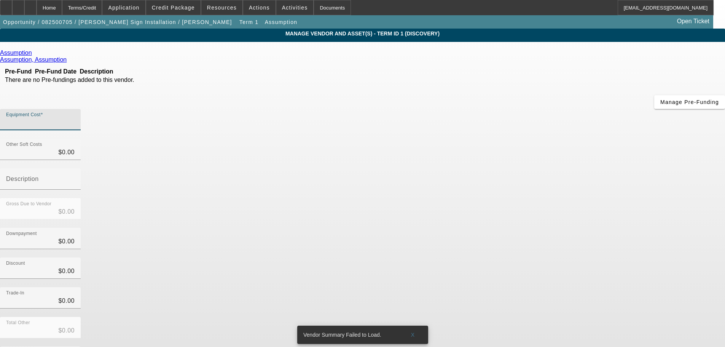
type input "4"
type input "$4.00"
type input "45"
type input "$45.00"
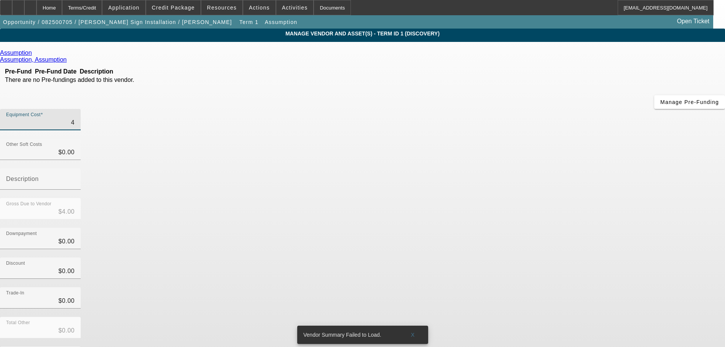
type input "$45.00"
type input "453"
type input "$453.00"
type input "4531"
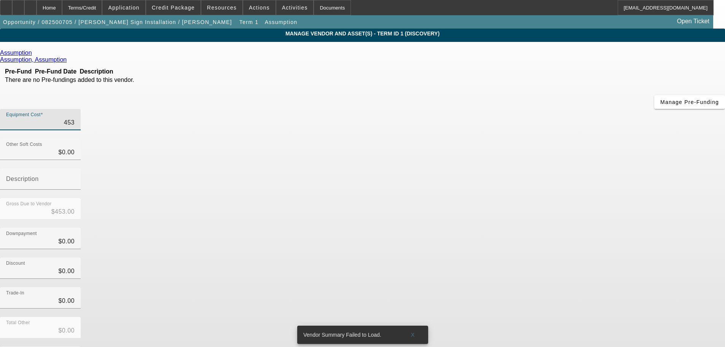
type input "$4,531.00"
type input "45312"
type input "$45,312.00"
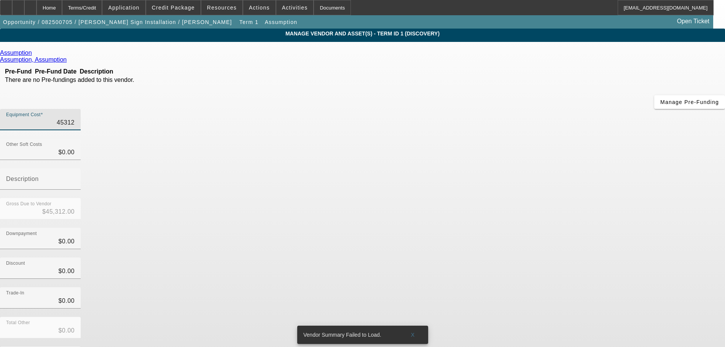
type input "4531"
type input "$4,531.00"
type input "4531.1"
type input "$4,531.10"
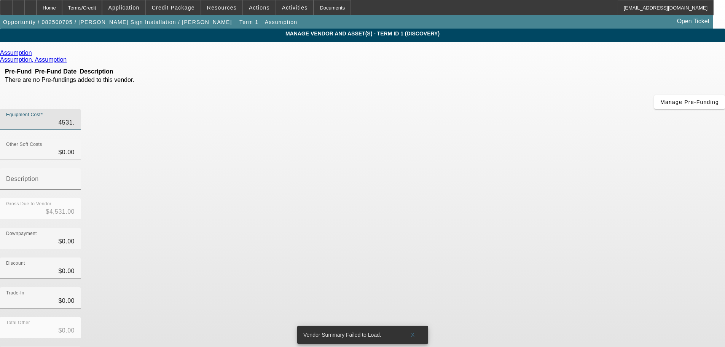
type input "$4,531.10"
type input "4531.12"
type input "$4,531.12"
click at [75, 118] on input "4531.12" at bounding box center [40, 122] width 68 height 9
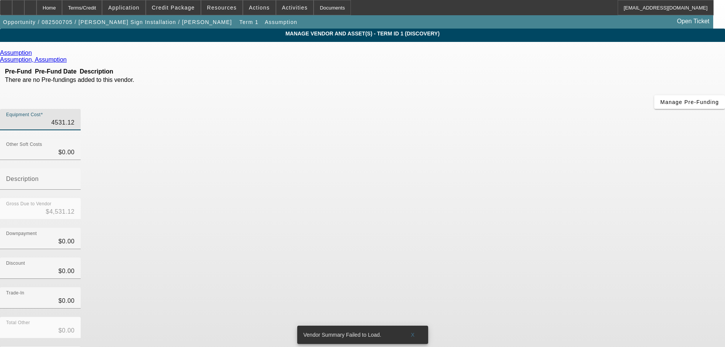
type input "45313.12"
type input "$45,313.12"
type input "4531.12"
type input "$4,531.12"
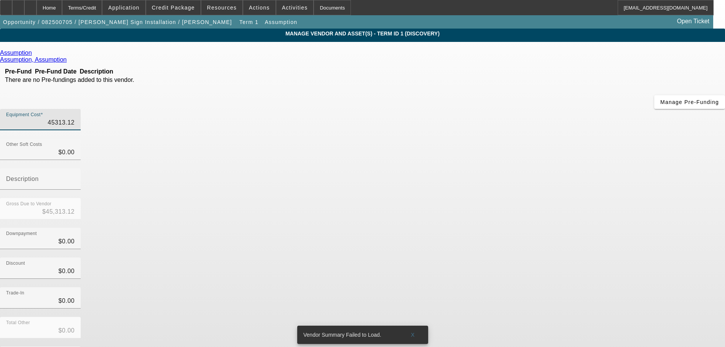
type input "$4,531.12"
type input "45312.12"
type input "$45,312.12"
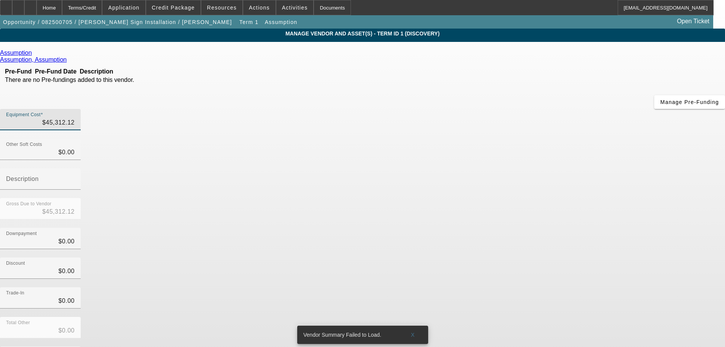
click at [547, 317] on div "Total Other $0.00" at bounding box center [362, 332] width 725 height 30
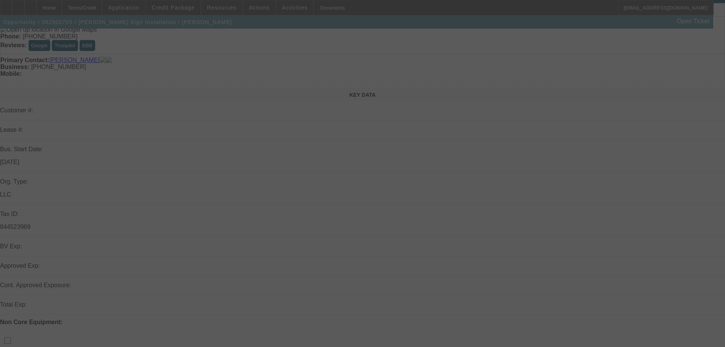
scroll to position [3, 0]
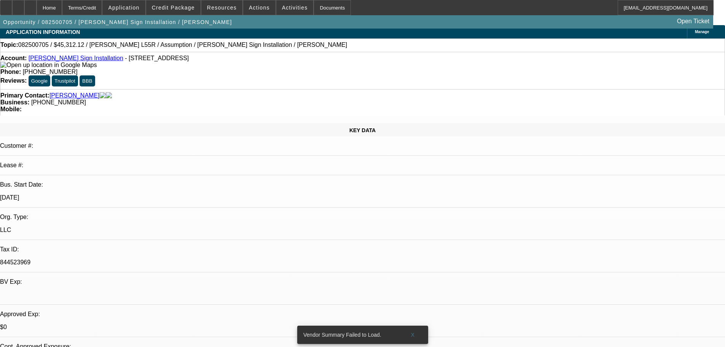
select select "0"
select select "2"
select select "0"
select select "6"
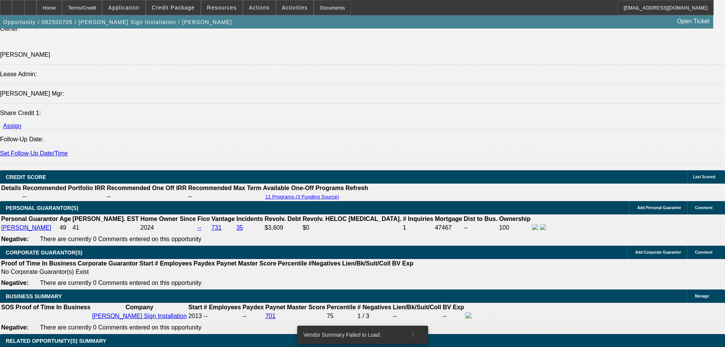
scroll to position [955, 0]
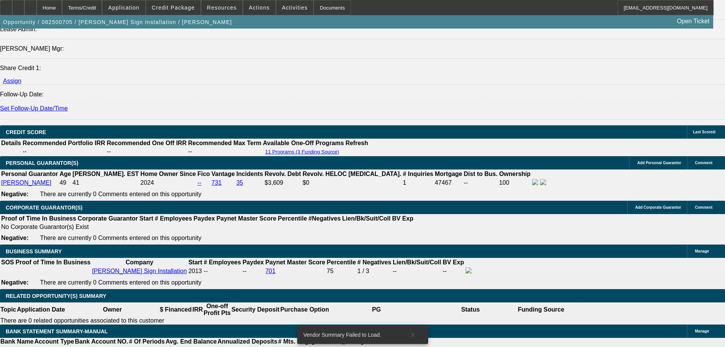
type input "852.25"
type input "$852.25"
type input "UNKNOWN"
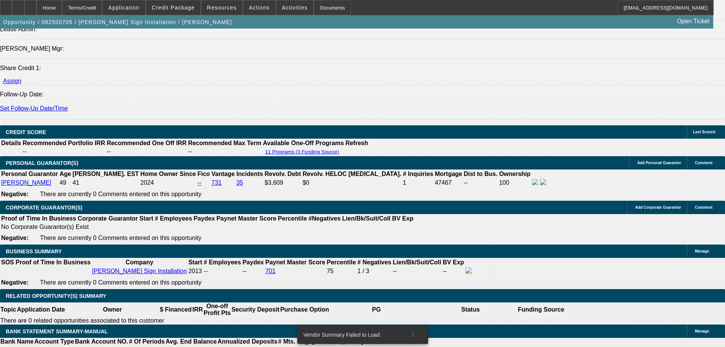
scroll to position [0, 0]
type input "852.25"
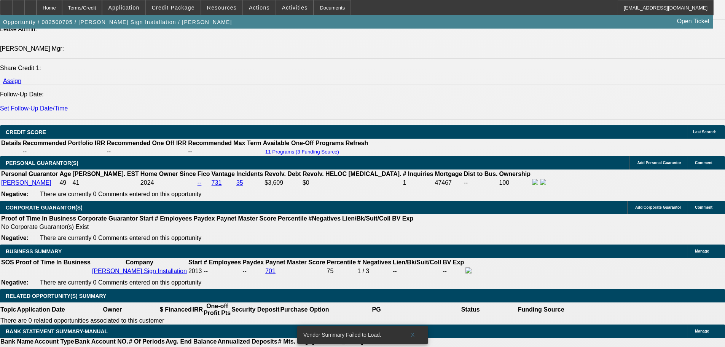
type input "11"
type input "$22.00"
type input "$852.25"
type input "$1,704.50"
type input "$852.258"
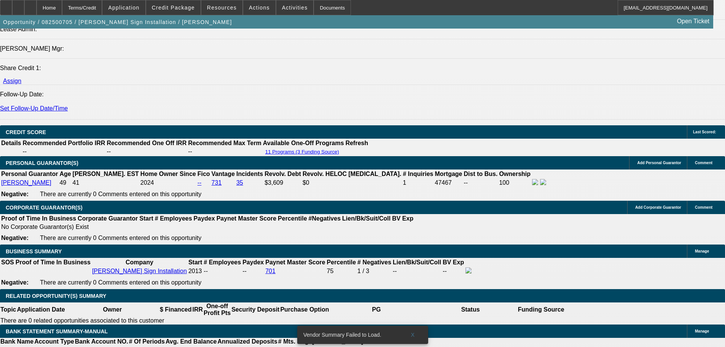
type input "0.7"
type input "852.26"
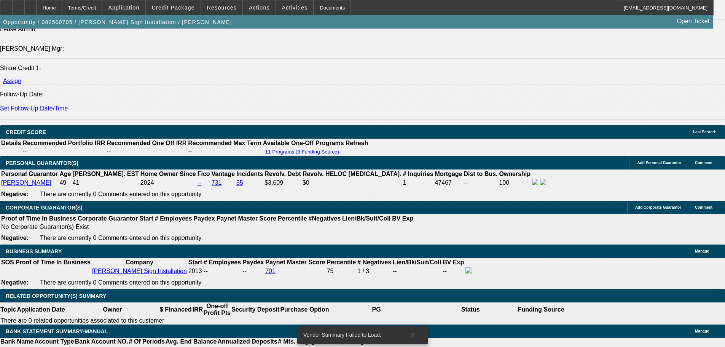
type input "$852.25"
type input "0.7"
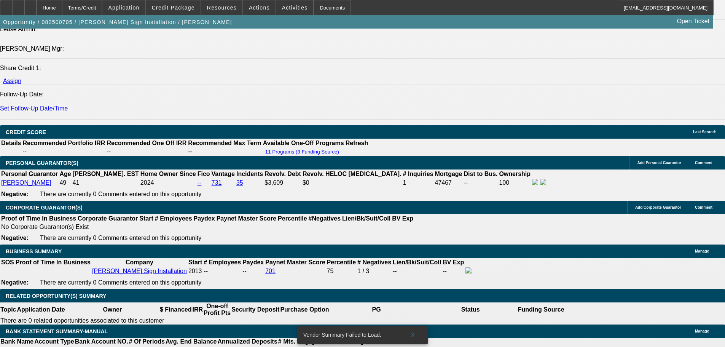
type input "$858.48"
type input "$1,716.96"
type input "$1,112.76"
type input "$2,225.52"
type input "0."
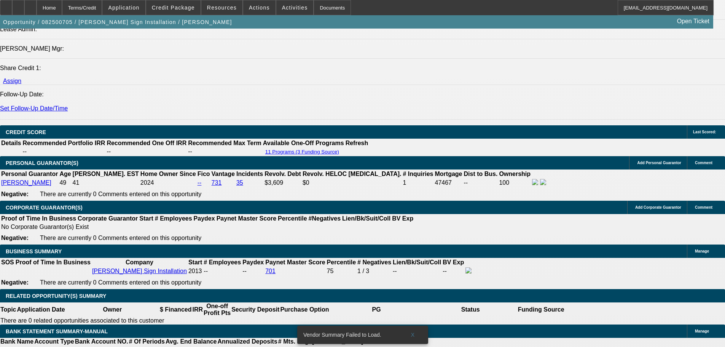
type input "$839.11"
type input "$1,678.22"
type input "01"
type input "$858.48"
type input "$1,716.96"
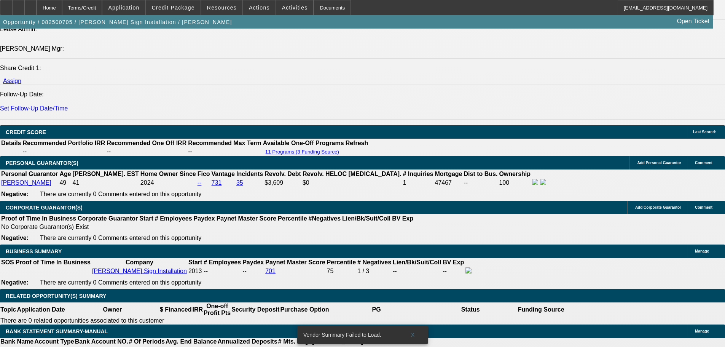
type input "014"
type input "$1,135.73"
type input "$2,271.46"
type input "14"
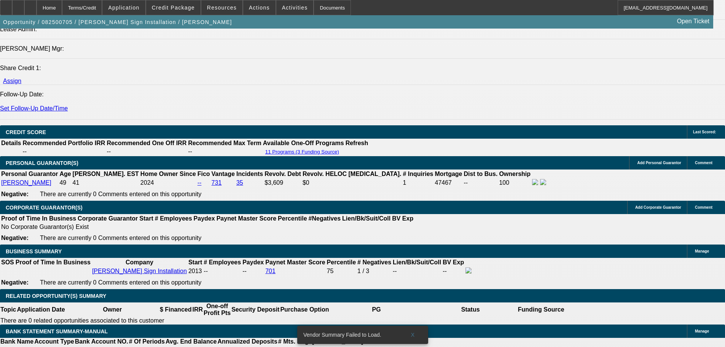
drag, startPoint x: 277, startPoint y: 249, endPoint x: 243, endPoint y: 251, distance: 34.7
drag, startPoint x: 128, startPoint y: 210, endPoint x: 131, endPoint y: 213, distance: 4.8
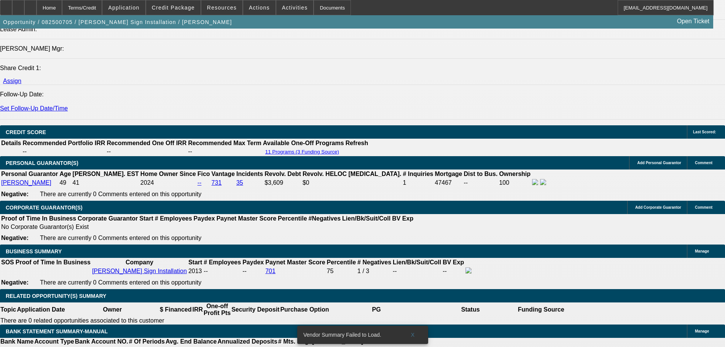
type input "1125.73"
type input "$2,251.46"
type input "13.6"
type input "112.73"
type input "$225.46"
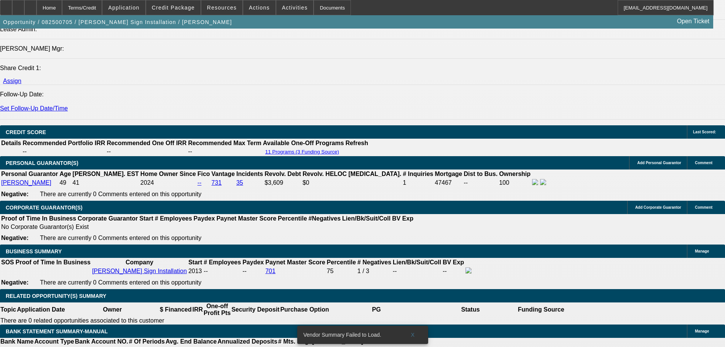
type input "1128.73"
type input "13.7"
type input "$2,257.46"
type input "1128."
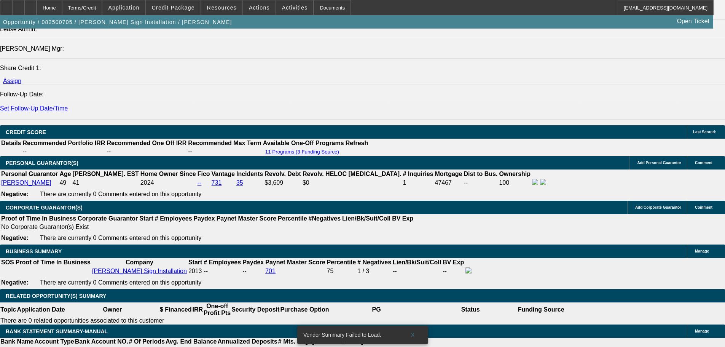
type input "$2,256.00"
type input "1128.5"
type input "$2,257.00"
type input "1128.51"
type input "$2,257.02"
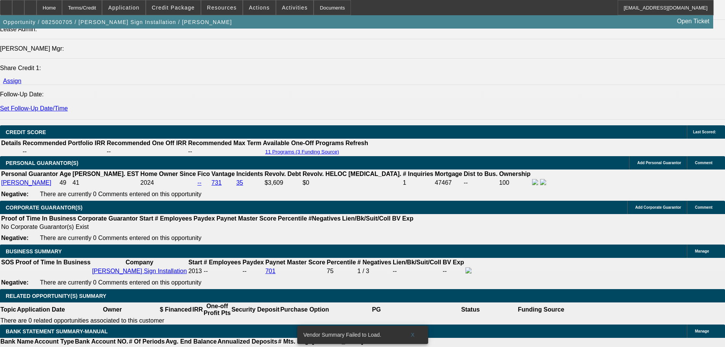
type input "$1,128.51"
drag, startPoint x: 347, startPoint y: 186, endPoint x: 182, endPoint y: 163, distance: 166.4
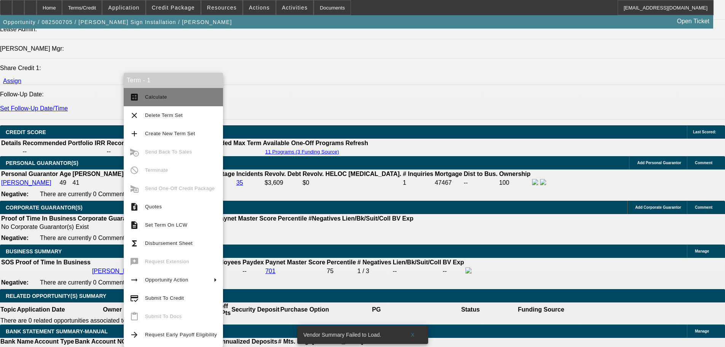
click at [185, 97] on span "Calculate" at bounding box center [181, 96] width 72 height 9
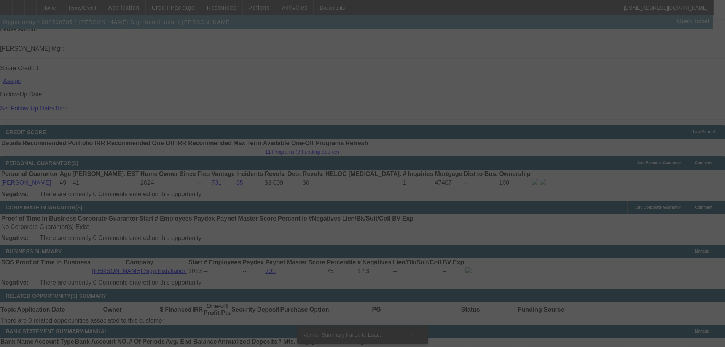
select select "0"
select select "2"
select select "0"
select select "6"
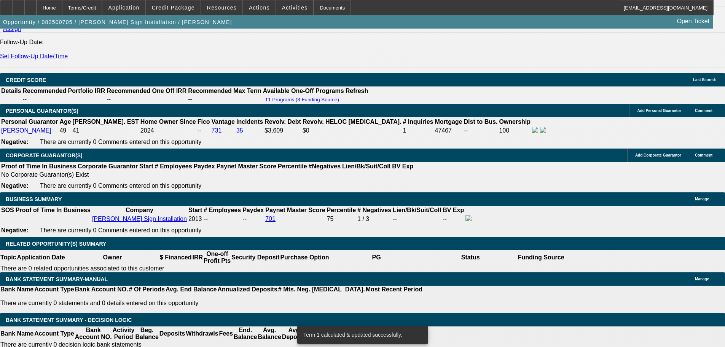
scroll to position [955, 0]
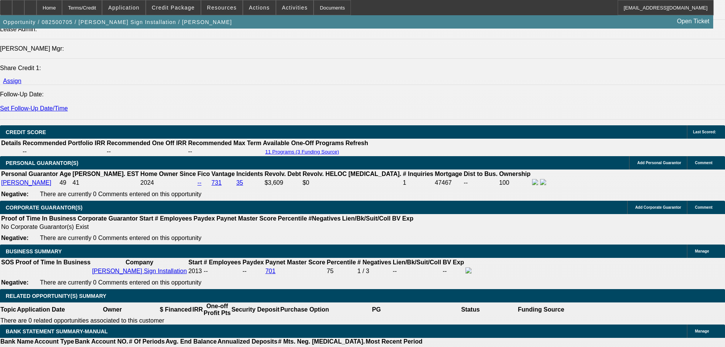
select select "0"
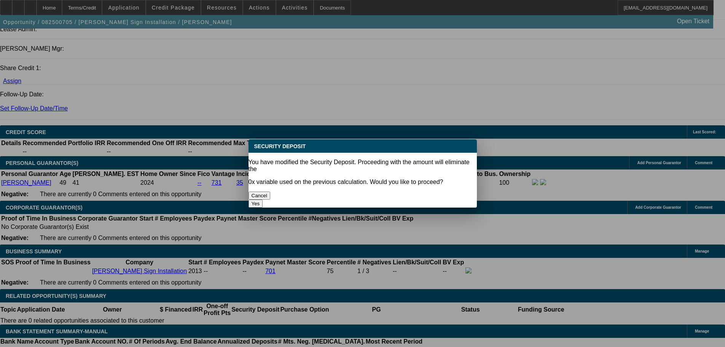
click at [263, 199] on button "Yes" at bounding box center [255, 203] width 14 height 8
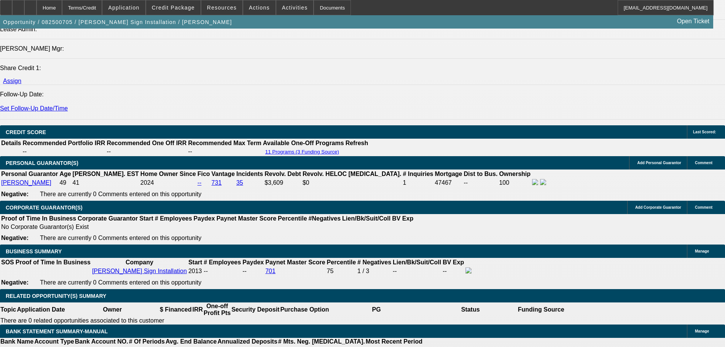
type input "$0.00"
type input "UNKNOWN"
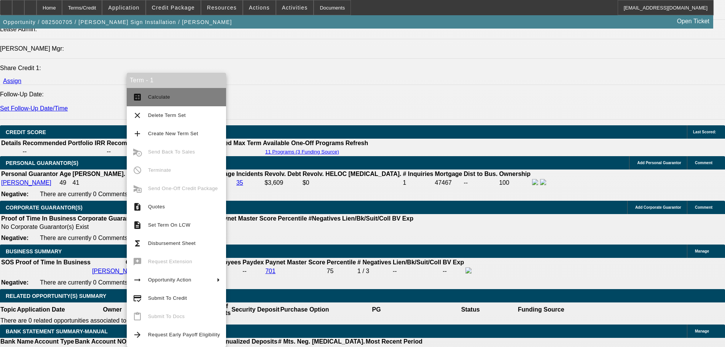
click at [208, 103] on button "calculate Calculate" at bounding box center [176, 97] width 99 height 18
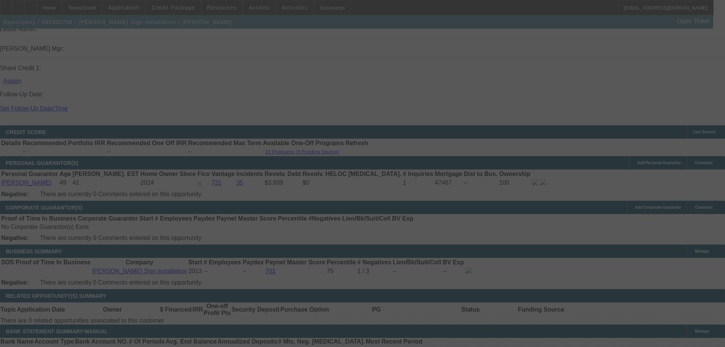
select select "0"
select select "2"
select select "0"
select select "6"
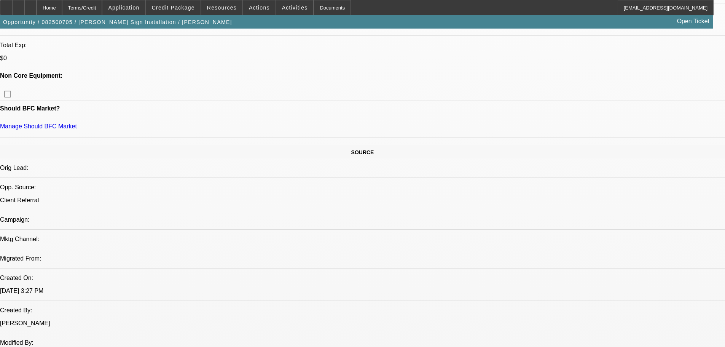
scroll to position [232, 0]
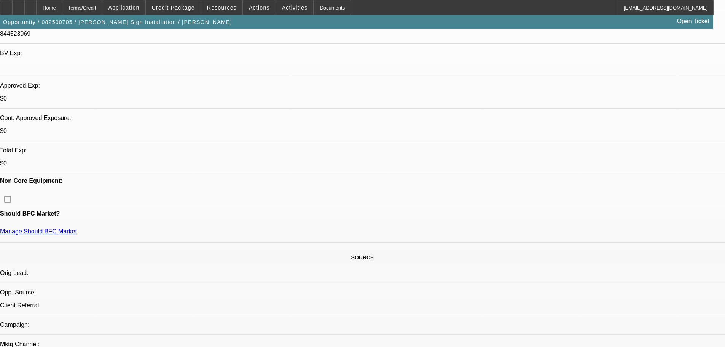
drag, startPoint x: 560, startPoint y: 77, endPoint x: 557, endPoint y: 106, distance: 29.5
drag, startPoint x: 559, startPoint y: 82, endPoint x: 557, endPoint y: 56, distance: 26.0
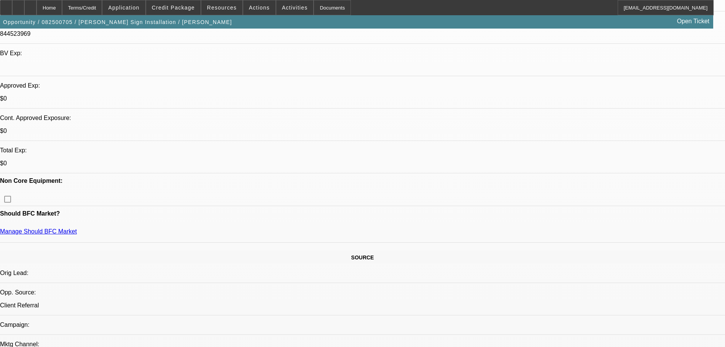
drag, startPoint x: 554, startPoint y: 63, endPoint x: 370, endPoint y: 152, distance: 204.9
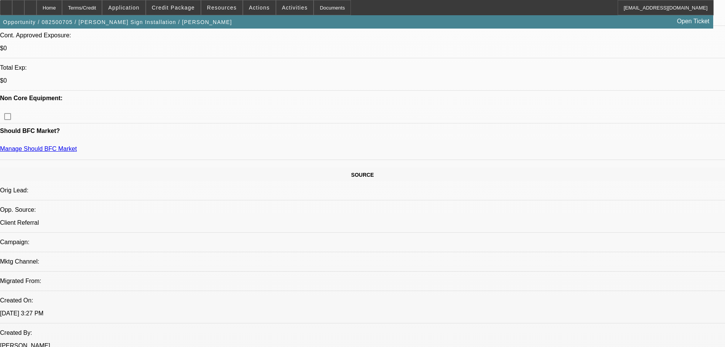
scroll to position [384, 0]
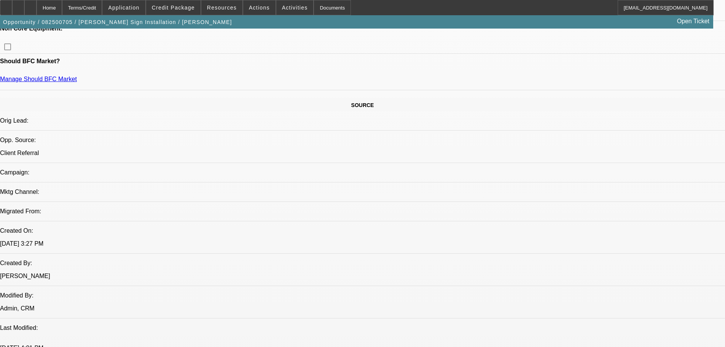
copy body "https://beaconcreditbuilder.beaconfunding.com/opportunity/7AC0068A-77D6-EF11-8E…"
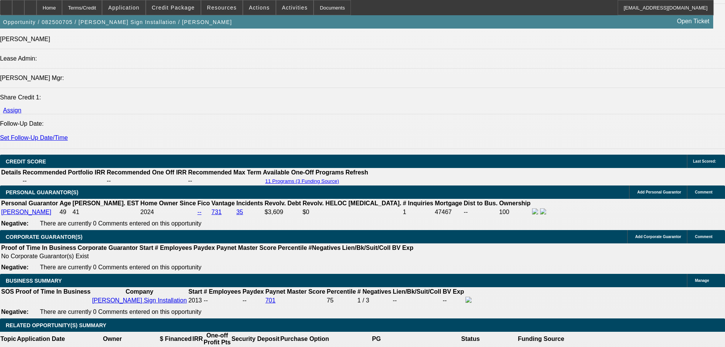
scroll to position [878, 0]
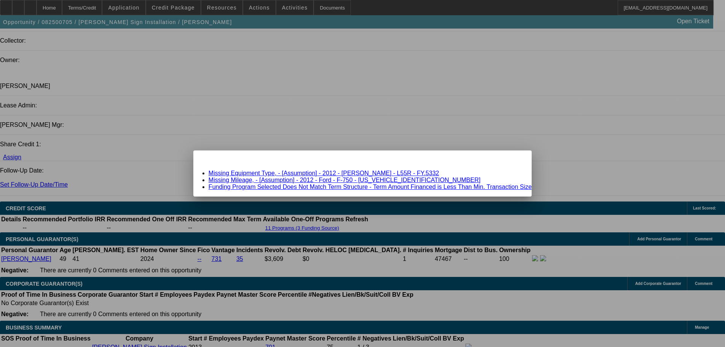
scroll to position [0, 0]
click at [517, 159] on span "Close" at bounding box center [522, 157] width 10 height 4
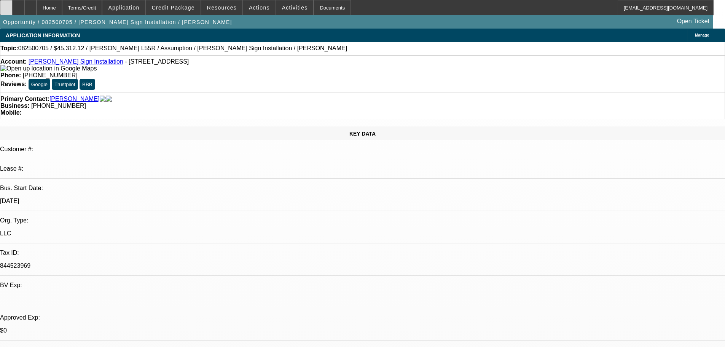
click at [12, 11] on div at bounding box center [6, 7] width 12 height 15
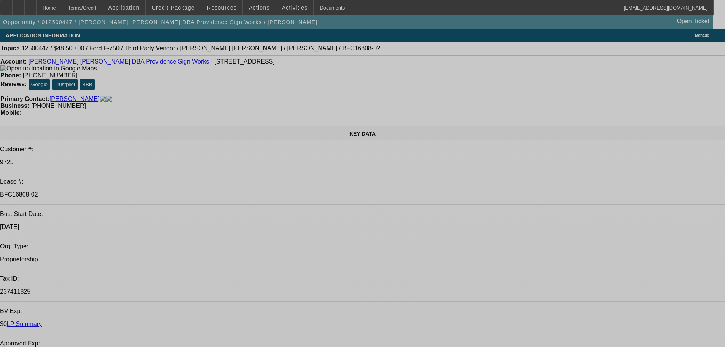
select select "0"
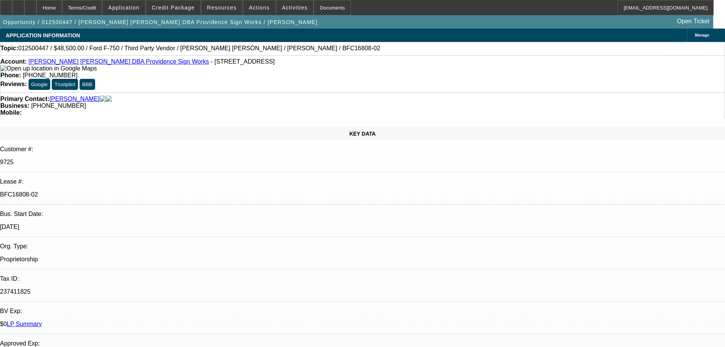
select select "0"
select select "6"
select select "0"
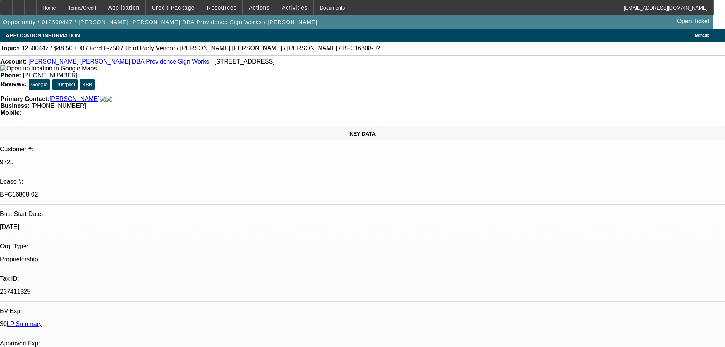
select select "6"
select select "0"
select select "6"
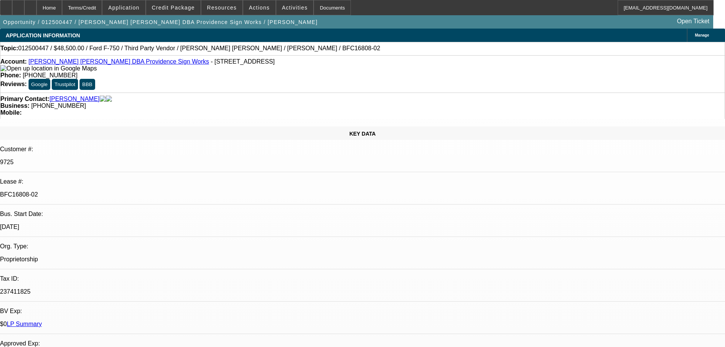
select select "0.1"
select select "2"
select select "0"
select select "6"
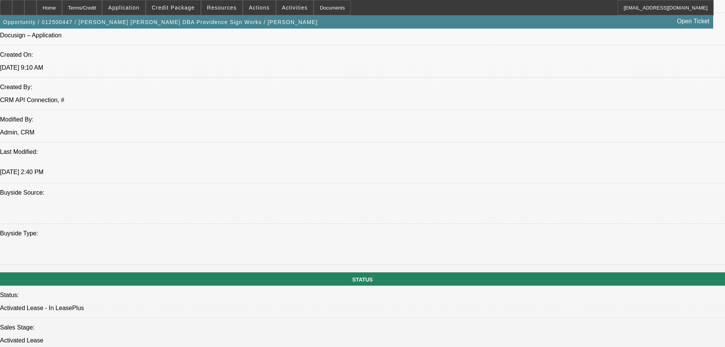
scroll to position [761, 0]
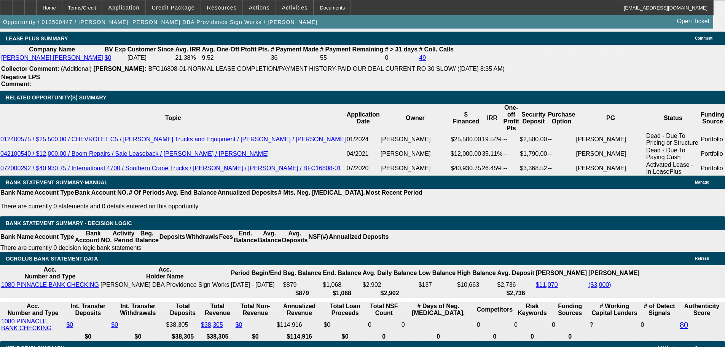
scroll to position [1408, 0]
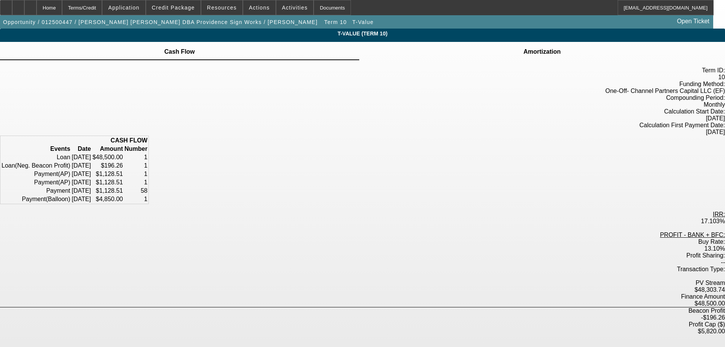
click at [523, 48] on td at bounding box center [542, 47] width 38 height 1
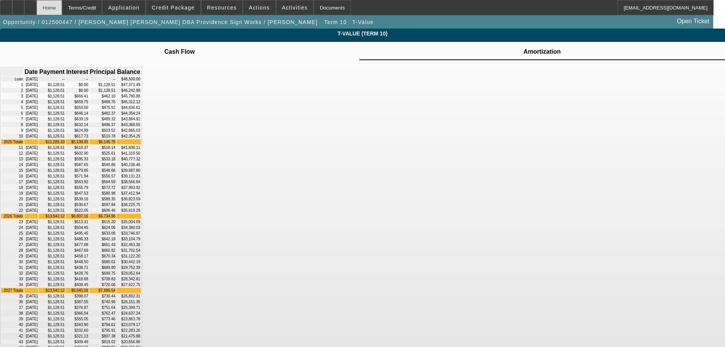
click at [62, 7] on div "Home" at bounding box center [49, 7] width 25 height 15
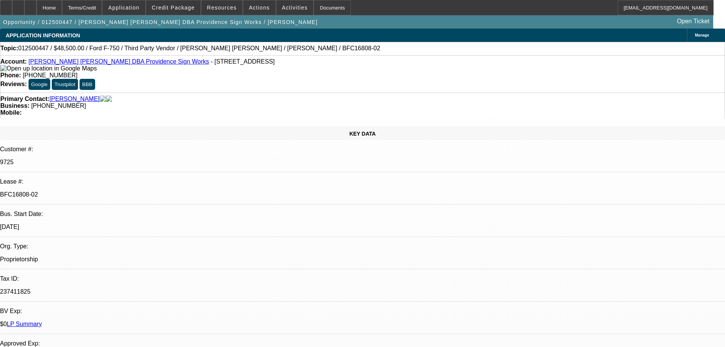
select select "0"
select select "6"
select select "0"
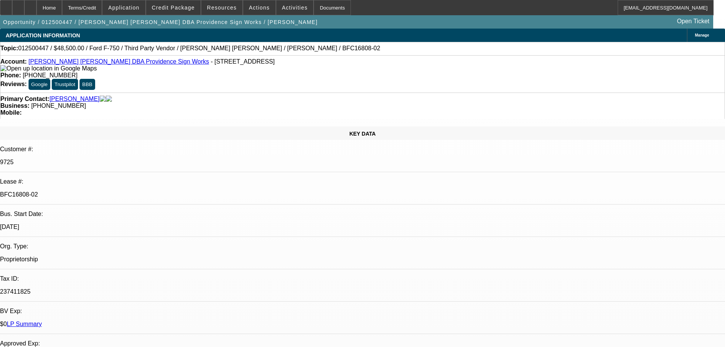
select select "0"
select select "6"
select select "0"
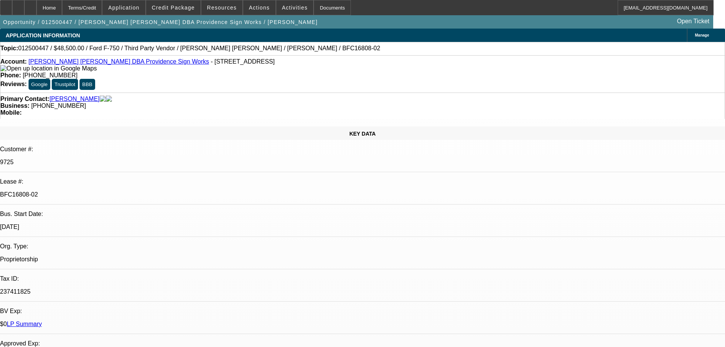
select select "0"
select select "6"
select select "0.1"
select select "2"
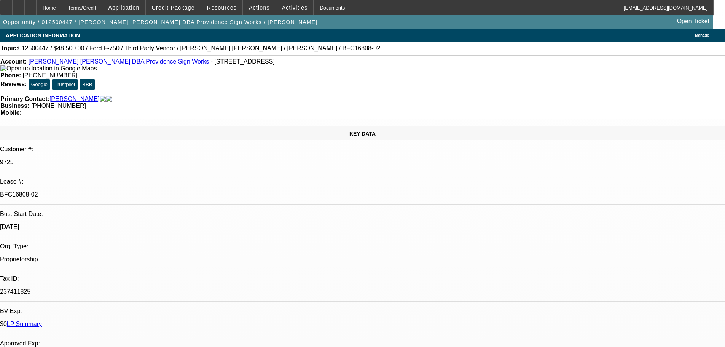
select select "0"
select select "6"
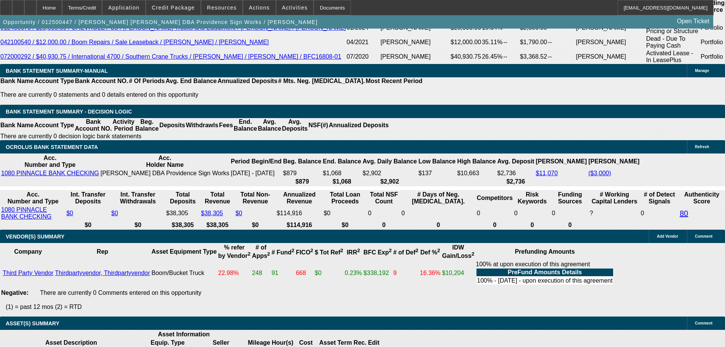
drag, startPoint x: 280, startPoint y: 263, endPoint x: 280, endPoint y: 279, distance: 15.6
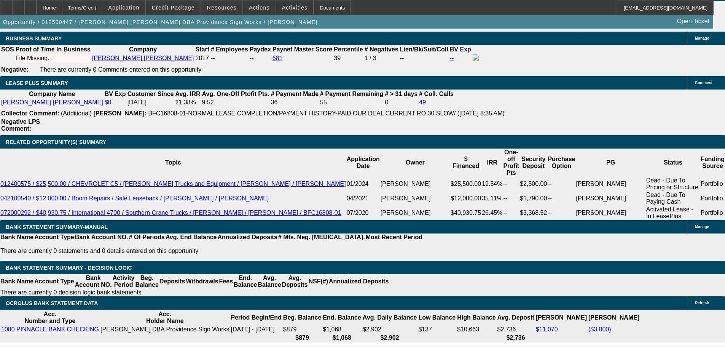
scroll to position [1213, 0]
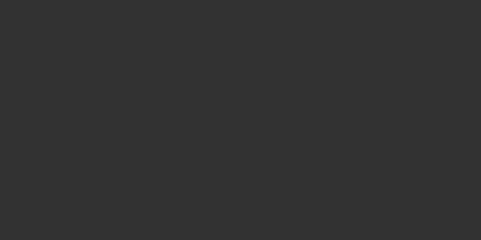
scroll to position [17, 0]
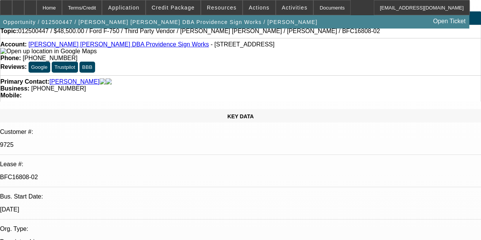
select select "0"
select select "6"
select select "0"
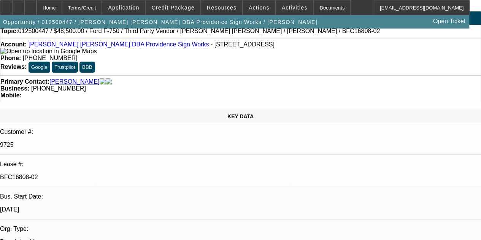
select select "0"
select select "6"
select select "0"
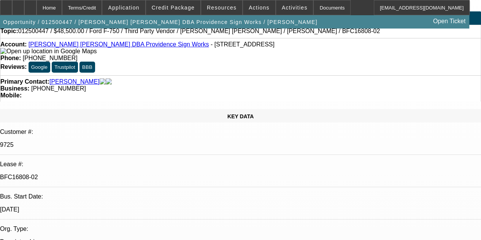
select select "0"
select select "6"
select select "0.1"
select select "2"
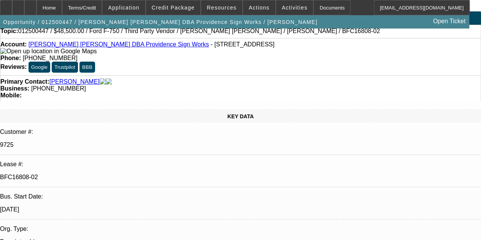
select select "0"
select select "6"
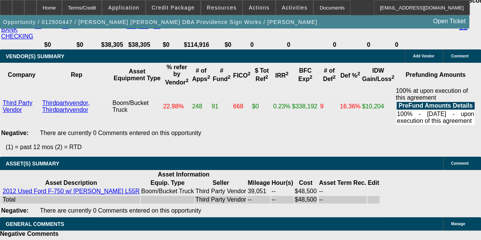
scroll to position [1691, 0]
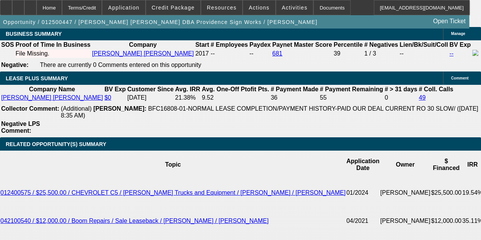
drag, startPoint x: 173, startPoint y: 130, endPoint x: 186, endPoint y: 72, distance: 59.3
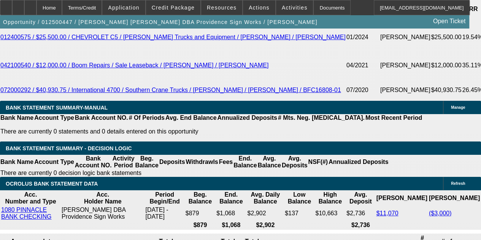
drag, startPoint x: 179, startPoint y: 109, endPoint x: 178, endPoint y: 236, distance: 127.1
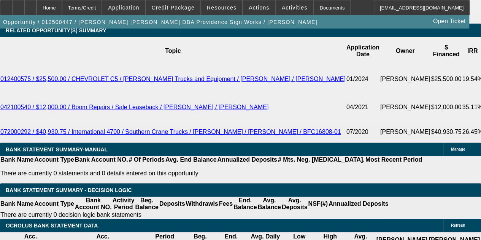
scroll to position [1333, 0]
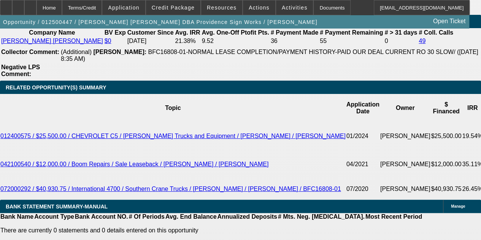
drag, startPoint x: 172, startPoint y: 158, endPoint x: 167, endPoint y: 110, distance: 48.2
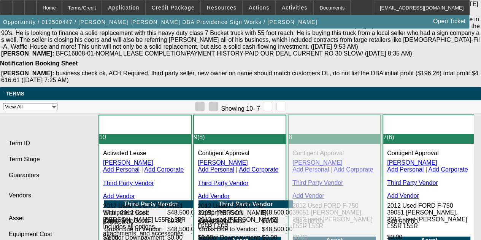
scroll to position [2025, 0]
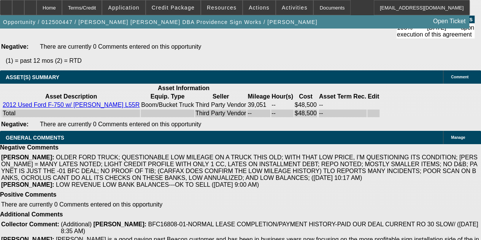
drag, startPoint x: 273, startPoint y: 150, endPoint x: 281, endPoint y: 45, distance: 105.3
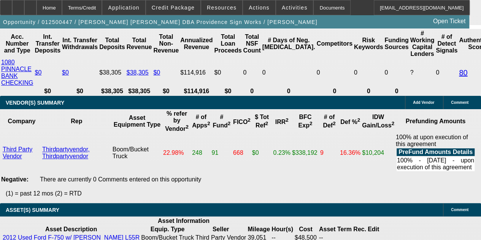
drag, startPoint x: 172, startPoint y: 108, endPoint x: 173, endPoint y: 72, distance: 35.8
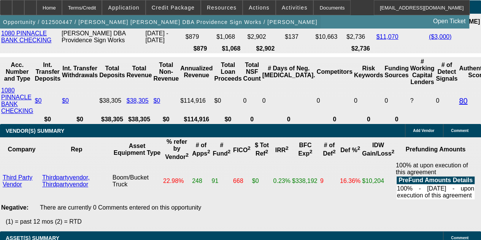
drag, startPoint x: 172, startPoint y: 72, endPoint x: 170, endPoint y: 29, distance: 43.8
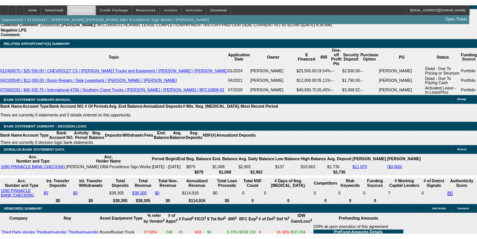
scroll to position [1612, 0]
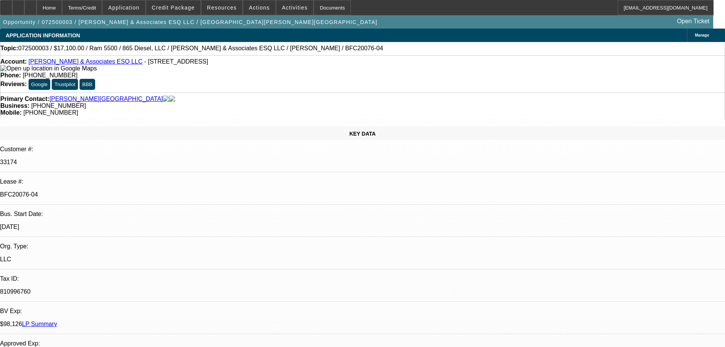
select select "0"
select select "2"
select select "0"
select select "6"
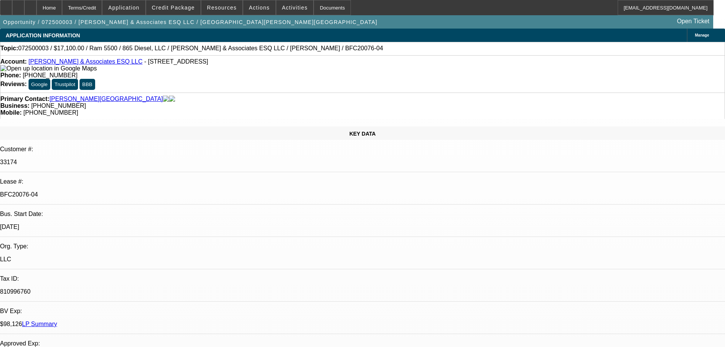
select select "0"
select select "2"
select select "0"
select select "6"
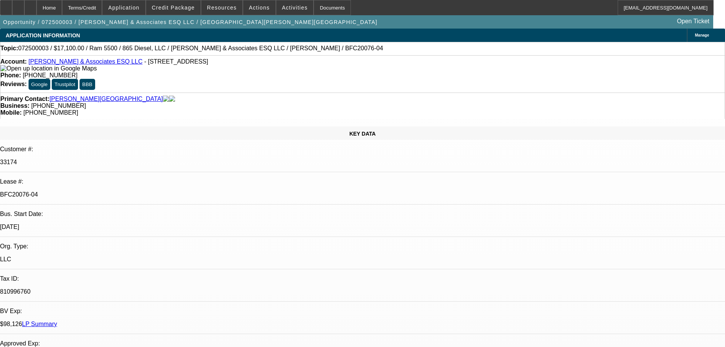
drag, startPoint x: 547, startPoint y: 274, endPoint x: 528, endPoint y: 267, distance: 19.4
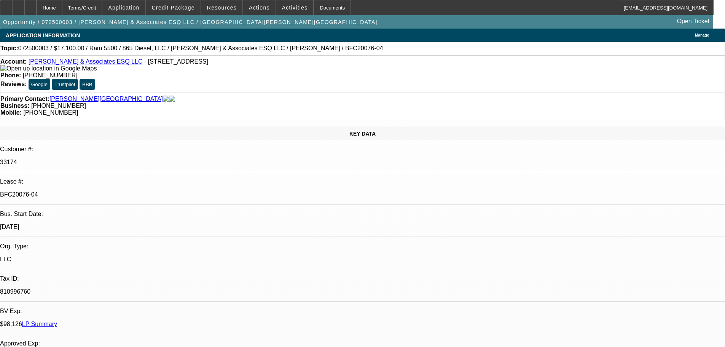
drag, startPoint x: 544, startPoint y: 264, endPoint x: 573, endPoint y: 284, distance: 35.7
drag, startPoint x: 336, startPoint y: 310, endPoint x: 283, endPoint y: 306, distance: 53.9
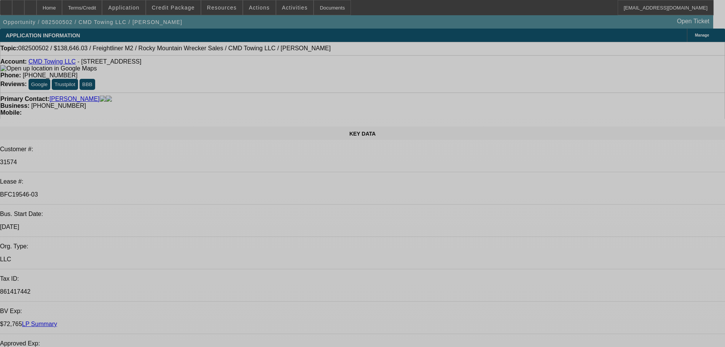
select select "0"
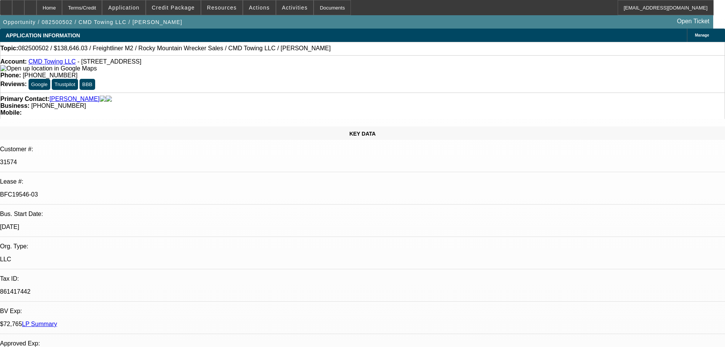
select select "0"
select select "6"
select select "0"
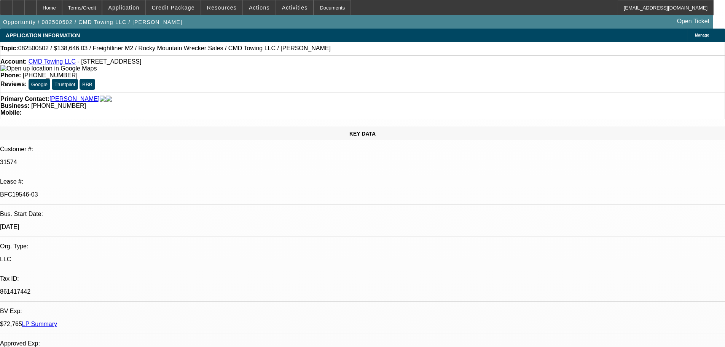
select select "0"
select select "6"
select select "0"
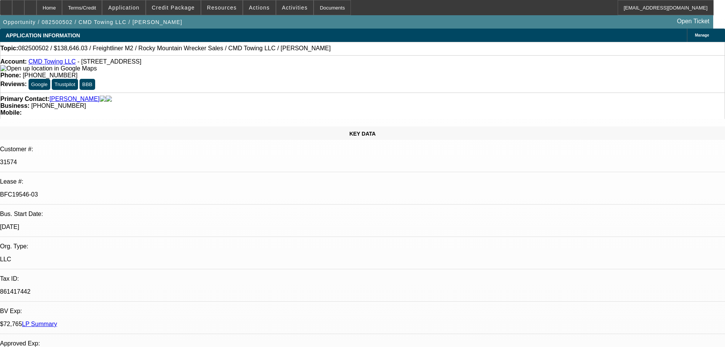
select select "6"
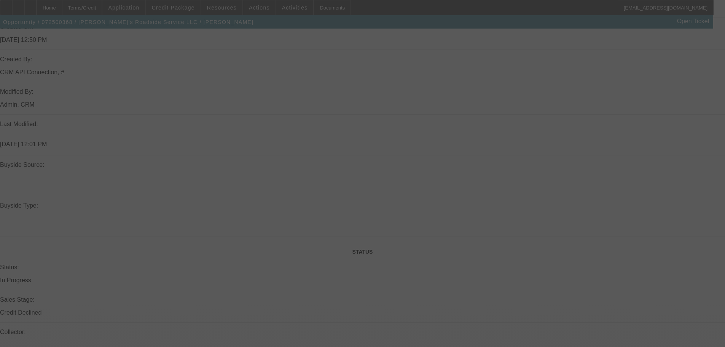
scroll to position [708, 0]
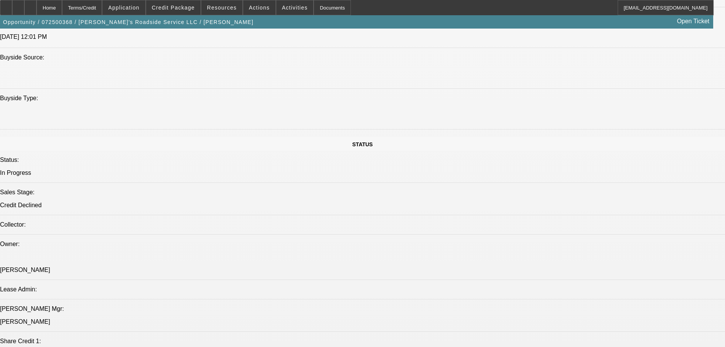
select select "0"
select select "0.1"
select select "5"
select select "0"
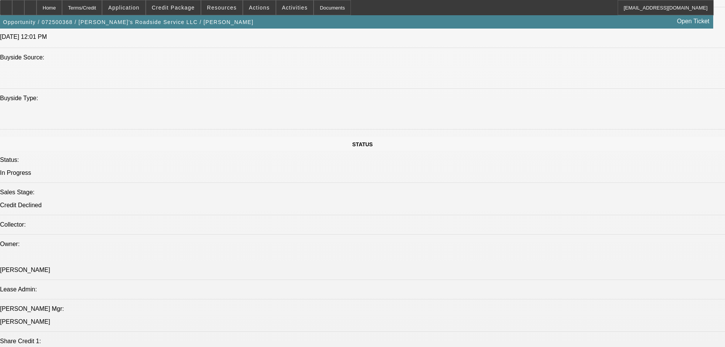
select select "0"
select select "0.1"
select select "5"
select select "0"
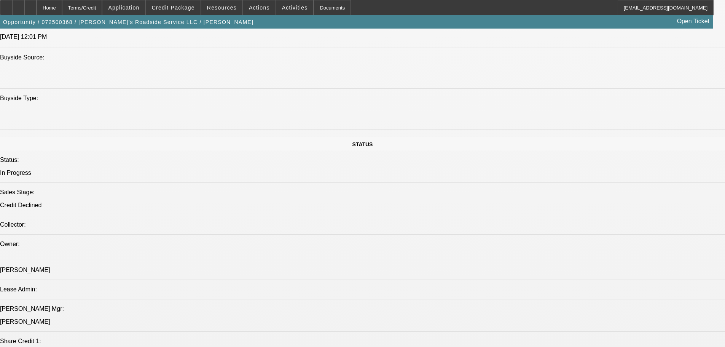
select select "0.1"
select select "5"
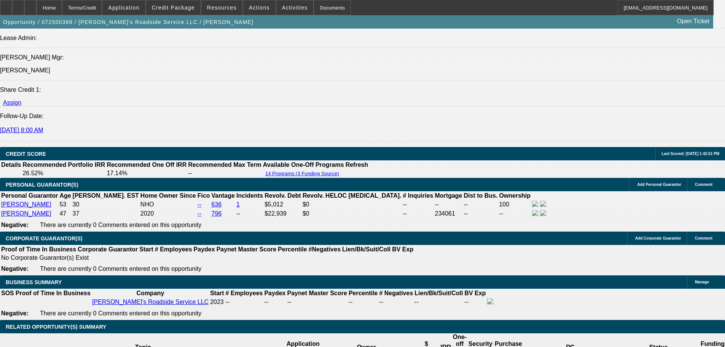
scroll to position [1006, 0]
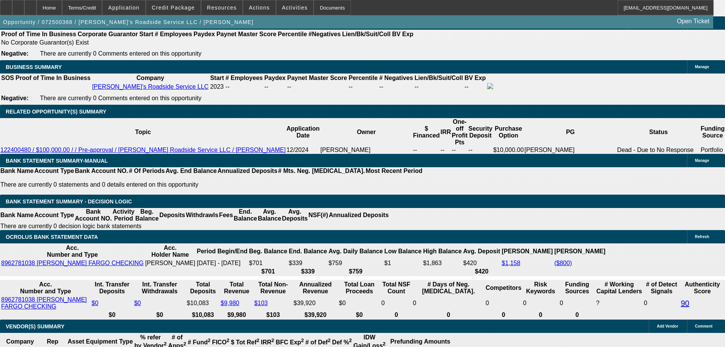
scroll to position [41, 0]
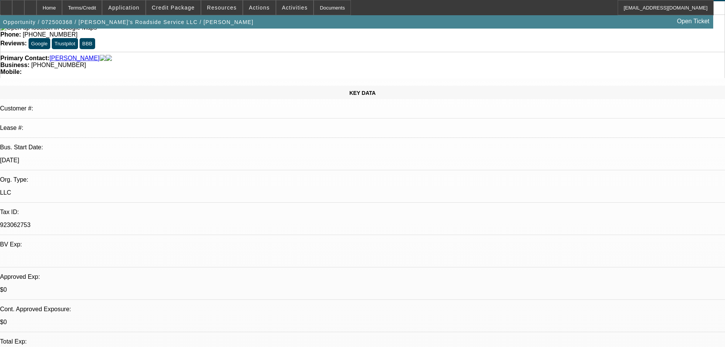
drag, startPoint x: 380, startPoint y: 284, endPoint x: 375, endPoint y: 130, distance: 154.2
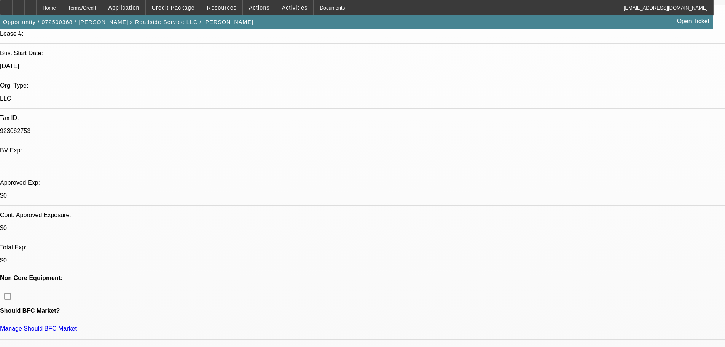
drag, startPoint x: 278, startPoint y: 214, endPoint x: 290, endPoint y: 289, distance: 75.4
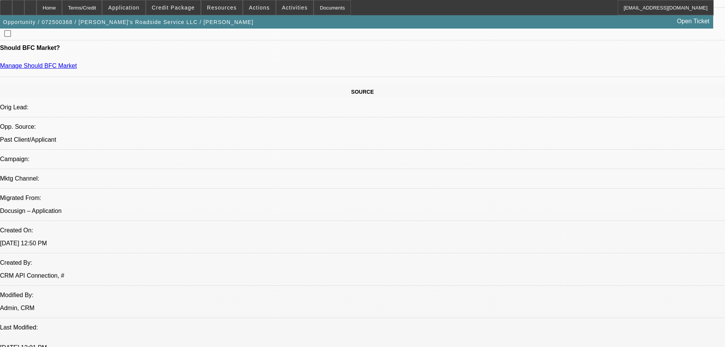
drag, startPoint x: 251, startPoint y: 229, endPoint x: 244, endPoint y: 203, distance: 27.1
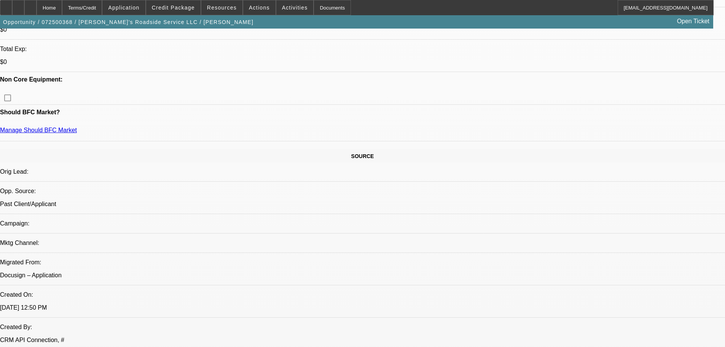
scroll to position [26, 0]
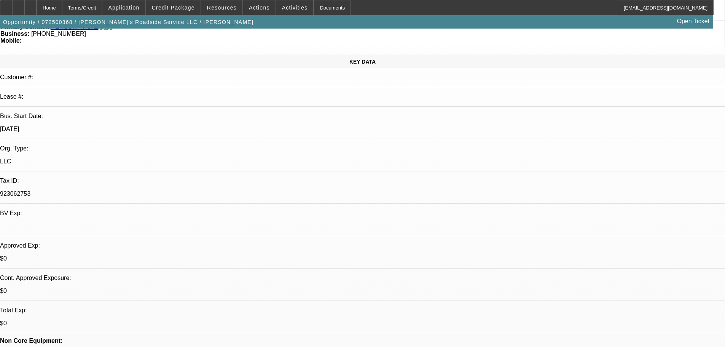
drag, startPoint x: 244, startPoint y: 176, endPoint x: 253, endPoint y: 108, distance: 68.6
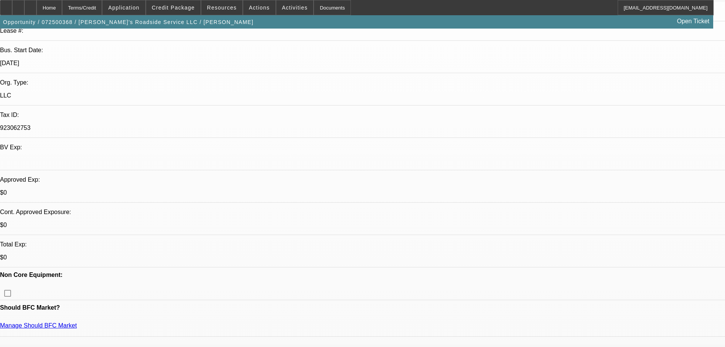
scroll to position [140, 0]
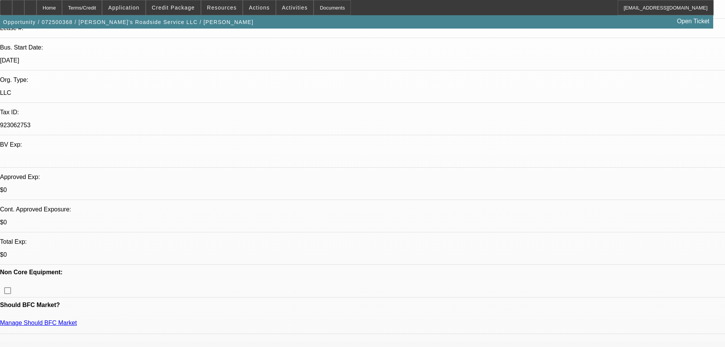
drag, startPoint x: 251, startPoint y: 191, endPoint x: 231, endPoint y: 189, distance: 20.0
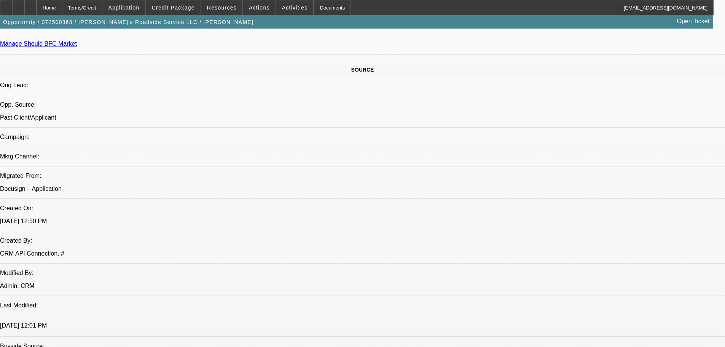
drag, startPoint x: 328, startPoint y: 155, endPoint x: 336, endPoint y: 244, distance: 89.7
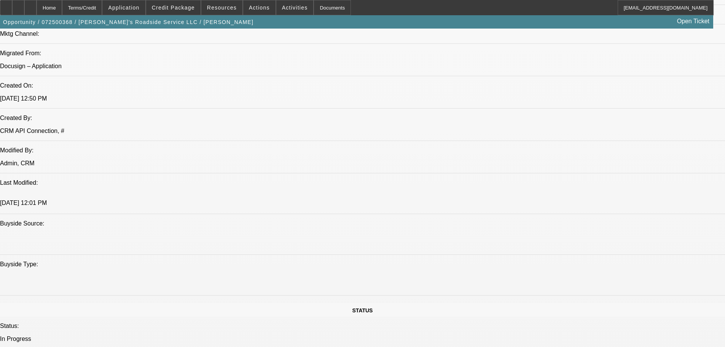
drag, startPoint x: 336, startPoint y: 260, endPoint x: 336, endPoint y: 280, distance: 19.8
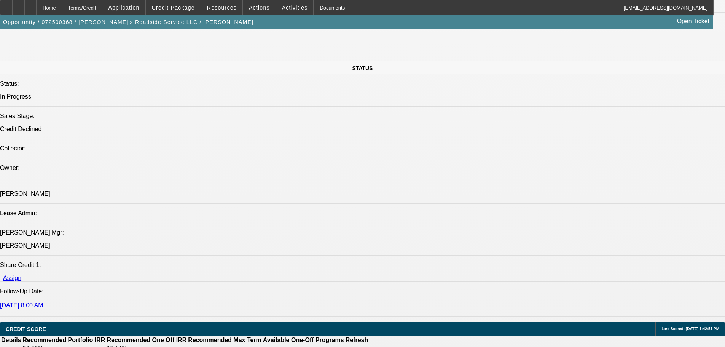
scroll to position [1023, 0]
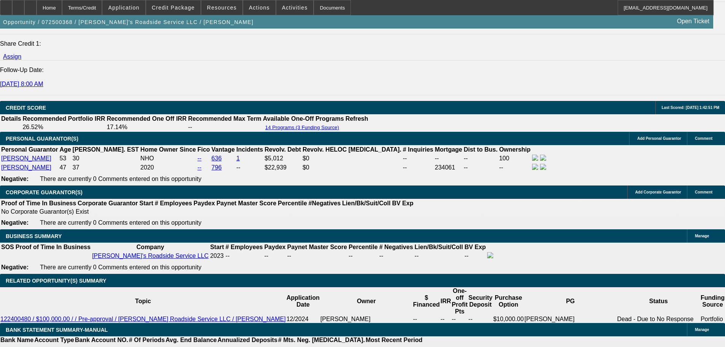
drag, startPoint x: 325, startPoint y: 276, endPoint x: 327, endPoint y: 283, distance: 7.8
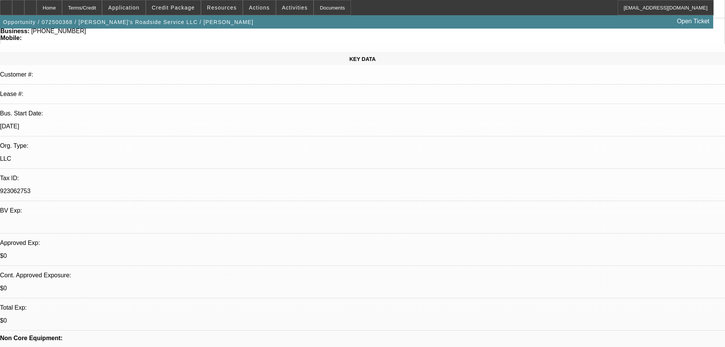
scroll to position [0, 0]
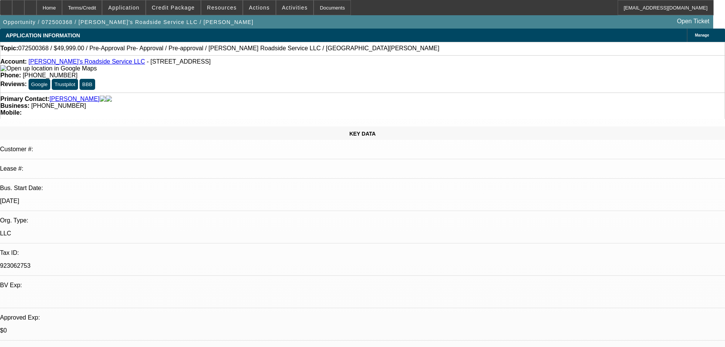
drag, startPoint x: 446, startPoint y: 264, endPoint x: 427, endPoint y: 126, distance: 139.7
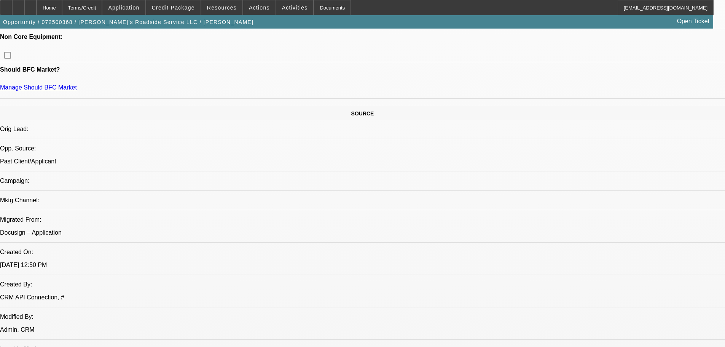
scroll to position [808, 0]
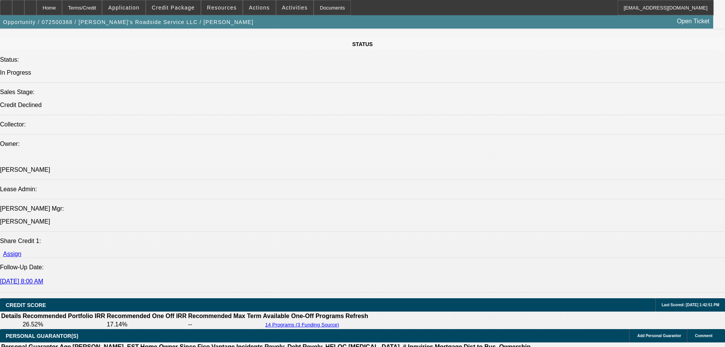
drag, startPoint x: 228, startPoint y: 161, endPoint x: 218, endPoint y: 273, distance: 111.9
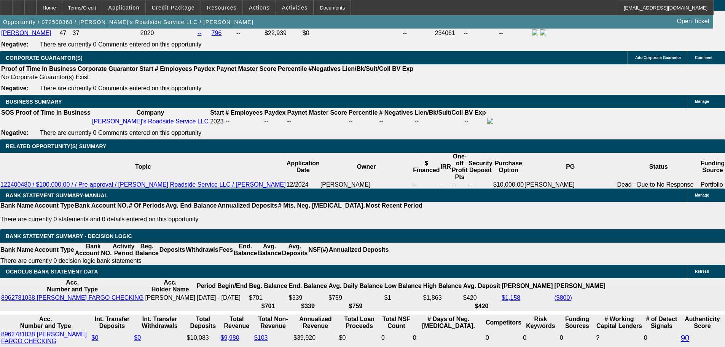
drag, startPoint x: 266, startPoint y: 166, endPoint x: 267, endPoint y: 296, distance: 129.7
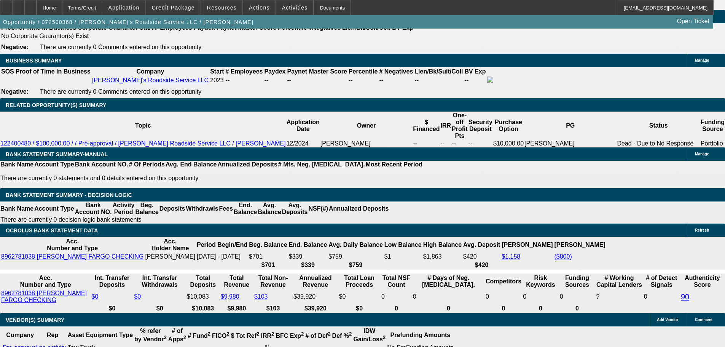
drag, startPoint x: 249, startPoint y: 246, endPoint x: 255, endPoint y: 143, distance: 103.3
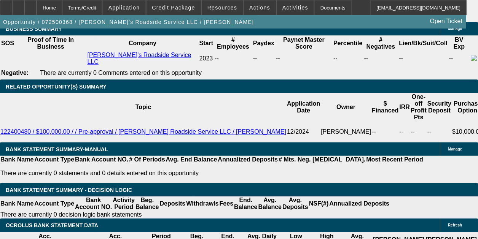
scroll to position [1234, 0]
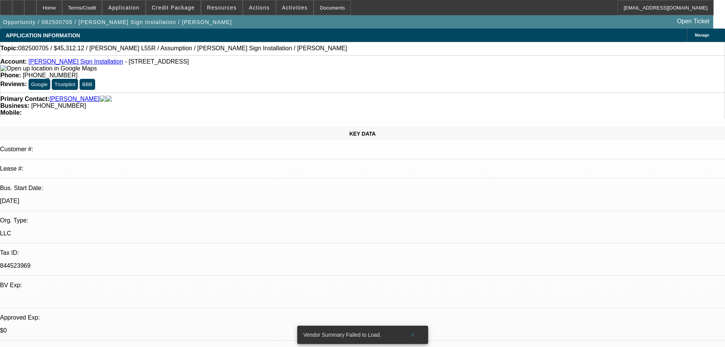
select select "0"
select select "2"
select select "0"
select select "6"
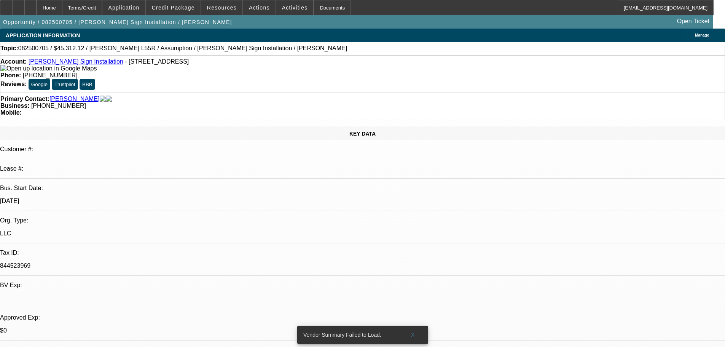
radio input "true"
type textarea "8/26 pending [PERSON_NAME] of [PERSON_NAME] + odometer"
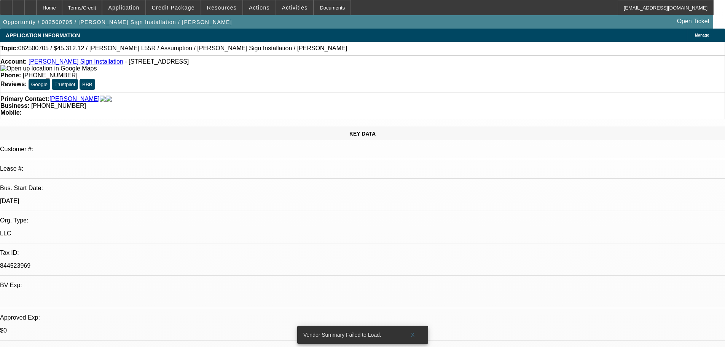
radio input "true"
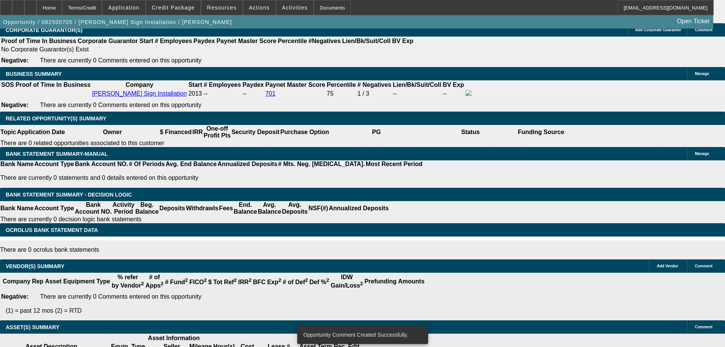
drag, startPoint x: 240, startPoint y: 120, endPoint x: 265, endPoint y: 221, distance: 103.5
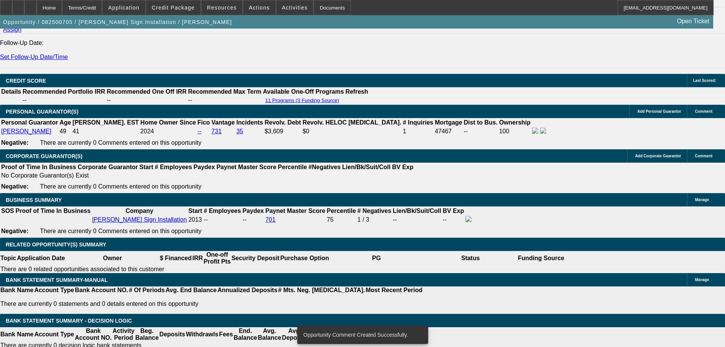
scroll to position [948, 0]
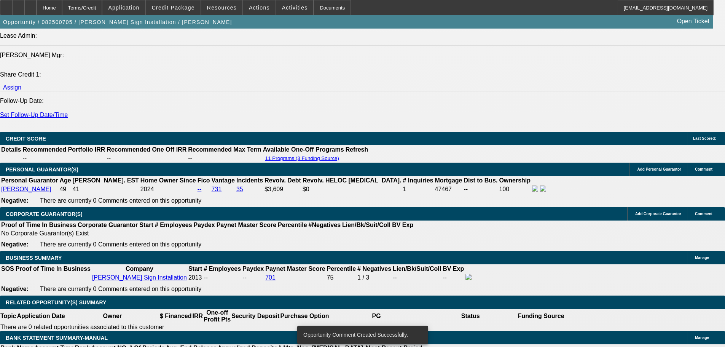
drag, startPoint x: 271, startPoint y: 159, endPoint x: 261, endPoint y: 116, distance: 43.8
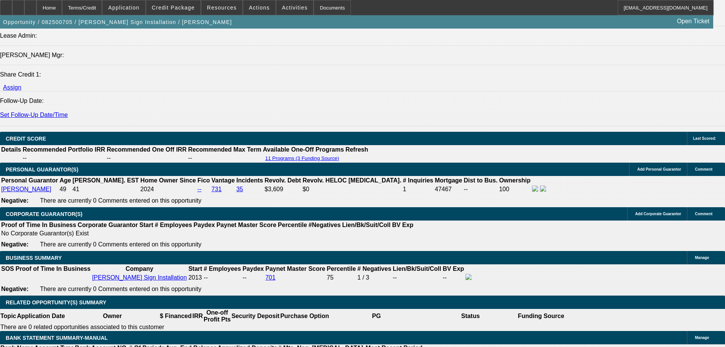
click at [37, 7] on div at bounding box center [30, 7] width 12 height 15
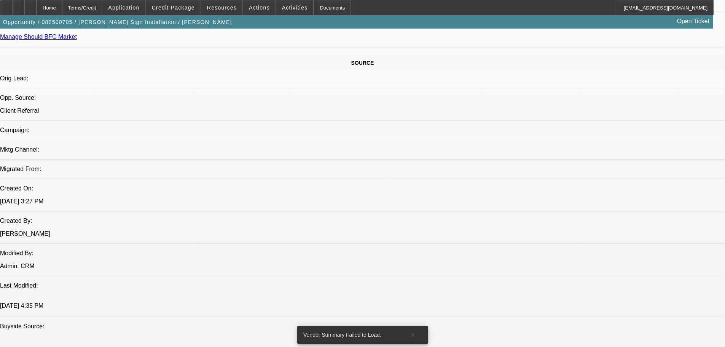
select select "0"
select select "2"
select select "0"
select select "6"
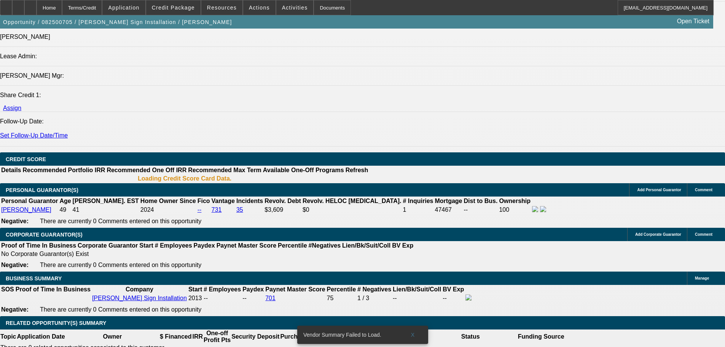
drag, startPoint x: 339, startPoint y: 158, endPoint x: 350, endPoint y: 292, distance: 134.8
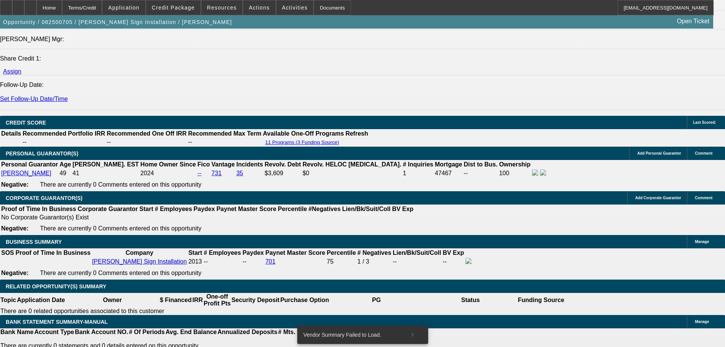
drag, startPoint x: 359, startPoint y: 206, endPoint x: 368, endPoint y: 159, distance: 47.6
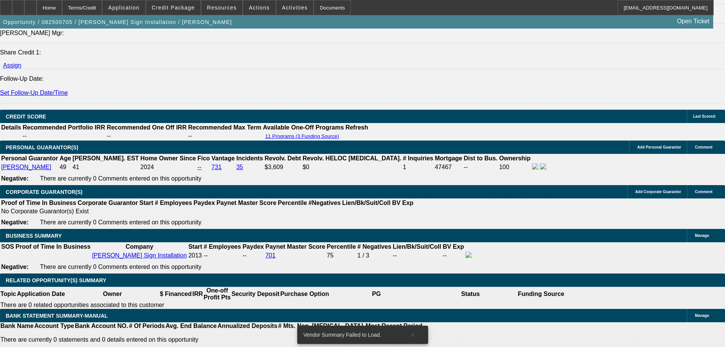
scroll to position [993, 0]
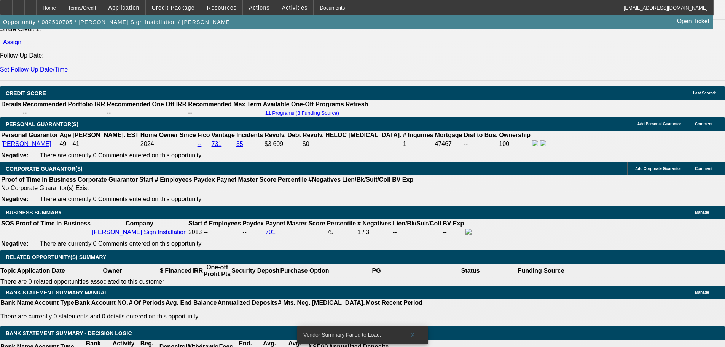
drag, startPoint x: 373, startPoint y: 182, endPoint x: 374, endPoint y: 224, distance: 41.9
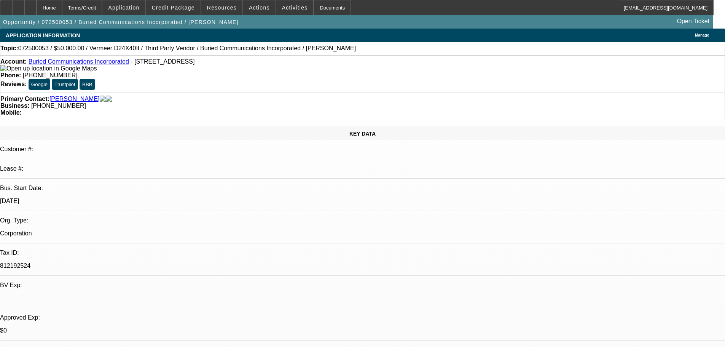
select select "0"
select select "3"
select select "0"
select select "6"
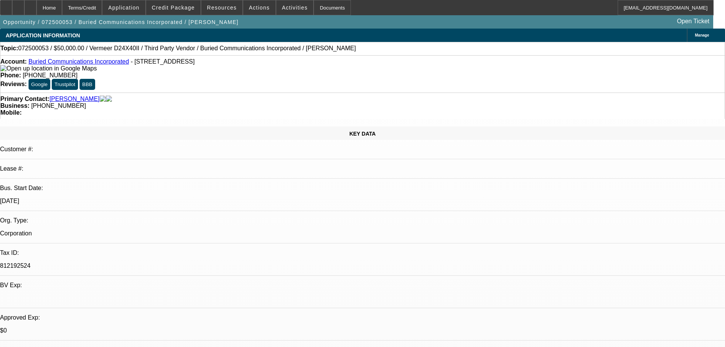
select select "0"
select select "3"
select select "0"
select select "6"
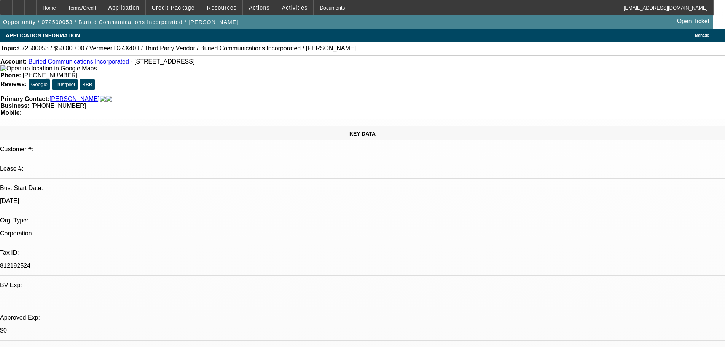
select select "0"
select select "3"
select select "0"
select select "6"
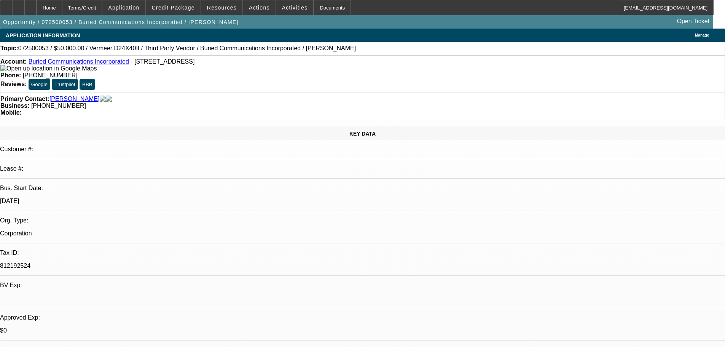
select select "0"
select select "3"
select select "0"
select select "6"
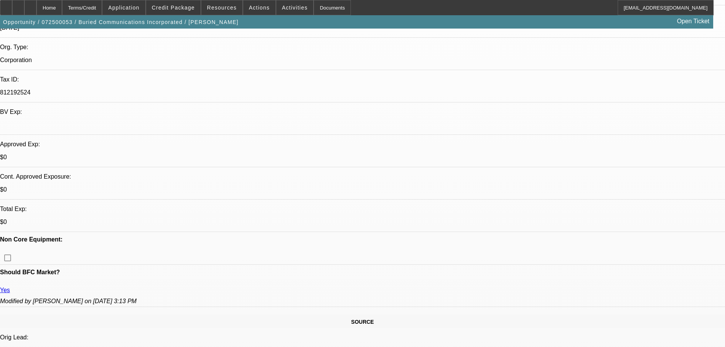
drag, startPoint x: 91, startPoint y: 169, endPoint x: 86, endPoint y: 271, distance: 101.7
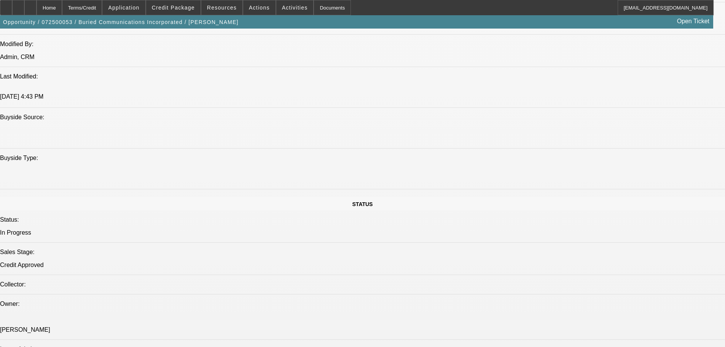
drag, startPoint x: 199, startPoint y: 170, endPoint x: 206, endPoint y: 161, distance: 11.1
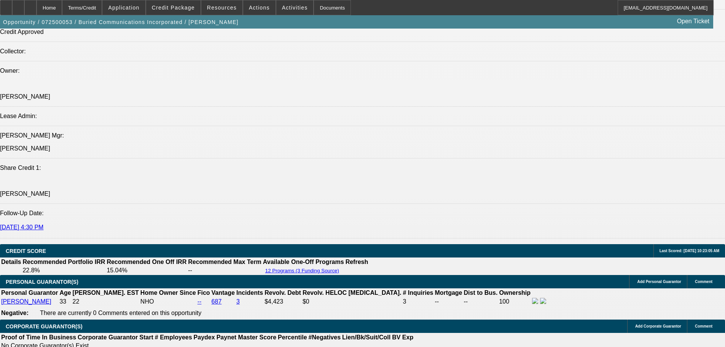
drag, startPoint x: 199, startPoint y: 250, endPoint x: 198, endPoint y: 262, distance: 12.2
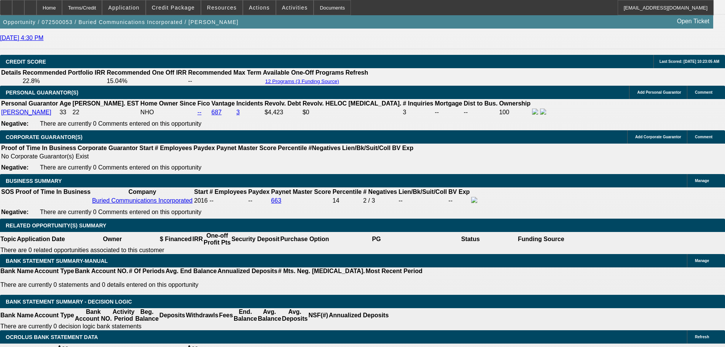
drag, startPoint x: 247, startPoint y: 261, endPoint x: 246, endPoint y: 269, distance: 8.4
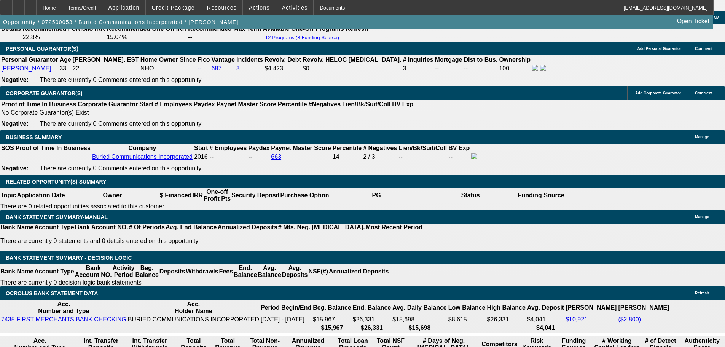
scroll to position [1031, 0]
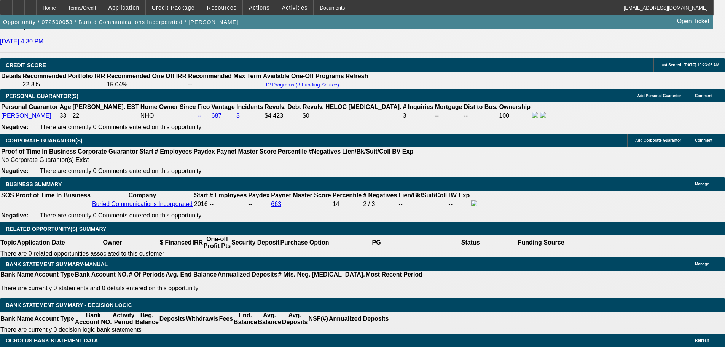
scroll to position [1145, 0]
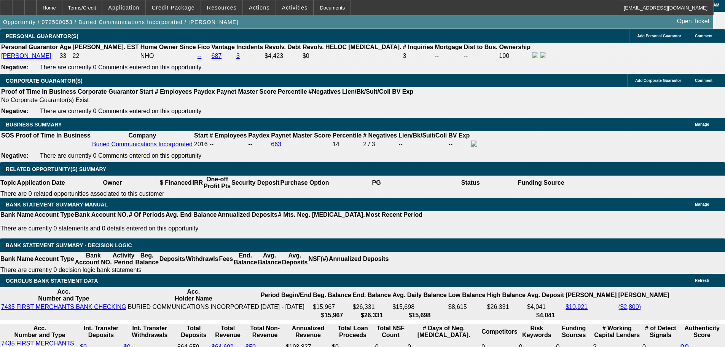
drag, startPoint x: 558, startPoint y: 91, endPoint x: 565, endPoint y: 72, distance: 20.3
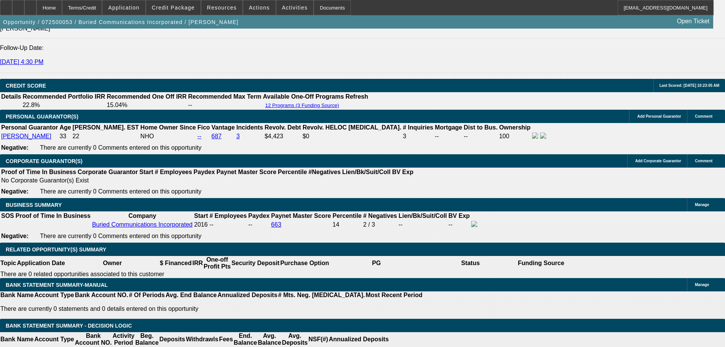
scroll to position [1069, 0]
